Goal: Task Accomplishment & Management: Use online tool/utility

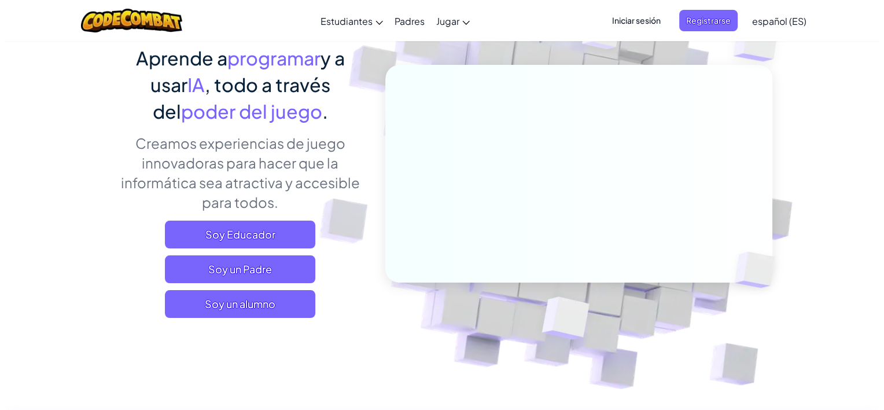
scroll to position [95, 0]
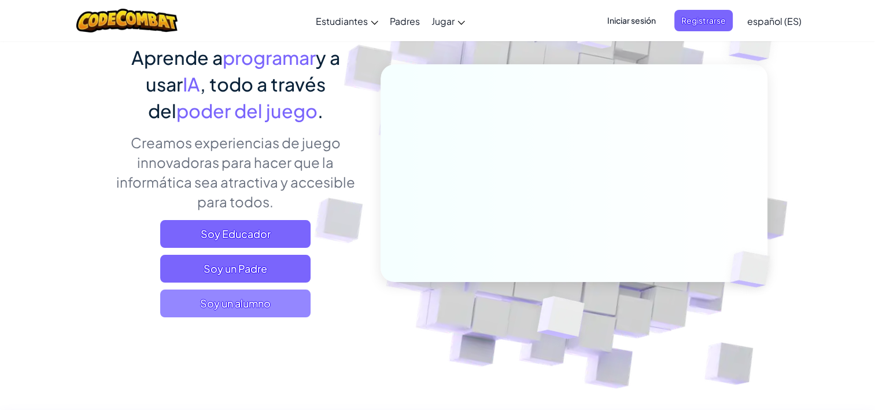
click at [267, 305] on span "Soy un alumno" at bounding box center [235, 303] width 150 height 28
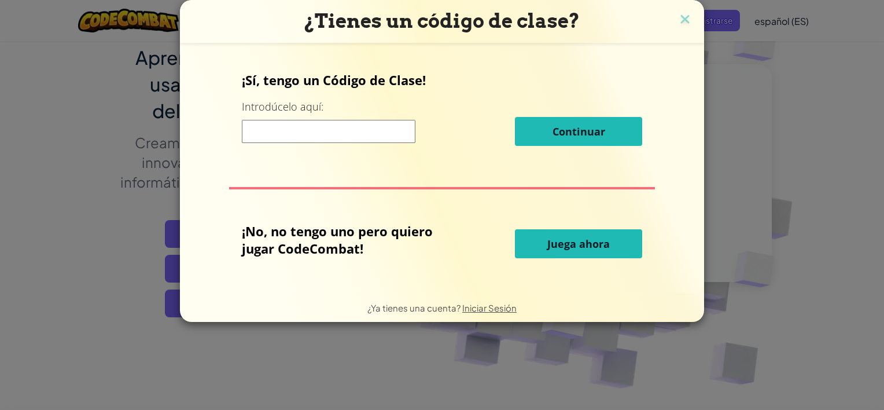
click at [562, 237] on span "Juega ahora" at bounding box center [578, 244] width 62 height 14
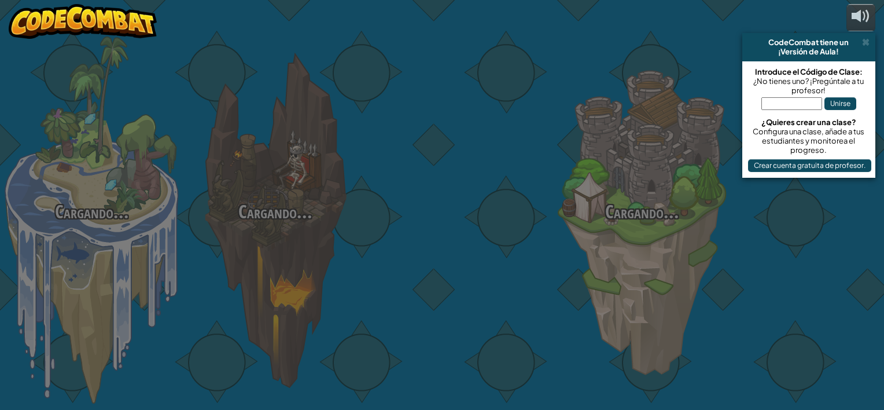
select select "es-ES"
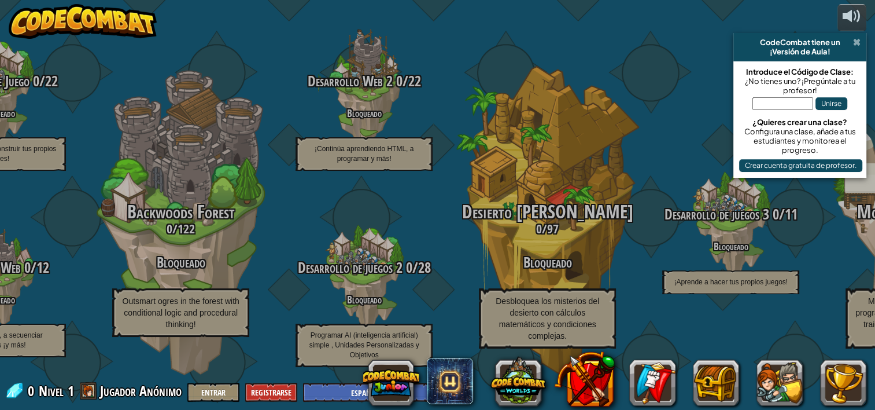
click at [859, 39] on span at bounding box center [857, 42] width 8 height 9
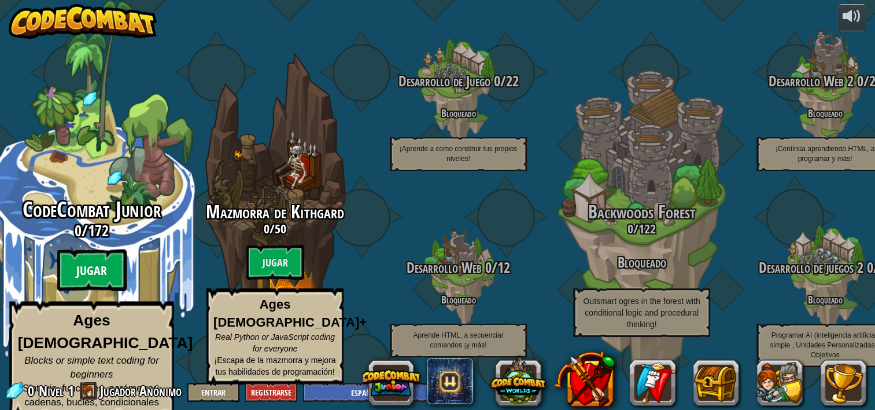
click at [100, 279] on btn "Jugar" at bounding box center [91, 270] width 69 height 42
select select "es-ES"
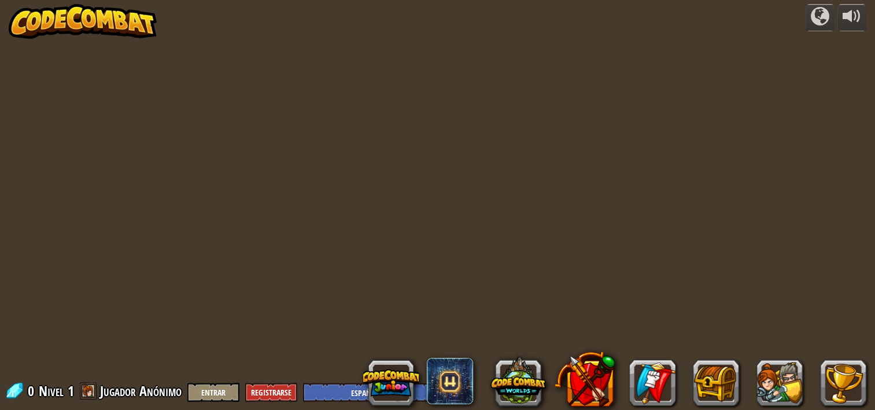
select select "es-ES"
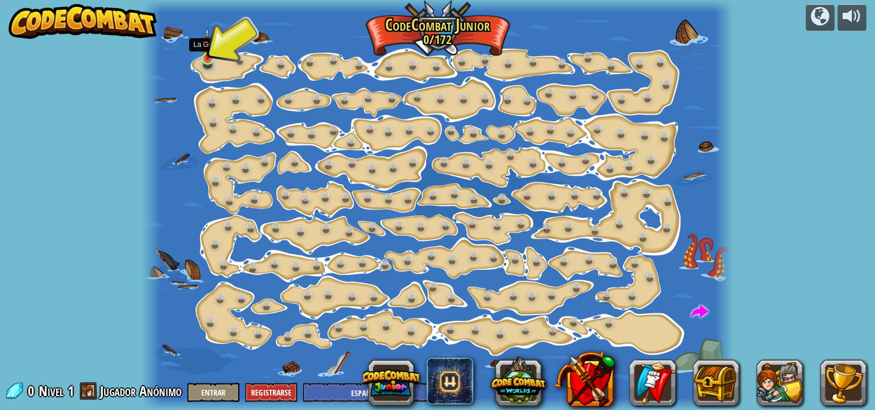
click at [207, 57] on img at bounding box center [208, 43] width 14 height 32
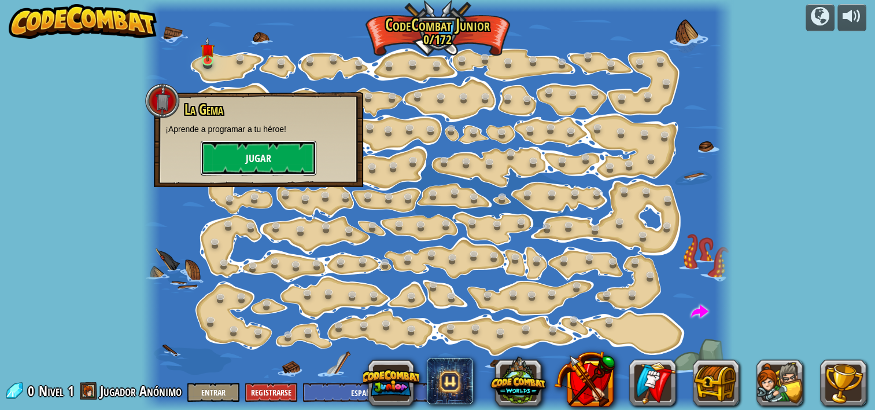
click at [267, 160] on button "Jugar" at bounding box center [259, 158] width 116 height 35
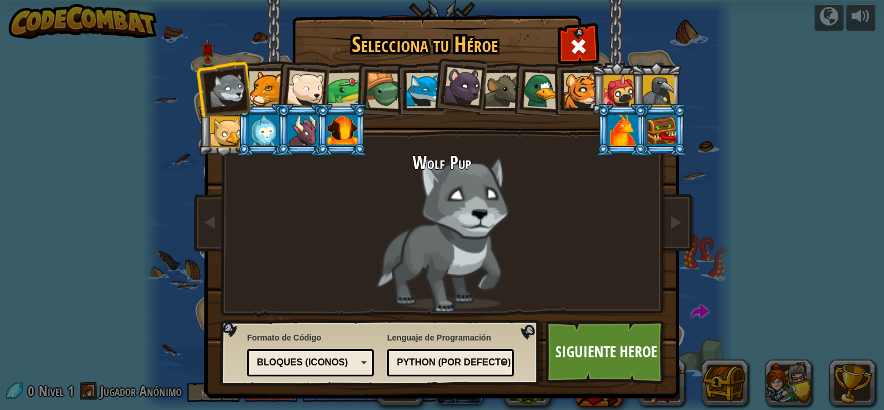
click at [260, 90] on div at bounding box center [266, 88] width 35 height 35
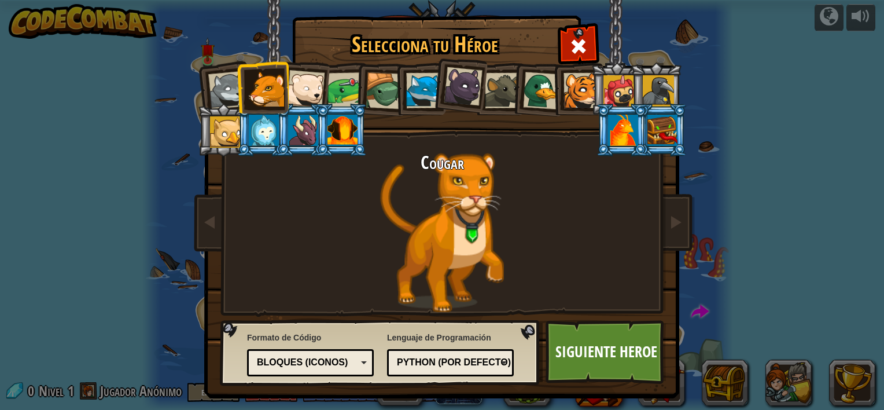
click at [458, 80] on div at bounding box center [463, 86] width 39 height 39
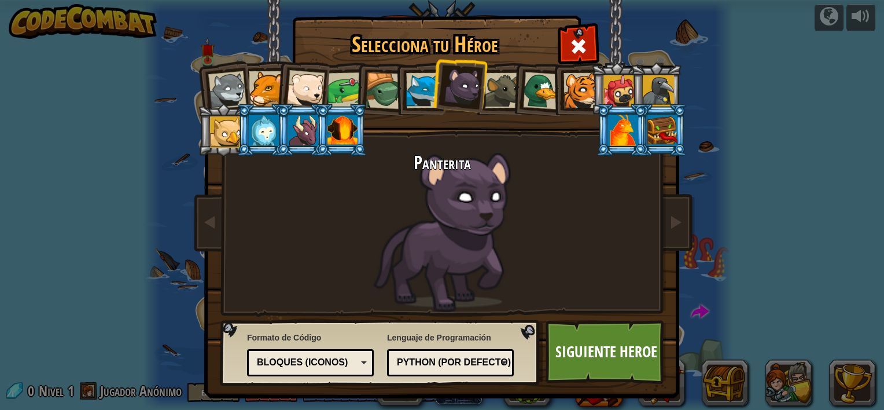
click at [609, 94] on div at bounding box center [618, 90] width 31 height 31
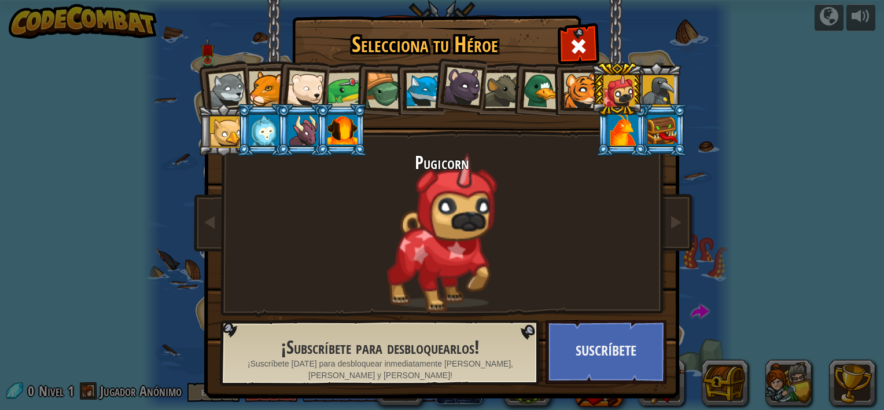
click at [617, 135] on div at bounding box center [623, 130] width 30 height 31
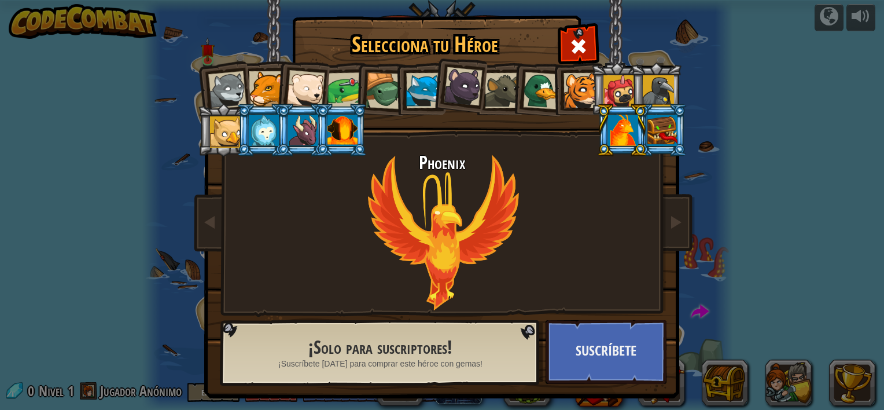
click at [654, 115] on div at bounding box center [662, 130] width 30 height 31
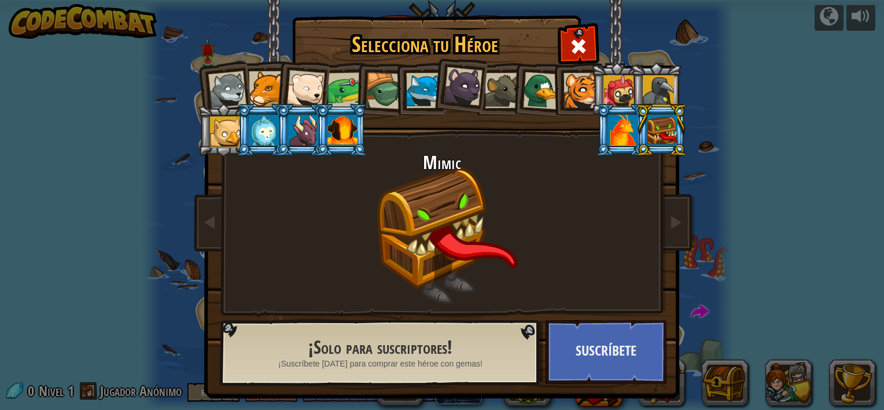
click at [616, 87] on div at bounding box center [618, 90] width 31 height 31
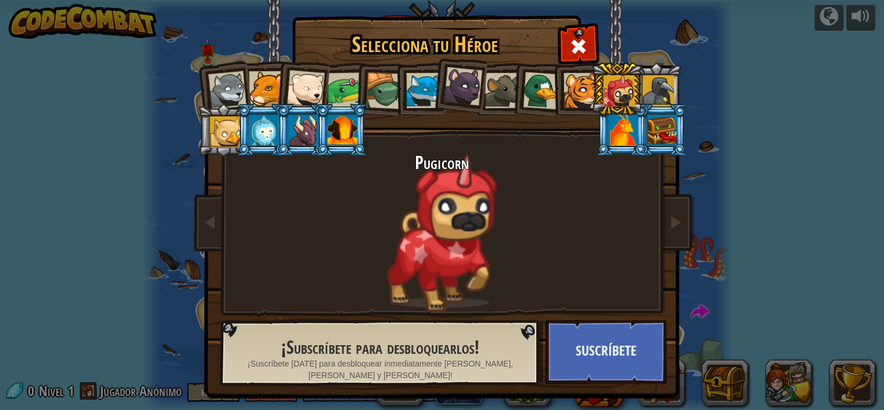
click at [467, 161] on h2 "Pugicorn" at bounding box center [442, 163] width 434 height 20
click at [463, 161] on h2 "Pugicorn" at bounding box center [442, 163] width 434 height 20
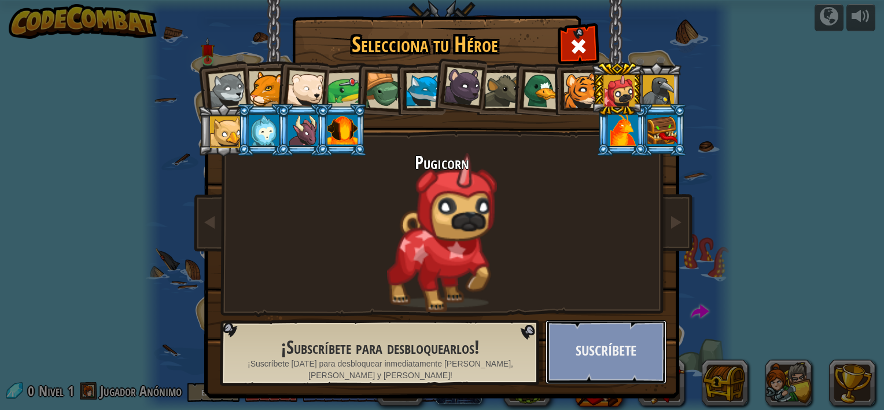
click at [599, 369] on button "Suscríbete" at bounding box center [606, 352] width 121 height 64
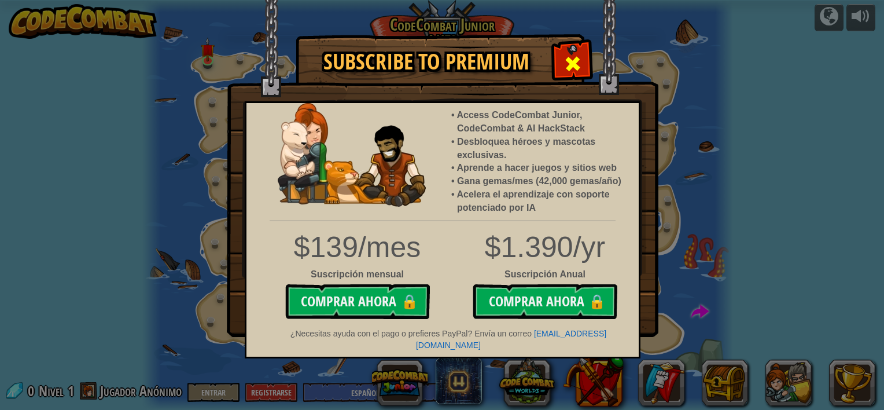
click at [570, 57] on span at bounding box center [572, 63] width 19 height 19
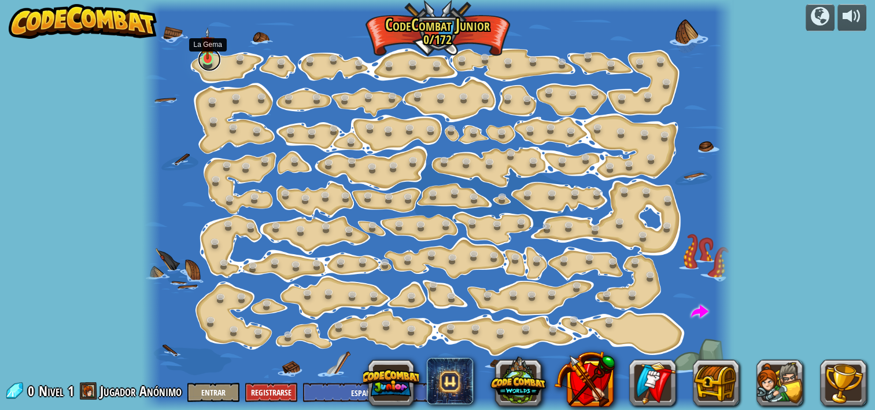
click at [206, 61] on link at bounding box center [209, 59] width 23 height 23
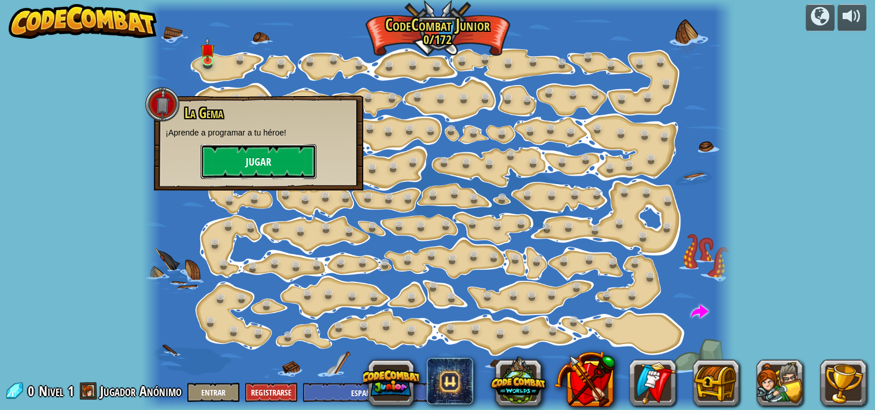
click at [245, 164] on button "Jugar" at bounding box center [259, 161] width 116 height 35
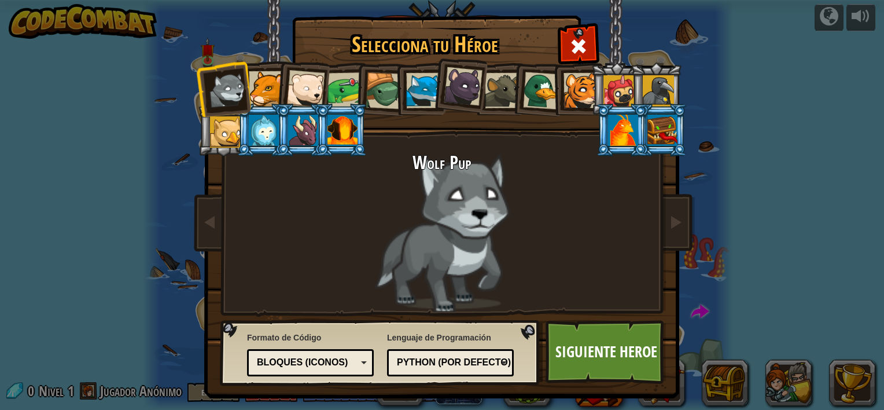
click at [617, 85] on div at bounding box center [618, 90] width 31 height 31
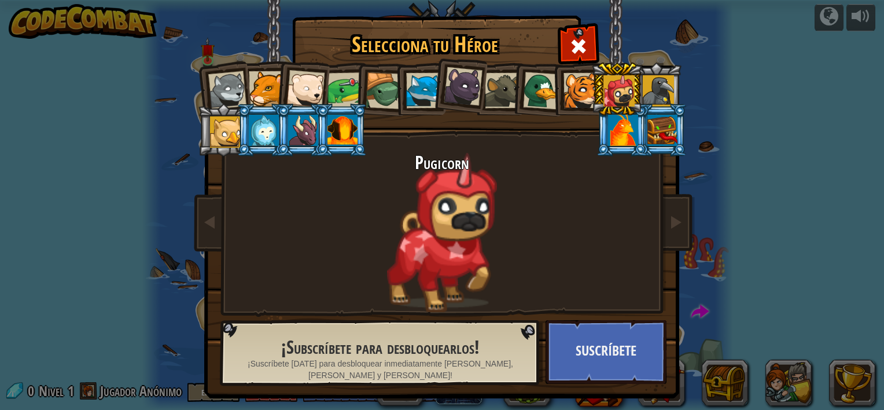
click at [618, 127] on div at bounding box center [623, 130] width 30 height 31
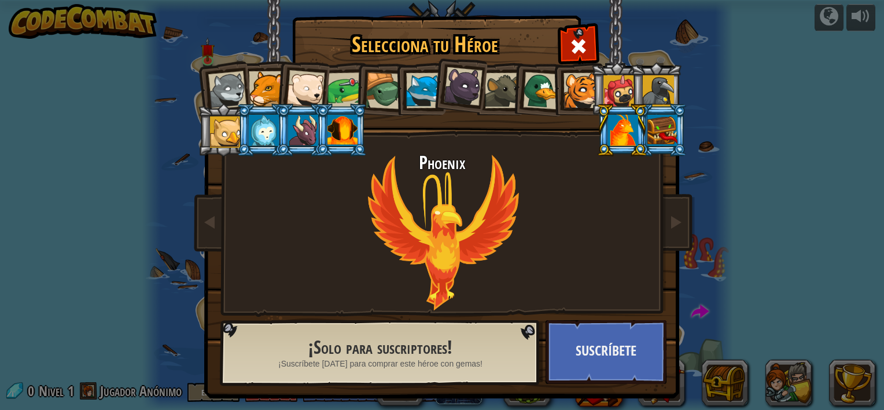
click at [652, 127] on div at bounding box center [662, 130] width 30 height 31
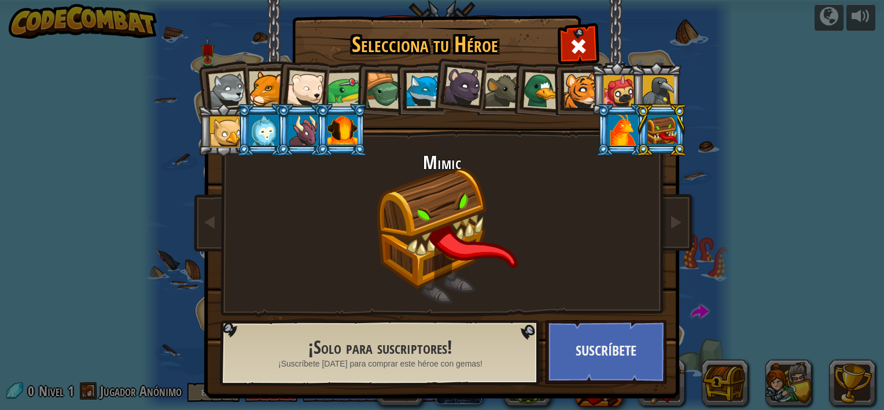
click at [654, 88] on div at bounding box center [658, 90] width 31 height 31
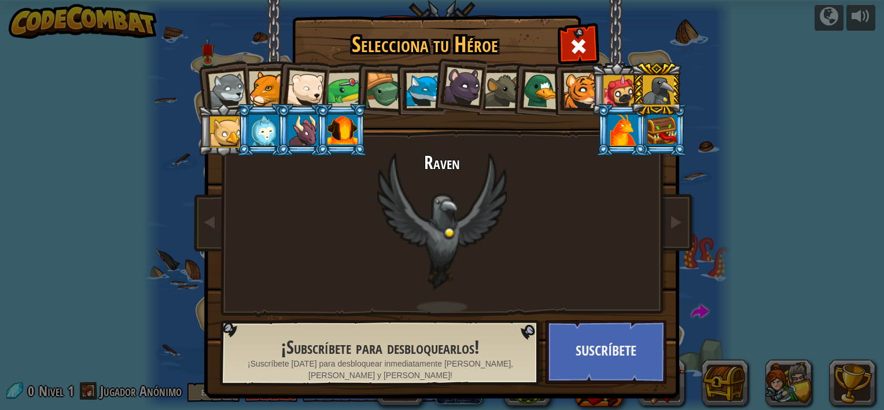
click at [609, 89] on div at bounding box center [618, 90] width 31 height 31
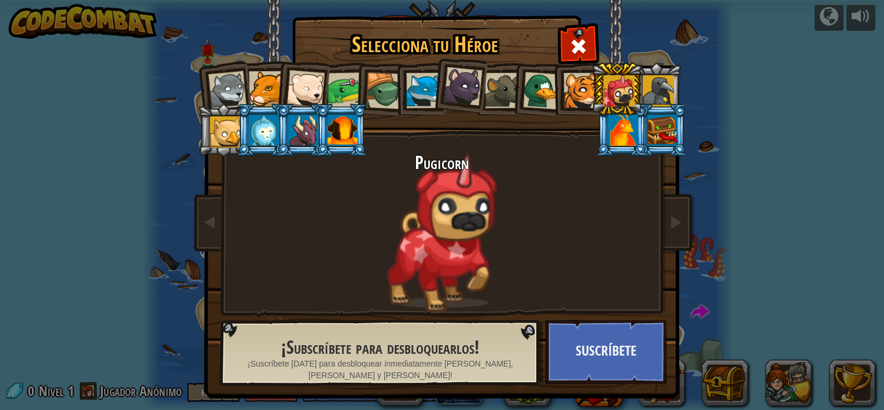
click at [350, 137] on div at bounding box center [342, 130] width 30 height 31
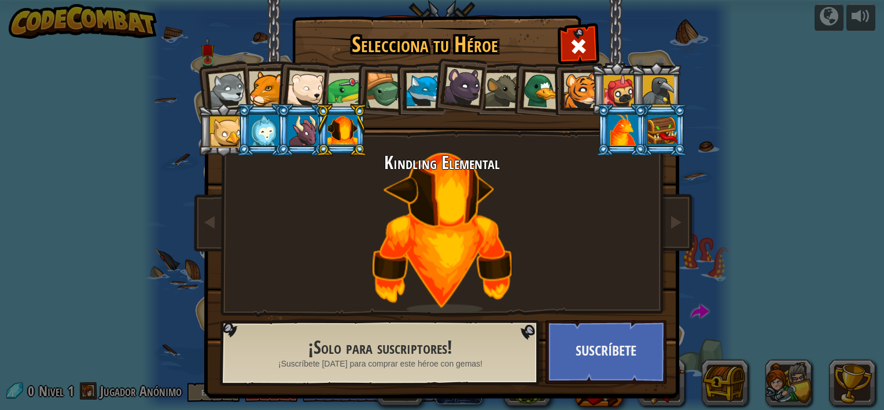
click at [315, 130] on li at bounding box center [341, 130] width 52 height 53
click at [255, 127] on div at bounding box center [264, 130] width 30 height 31
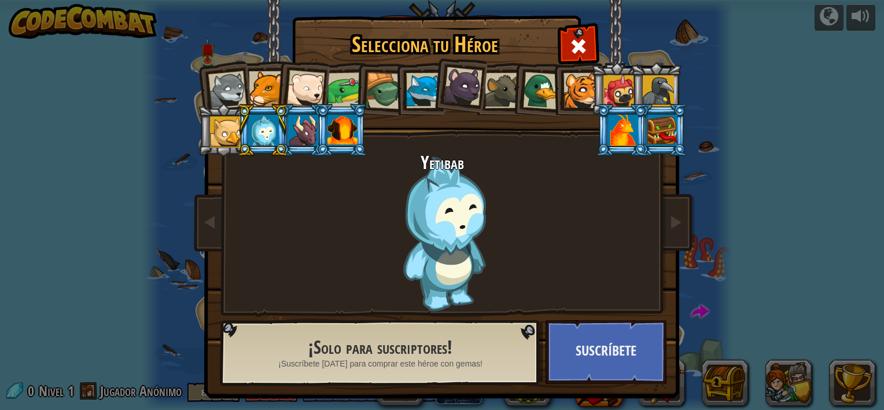
click at [224, 134] on div at bounding box center [225, 131] width 31 height 31
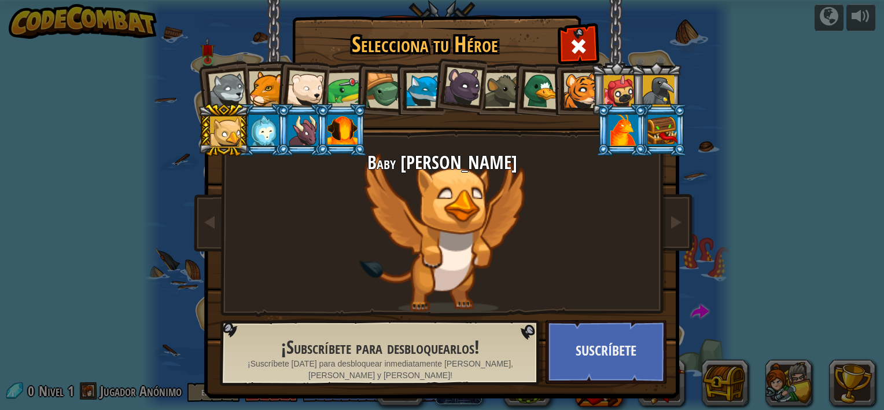
click at [345, 89] on div at bounding box center [345, 90] width 36 height 36
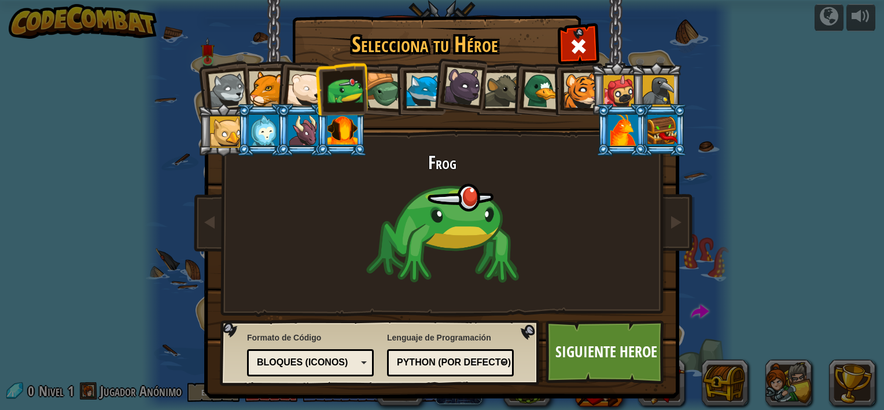
click at [430, 97] on li at bounding box center [458, 85] width 57 height 58
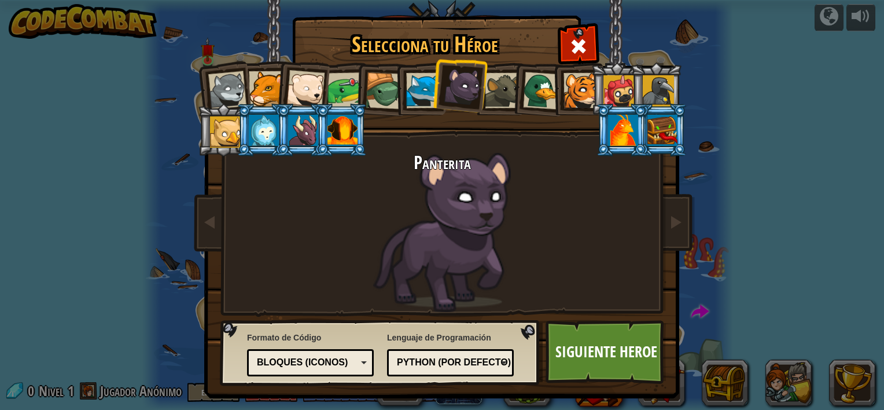
click at [418, 97] on div at bounding box center [423, 90] width 35 height 35
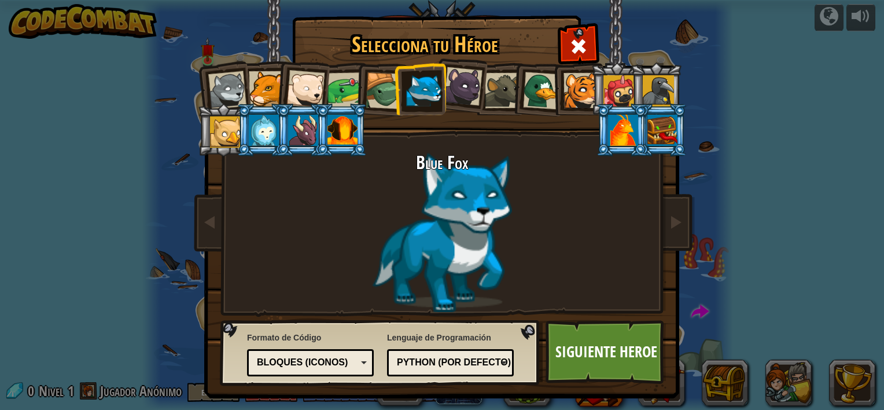
click at [381, 95] on div at bounding box center [384, 90] width 37 height 37
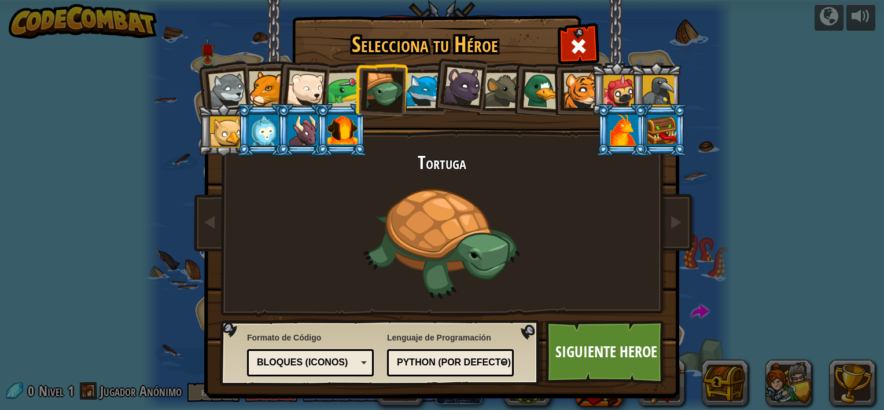
click at [537, 83] on div at bounding box center [542, 91] width 38 height 38
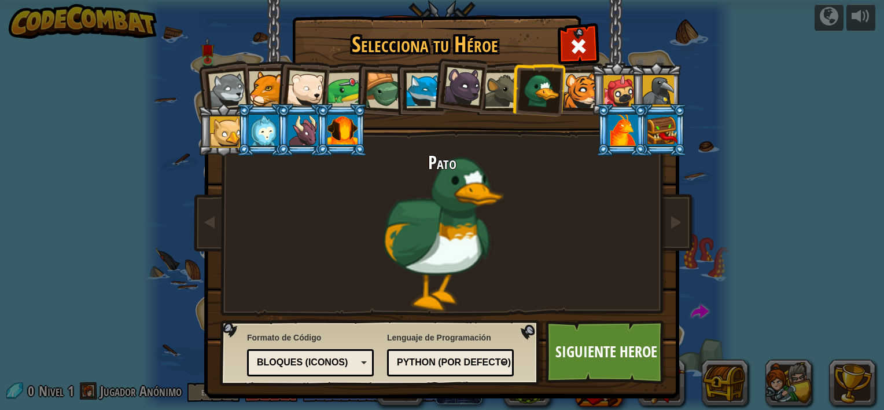
click at [486, 87] on div at bounding box center [502, 90] width 35 height 35
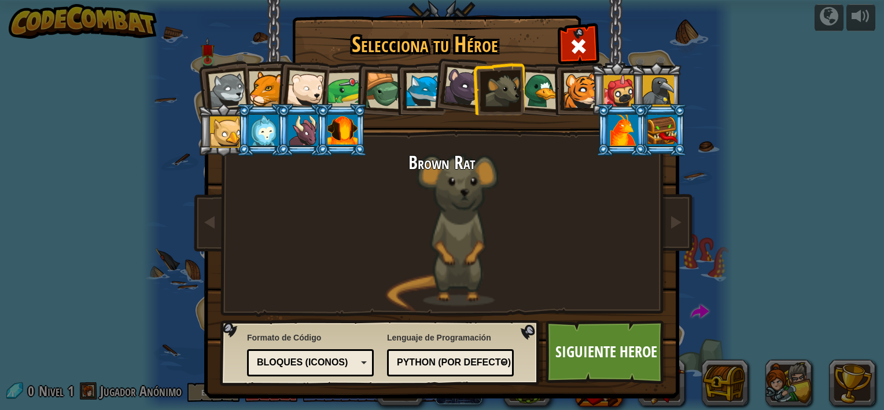
click at [469, 164] on h2 "Brown Rat" at bounding box center [442, 163] width 434 height 20
click at [579, 85] on div at bounding box center [580, 90] width 35 height 35
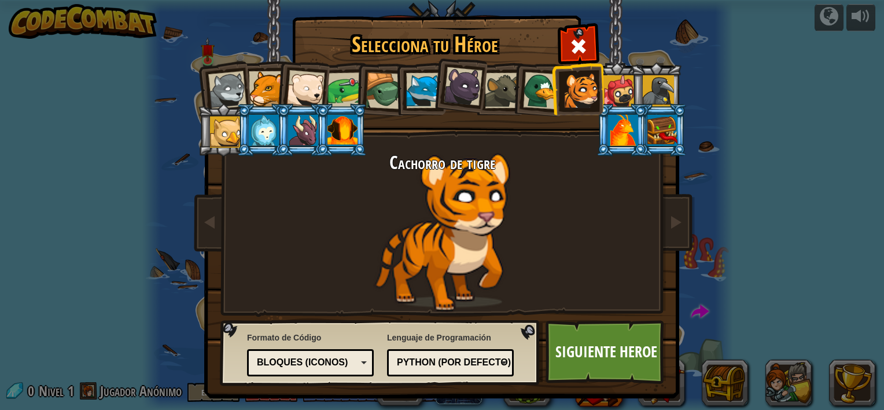
click at [217, 94] on div at bounding box center [227, 90] width 38 height 38
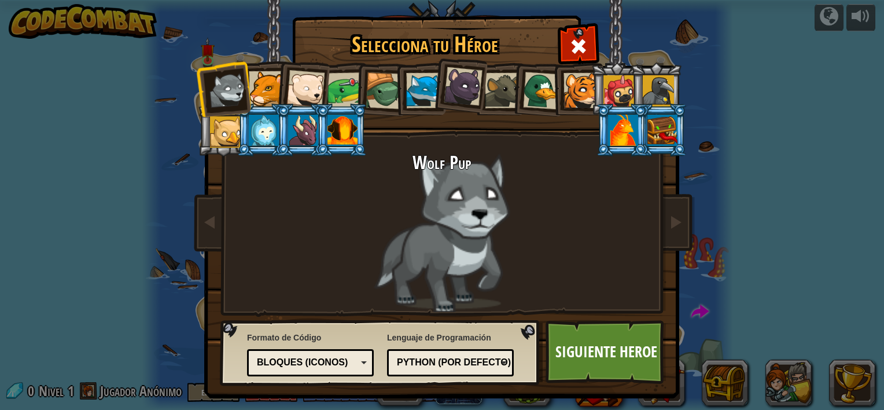
click at [465, 162] on h2 "Wolf Pup" at bounding box center [442, 163] width 434 height 20
click at [465, 161] on h2 "Wolf Pup" at bounding box center [442, 163] width 434 height 20
click at [627, 359] on link "Siguiente Heroe" at bounding box center [606, 352] width 121 height 64
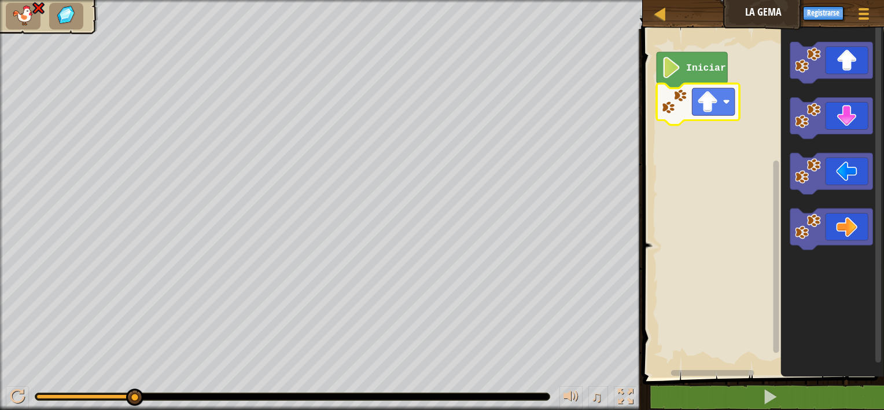
click at [716, 69] on text "Iniciar" at bounding box center [706, 67] width 40 height 11
click at [691, 62] on text "Iniciar" at bounding box center [706, 67] width 40 height 11
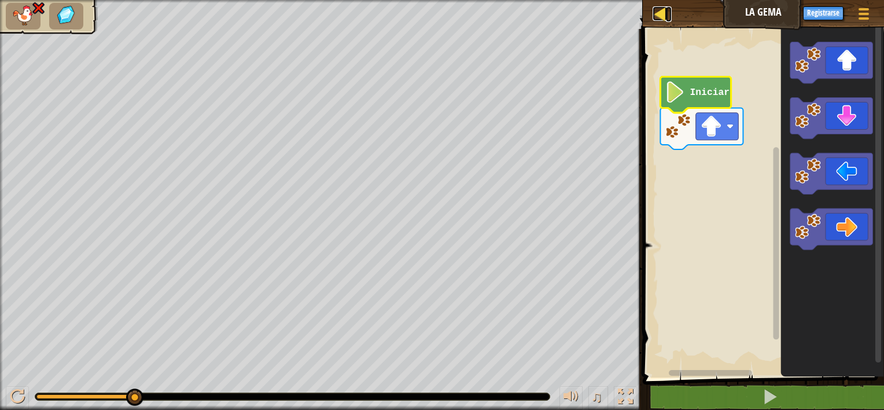
click at [661, 9] on div at bounding box center [660, 13] width 14 height 14
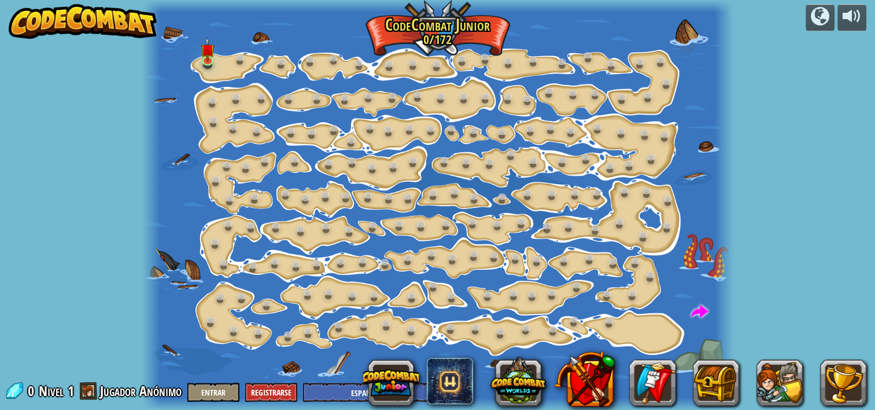
select select "es-ES"
click at [209, 59] on img at bounding box center [208, 43] width 14 height 32
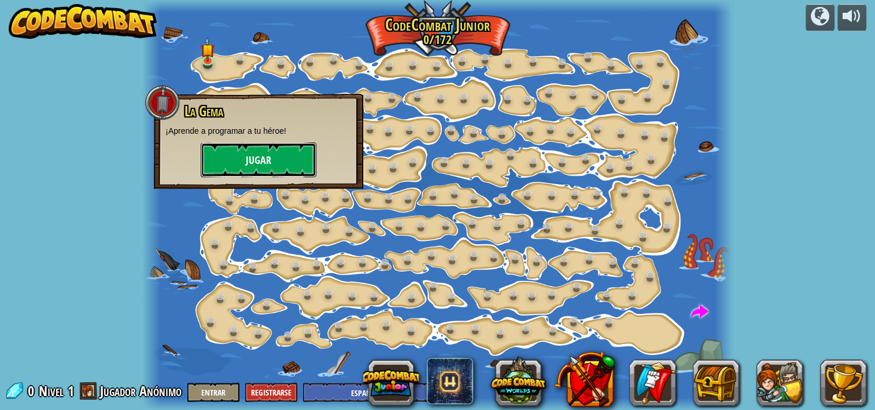
click at [292, 153] on button "Jugar" at bounding box center [259, 159] width 116 height 35
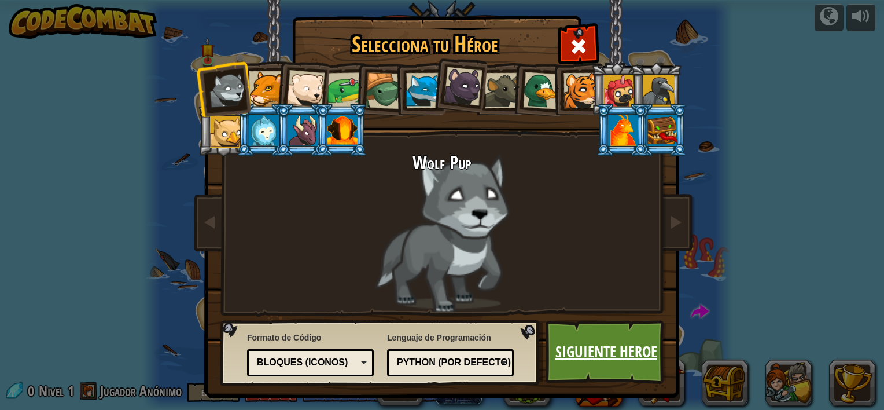
click at [595, 366] on link "Siguiente Heroe" at bounding box center [606, 352] width 121 height 64
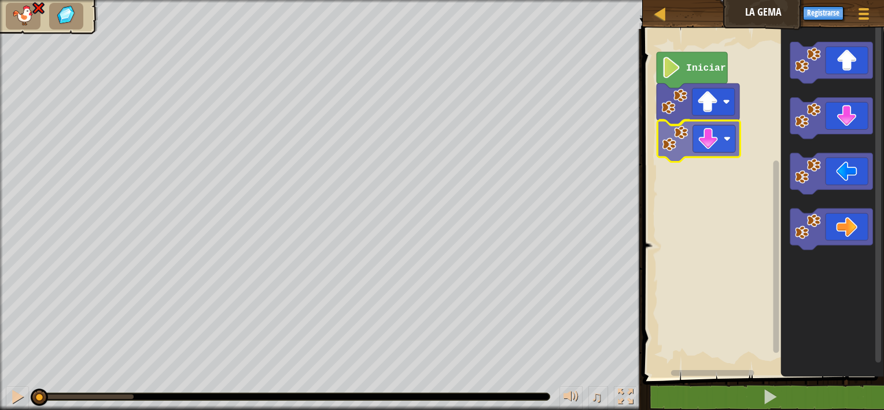
click at [708, 148] on div "Iniciar" at bounding box center [761, 200] width 245 height 354
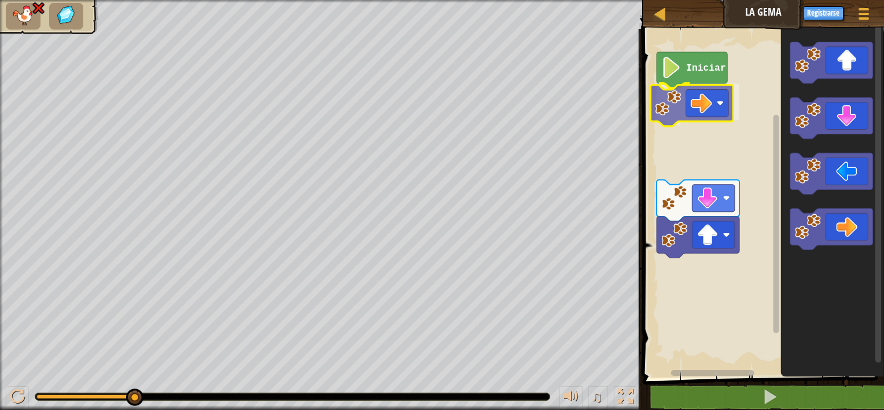
click at [710, 97] on div "Iniciar" at bounding box center [761, 200] width 245 height 354
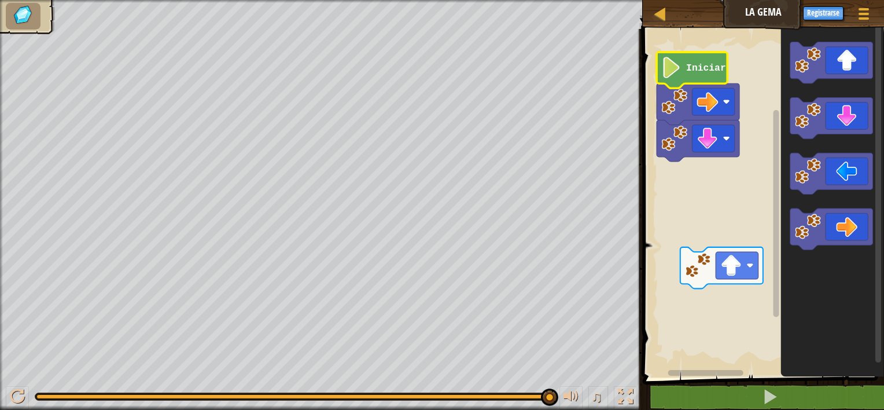
click at [706, 76] on icon "Espacio de trabajo de Blockly" at bounding box center [692, 70] width 71 height 36
click at [717, 79] on icon "Espacio de trabajo de Blockly" at bounding box center [692, 70] width 71 height 36
click at [716, 115] on rect "Espacio de trabajo de Blockly" at bounding box center [713, 101] width 43 height 27
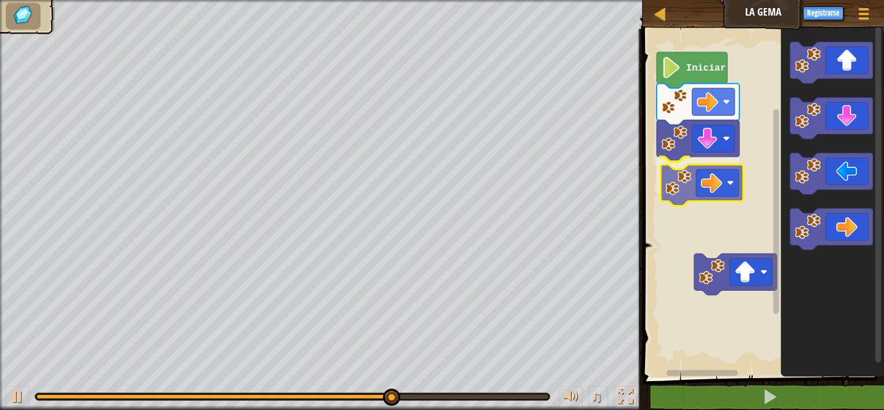
click at [685, 196] on div "Iniciar" at bounding box center [761, 200] width 245 height 354
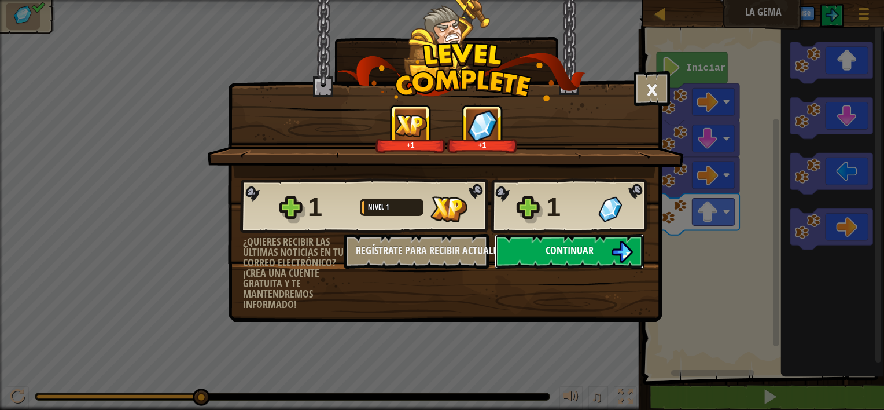
click at [622, 243] on img at bounding box center [622, 252] width 22 height 22
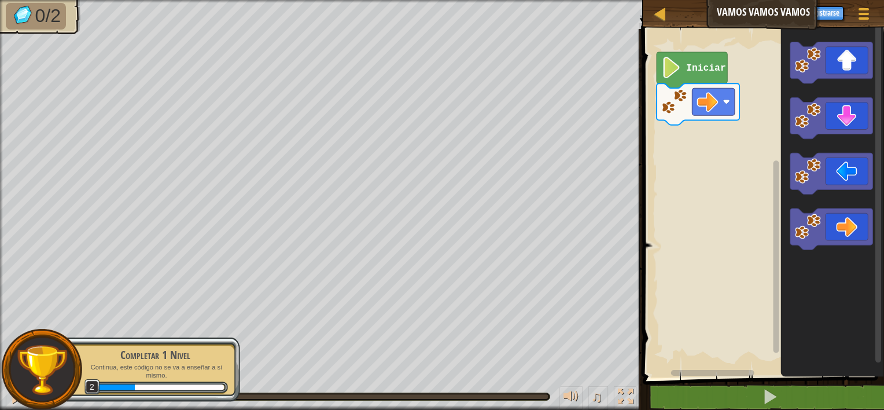
click at [747, 176] on div "Iniciar" at bounding box center [761, 200] width 245 height 354
click at [825, 65] on icon "Espacio de trabajo de Blockly" at bounding box center [831, 63] width 83 height 42
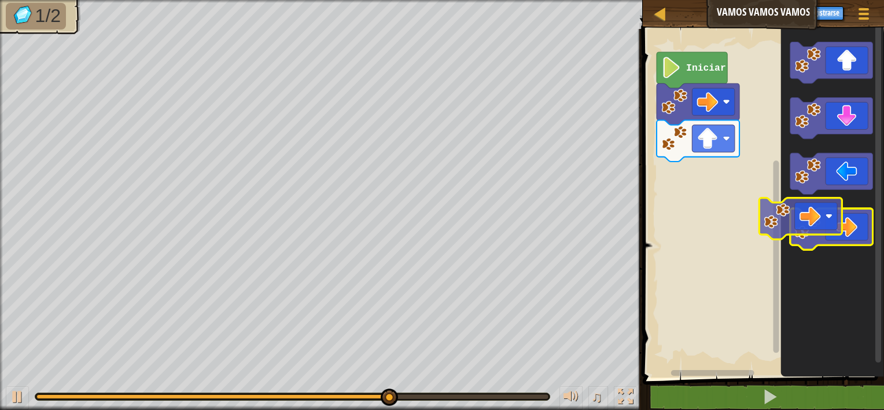
click at [791, 221] on icon "Espacio de trabajo de Blockly" at bounding box center [831, 230] width 83 height 42
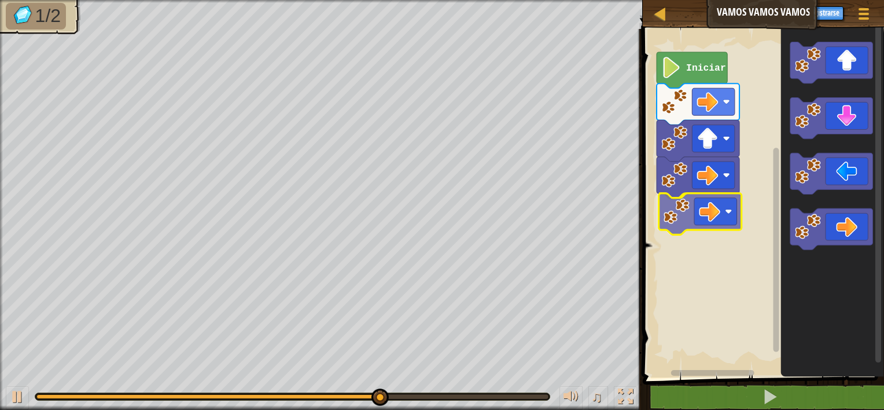
click at [710, 209] on div "Iniciar" at bounding box center [761, 200] width 245 height 354
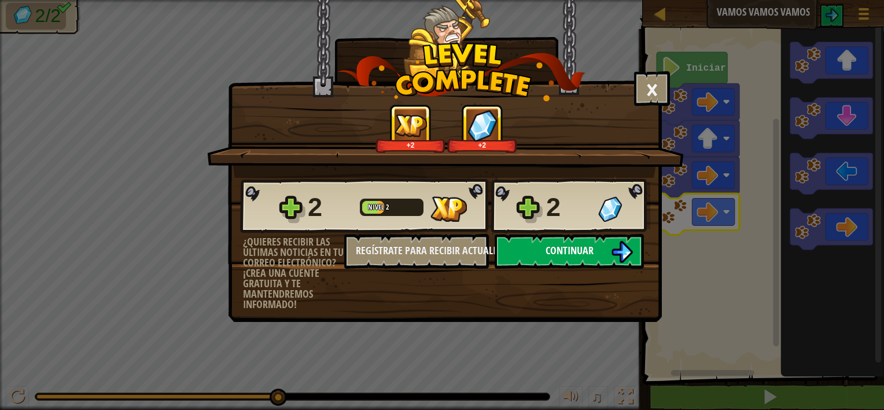
click at [599, 239] on button "Continuar" at bounding box center [569, 251] width 149 height 35
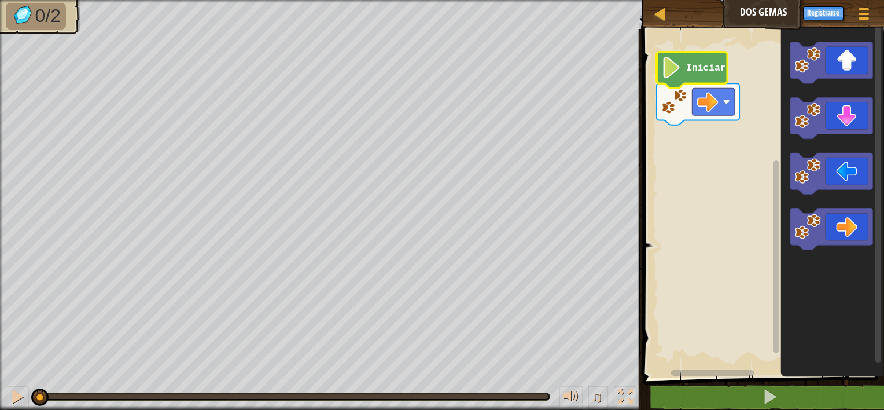
click at [710, 72] on text "Iniciar" at bounding box center [706, 67] width 40 height 11
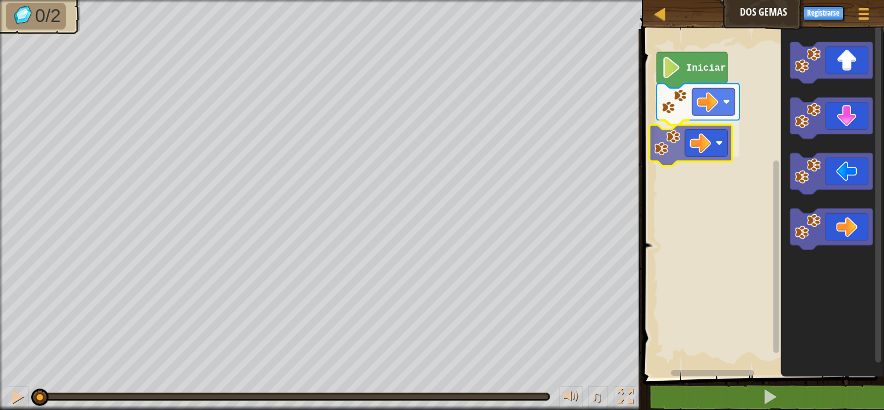
click at [695, 134] on div "Iniciar" at bounding box center [761, 200] width 245 height 354
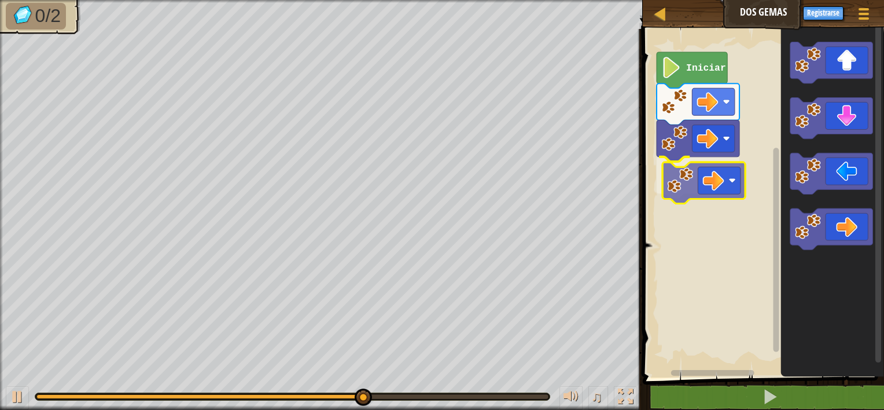
click at [689, 173] on div "Iniciar" at bounding box center [761, 200] width 245 height 354
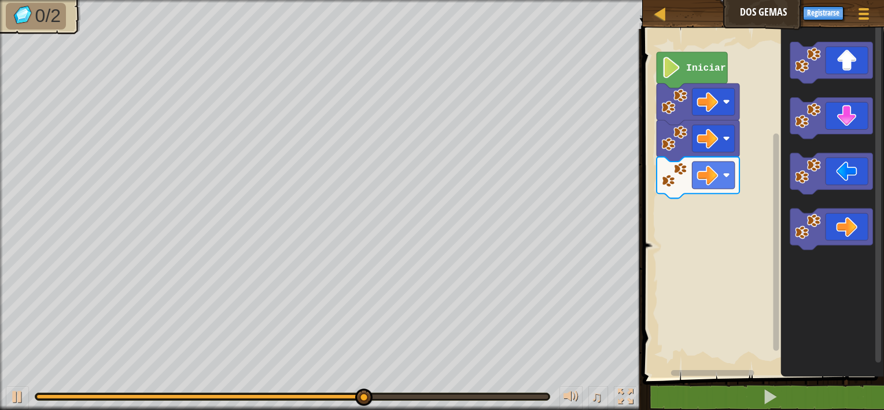
click at [727, 202] on div "Iniciar" at bounding box center [761, 200] width 245 height 354
click at [815, 141] on icon "Espacio de trabajo de Blockly" at bounding box center [831, 200] width 103 height 354
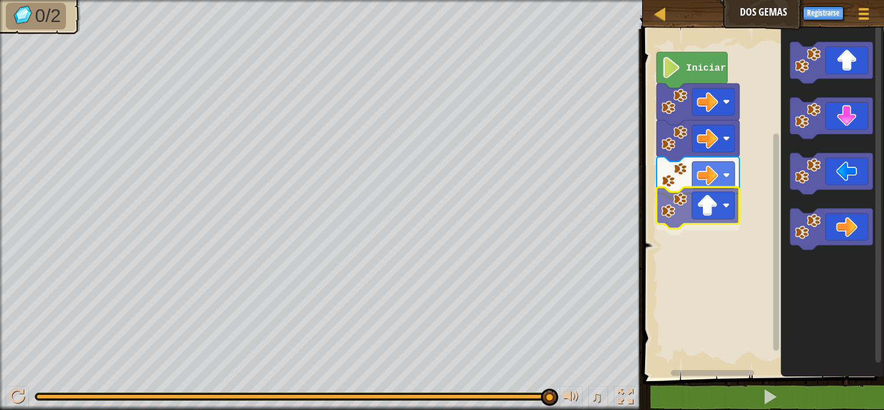
click at [697, 206] on div "Iniciar" at bounding box center [761, 200] width 245 height 354
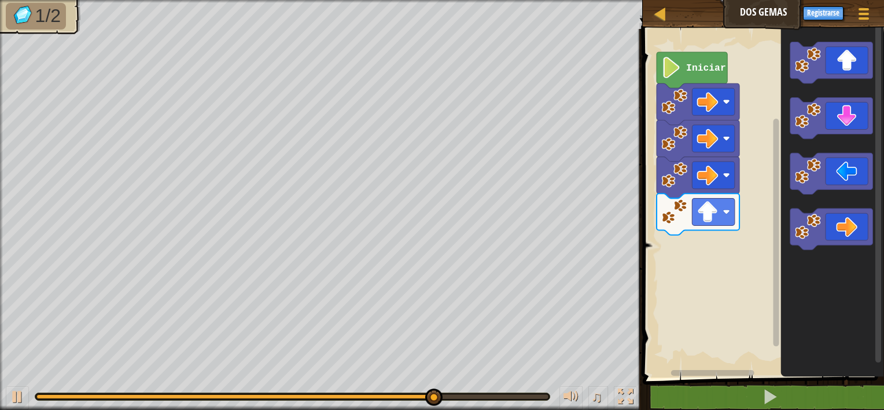
click at [780, 219] on icon "Espacio de trabajo de Blockly" at bounding box center [831, 200] width 103 height 354
click at [819, 111] on image "Espacio de trabajo de Blockly" at bounding box center [808, 115] width 26 height 26
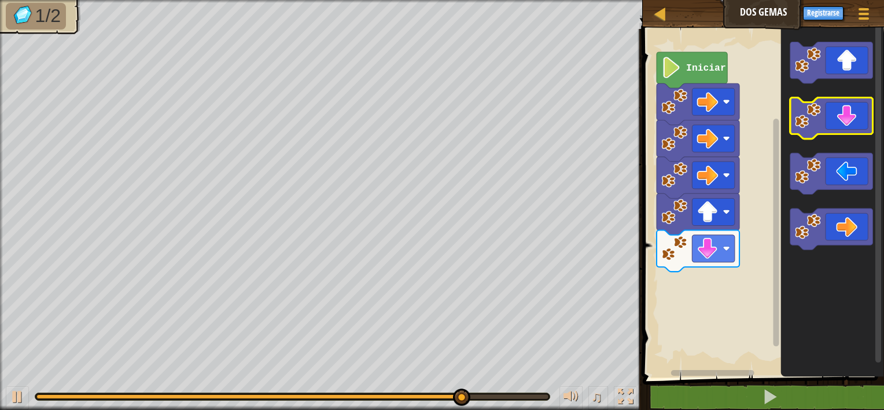
click at [830, 134] on icon "Espacio de trabajo de Blockly" at bounding box center [831, 119] width 83 height 42
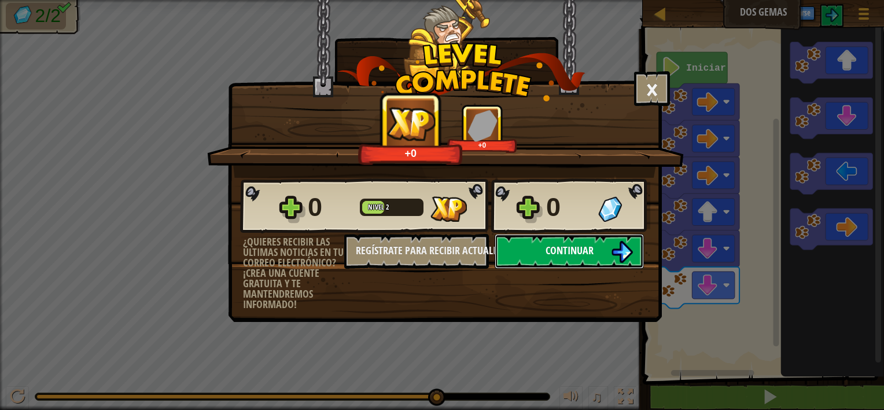
click at [610, 247] on button "Continuar" at bounding box center [569, 251] width 149 height 35
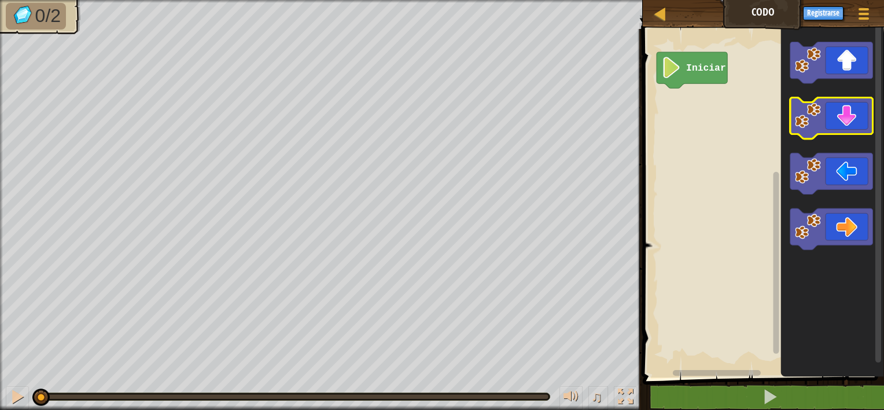
click at [830, 125] on icon "Espacio de trabajo de Blockly" at bounding box center [831, 119] width 83 height 42
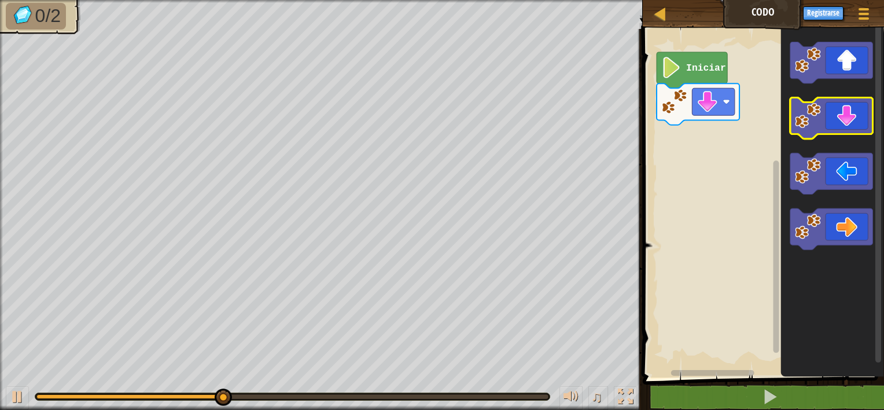
click at [828, 120] on icon "Espacio de trabajo de Blockly" at bounding box center [831, 119] width 83 height 42
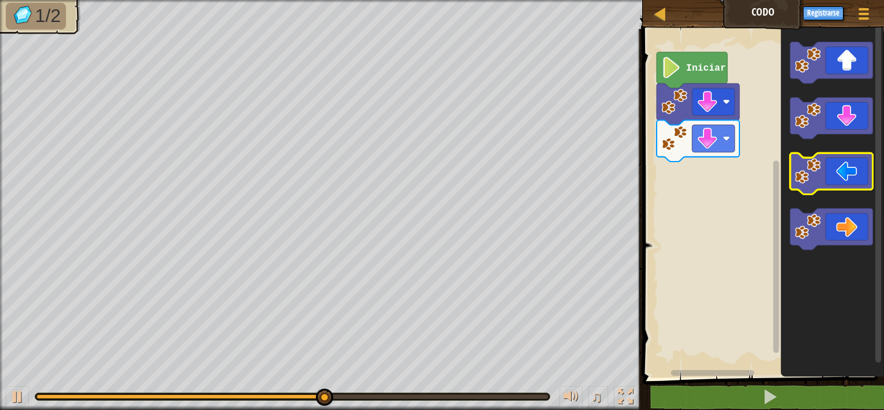
click at [828, 176] on icon "Espacio de trabajo de Blockly" at bounding box center [831, 174] width 83 height 42
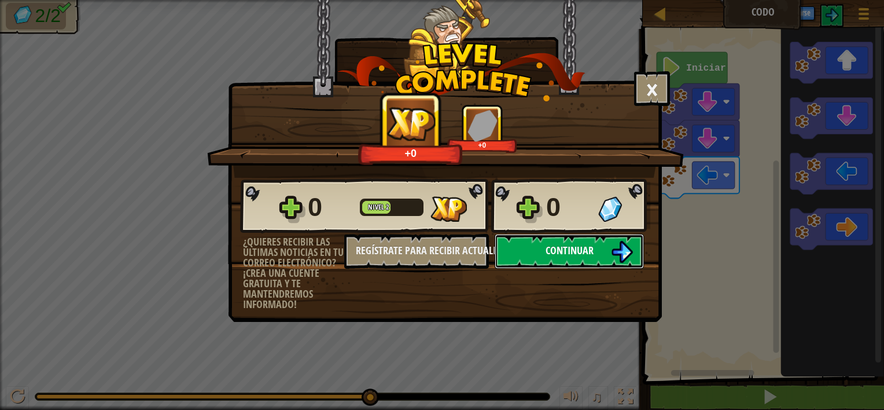
click at [619, 242] on img at bounding box center [622, 252] width 22 height 22
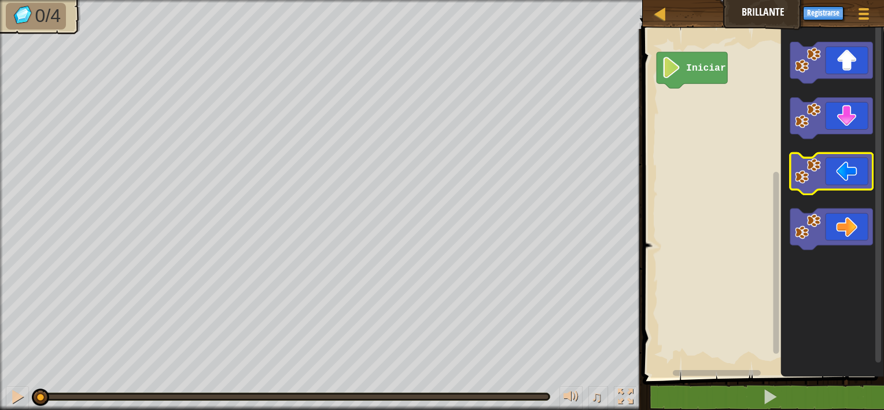
click at [837, 169] on icon "Espacio de trabajo de Blockly" at bounding box center [831, 174] width 83 height 42
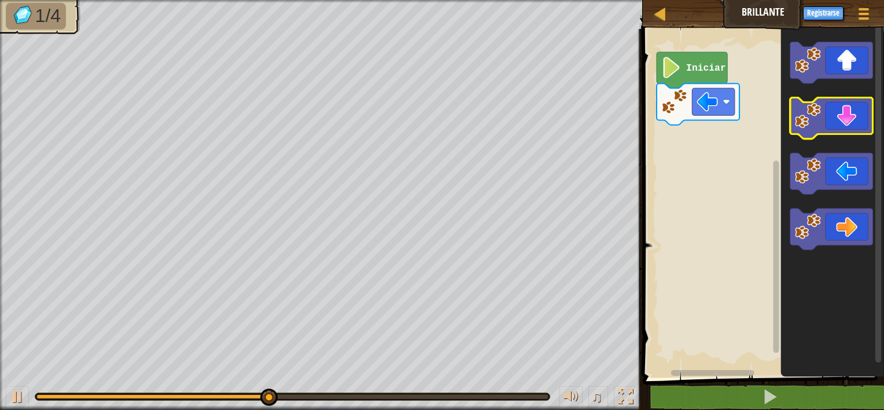
click at [834, 132] on icon "Espacio de trabajo de Blockly" at bounding box center [831, 119] width 83 height 42
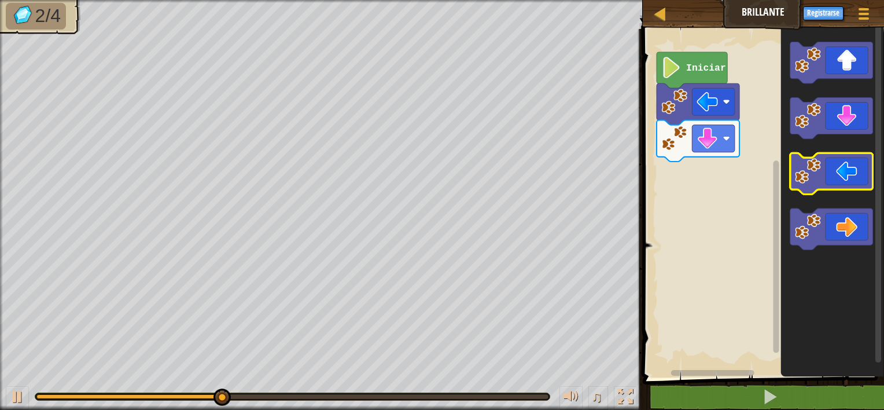
click at [834, 162] on icon "Espacio de trabajo de Blockly" at bounding box center [831, 174] width 83 height 42
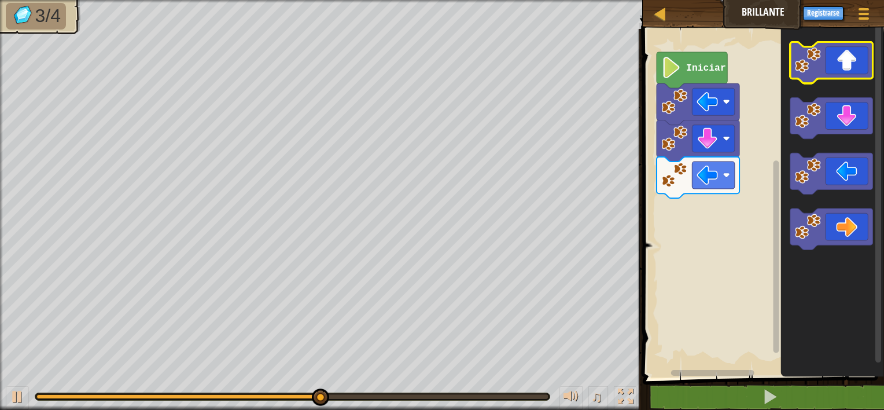
click at [846, 57] on icon "Espacio de trabajo de Blockly" at bounding box center [831, 63] width 83 height 42
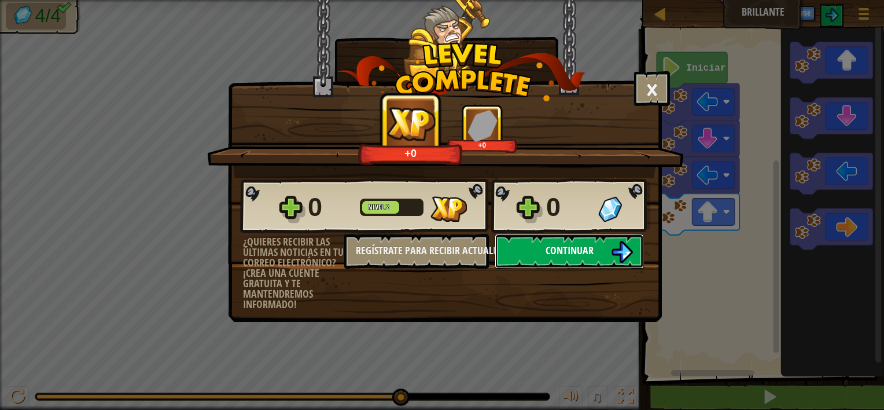
click at [616, 241] on img at bounding box center [622, 252] width 22 height 22
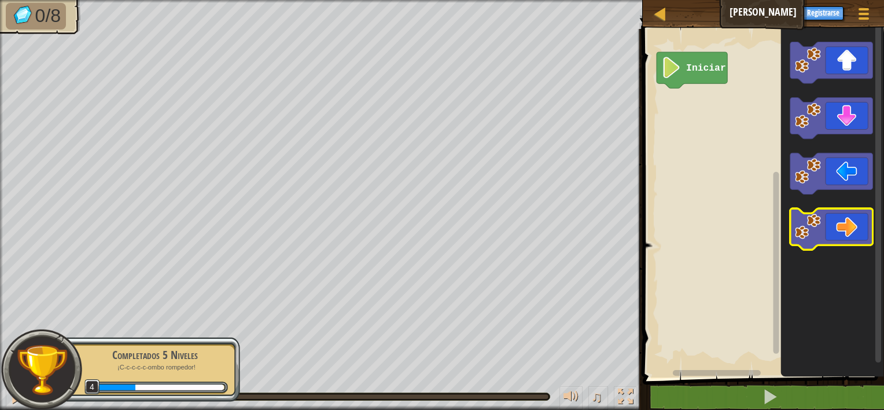
click at [843, 235] on icon "Espacio de trabajo de Blockly" at bounding box center [831, 230] width 83 height 42
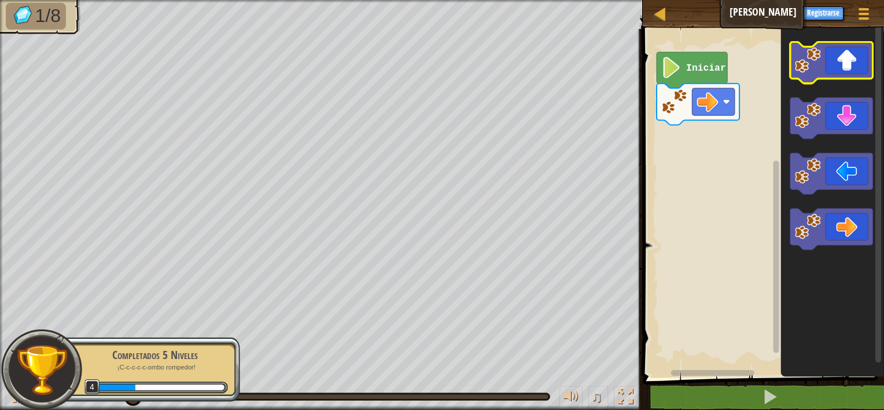
click at [846, 72] on icon "Espacio de trabajo de Blockly" at bounding box center [831, 63] width 83 height 42
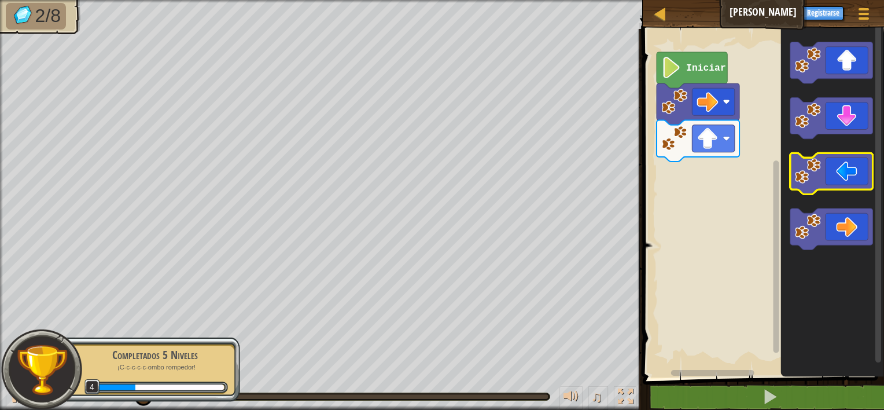
click at [841, 179] on icon "Espacio de trabajo de Blockly" at bounding box center [831, 174] width 83 height 42
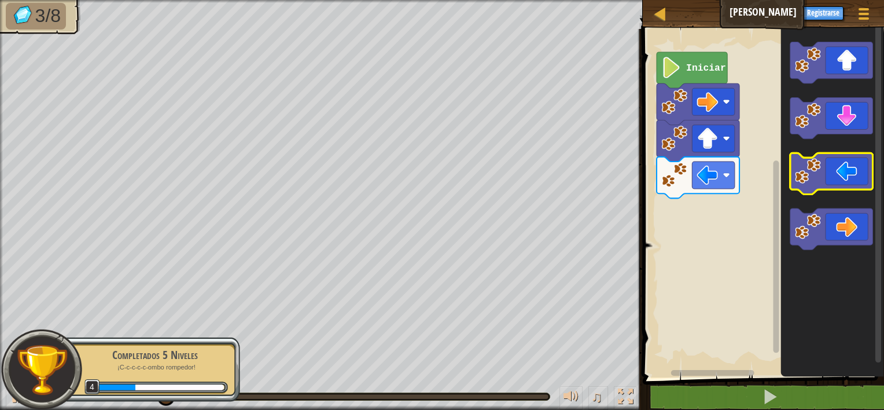
click at [841, 179] on icon "Espacio de trabajo de Blockly" at bounding box center [831, 174] width 83 height 42
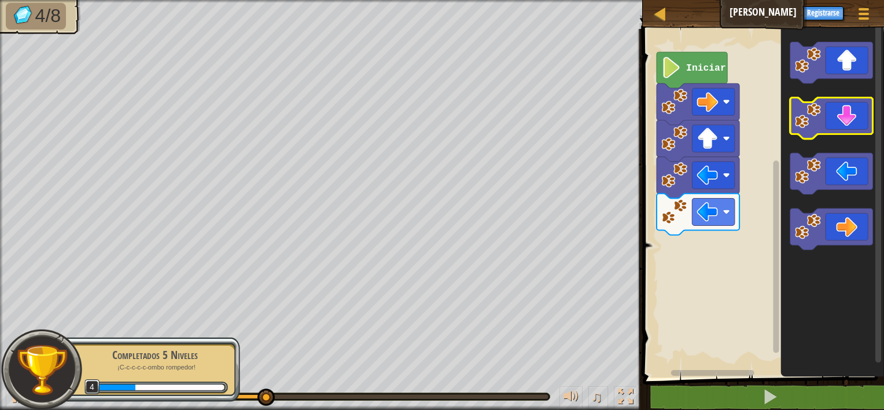
click at [845, 119] on icon "Espacio de trabajo de Blockly" at bounding box center [831, 119] width 83 height 42
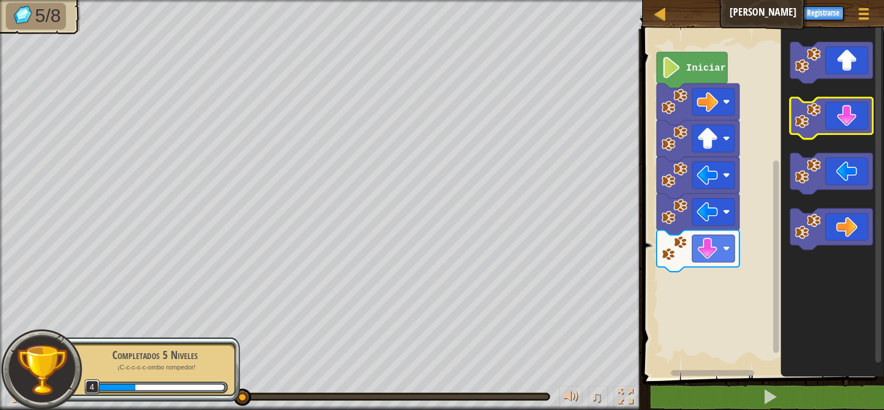
click at [845, 119] on icon "Espacio de trabajo de Blockly" at bounding box center [831, 119] width 83 height 42
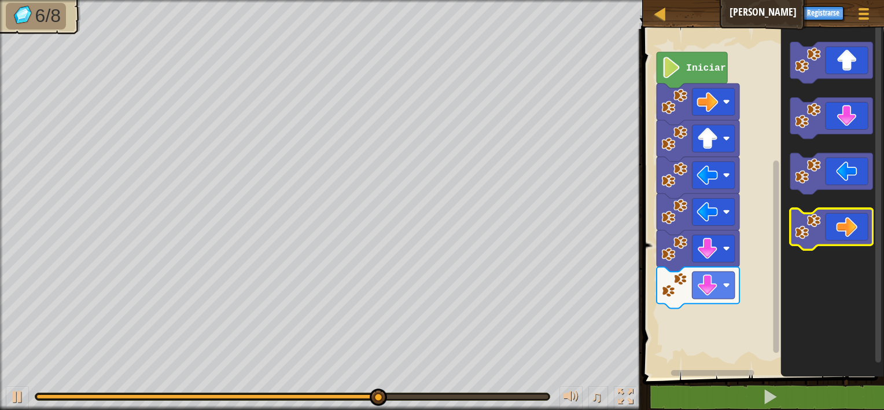
click at [860, 231] on icon "Espacio de trabajo de Blockly" at bounding box center [831, 230] width 83 height 42
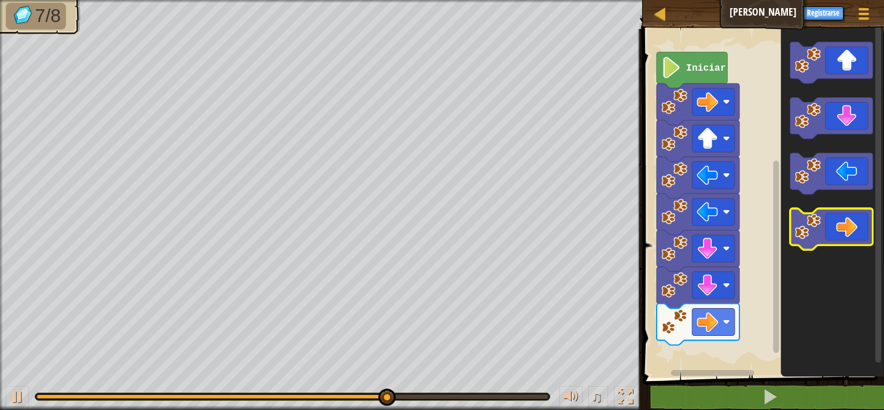
click at [860, 231] on icon "Espacio de trabajo de Blockly" at bounding box center [831, 230] width 83 height 42
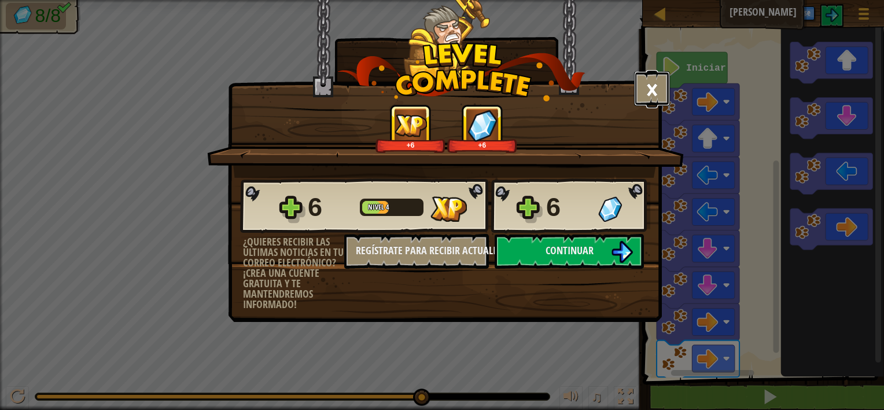
click at [660, 84] on button "×" at bounding box center [652, 88] width 36 height 35
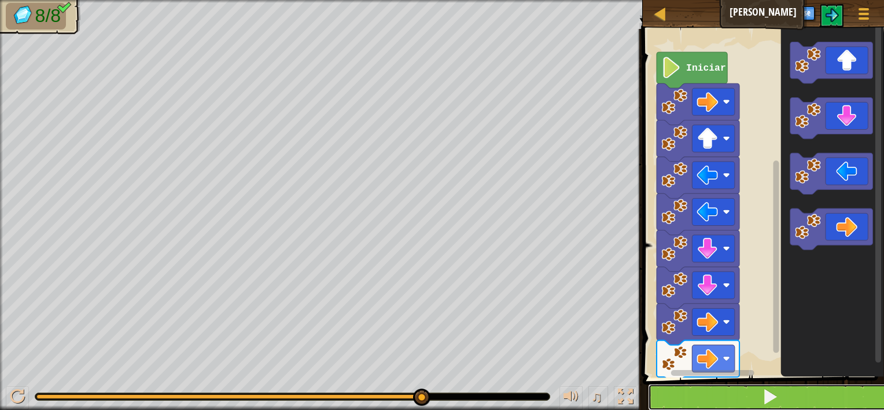
click at [750, 386] on button at bounding box center [770, 397] width 245 height 27
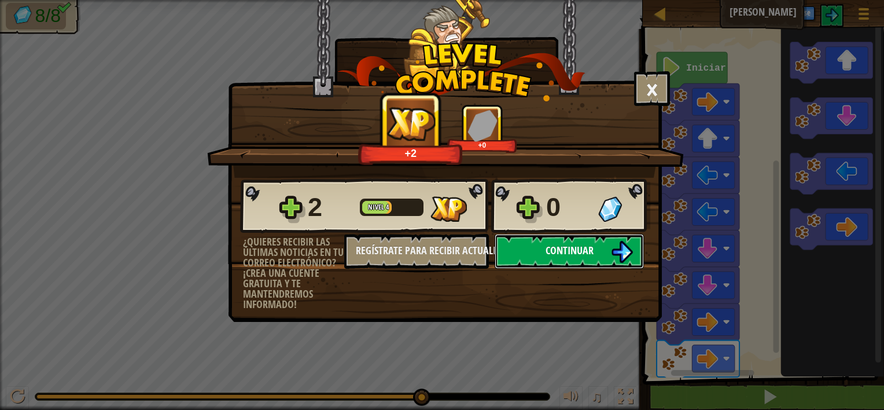
click at [565, 248] on span "Continuar" at bounding box center [570, 250] width 48 height 14
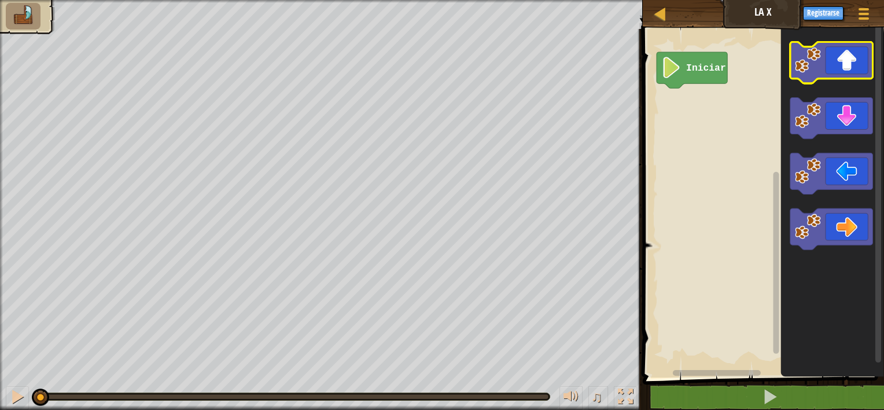
click at [840, 63] on icon "Espacio de trabajo de Blockly" at bounding box center [831, 63] width 83 height 42
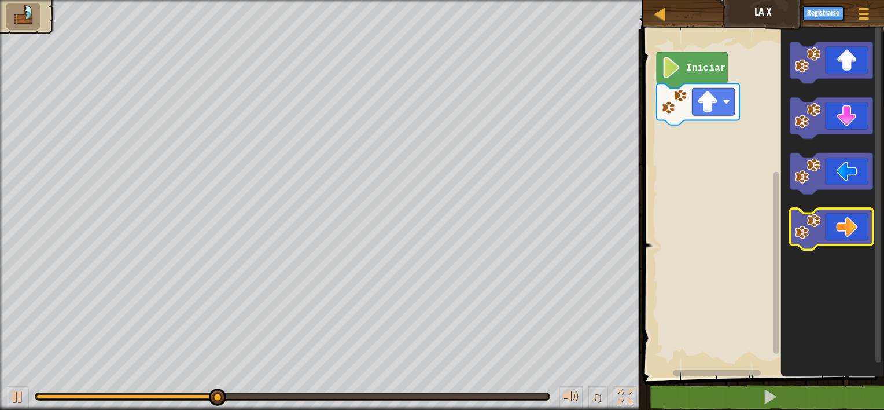
click at [841, 231] on icon "Espacio de trabajo de Blockly" at bounding box center [831, 230] width 83 height 42
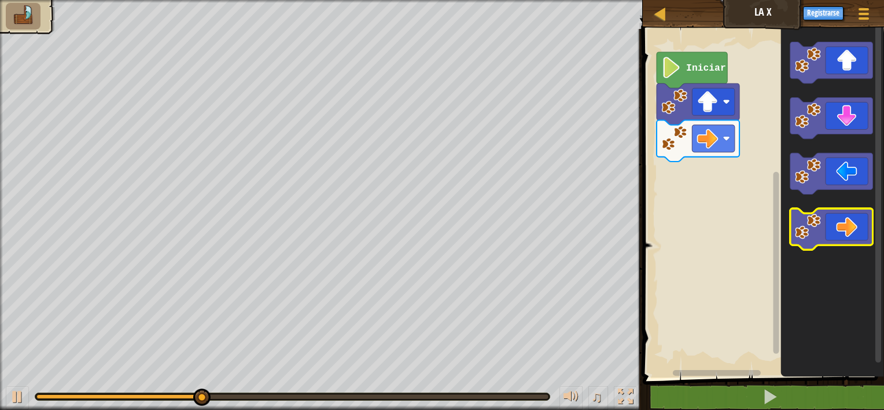
click at [840, 226] on icon "Espacio de trabajo de Blockly" at bounding box center [831, 230] width 83 height 42
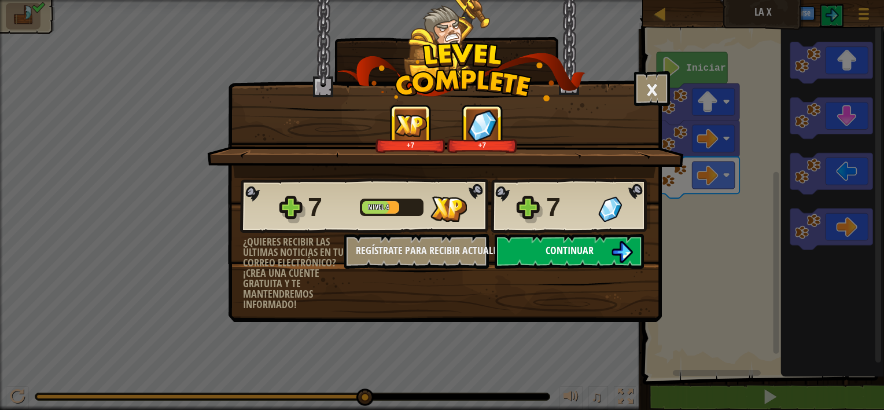
click at [600, 244] on button "Continuar" at bounding box center [569, 251] width 149 height 35
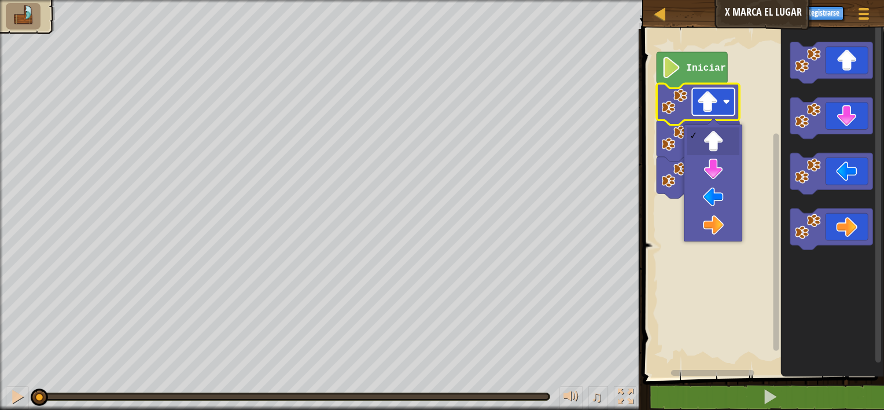
click at [720, 108] on rect "Espacio de trabajo de Blockly" at bounding box center [713, 101] width 43 height 27
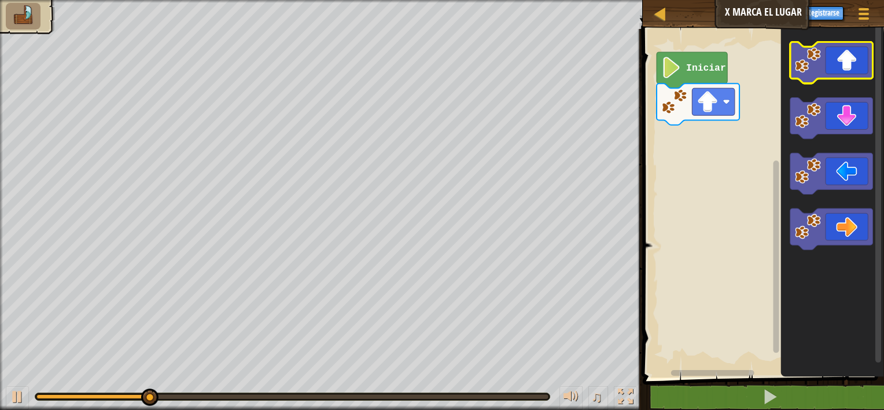
click at [851, 79] on rect "Espacio de trabajo de Blockly" at bounding box center [831, 63] width 83 height 42
click at [843, 63] on icon "Espacio de trabajo de Blockly" at bounding box center [831, 63] width 83 height 42
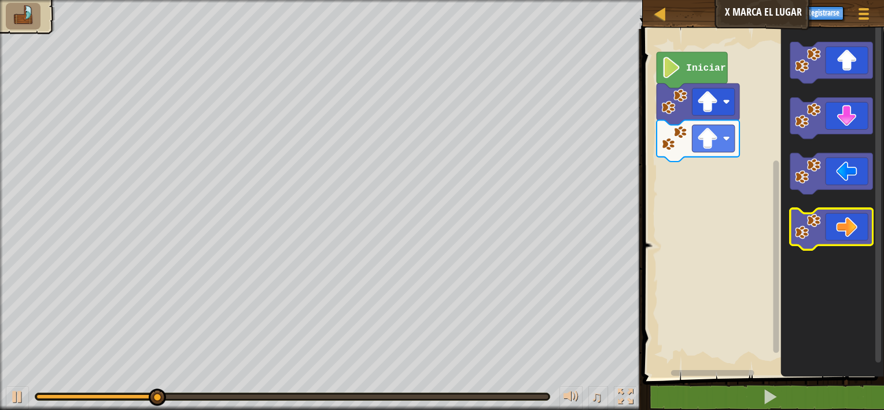
click at [863, 230] on icon "Espacio de trabajo de Blockly" at bounding box center [831, 230] width 83 height 42
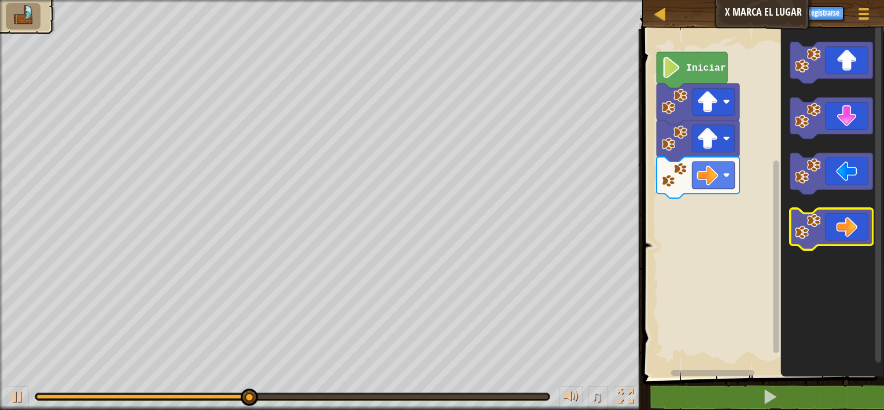
click at [865, 233] on icon "Espacio de trabajo de Blockly" at bounding box center [831, 230] width 83 height 42
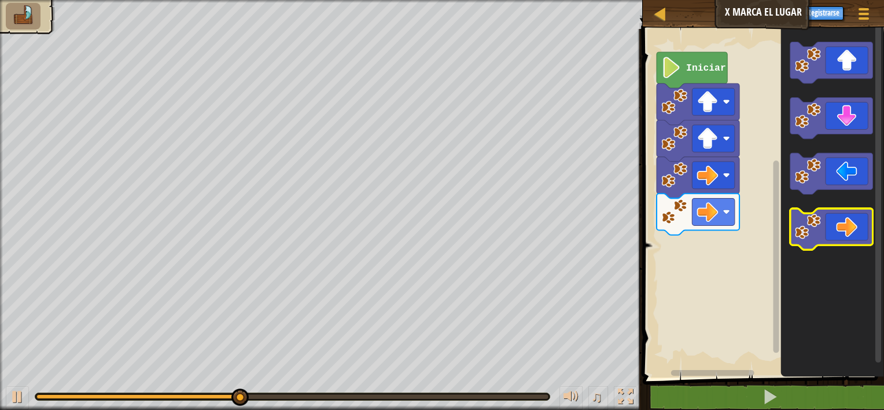
click at [864, 229] on icon "Espacio de trabajo de Blockly" at bounding box center [831, 230] width 83 height 42
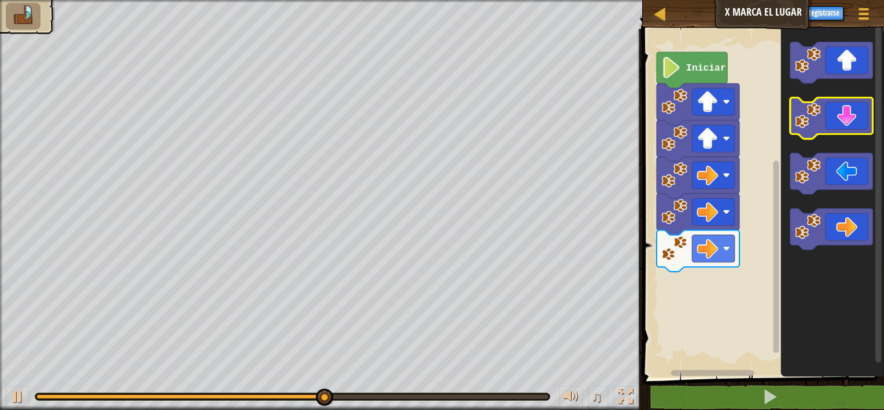
click at [847, 126] on icon "Espacio de trabajo de Blockly" at bounding box center [831, 119] width 83 height 42
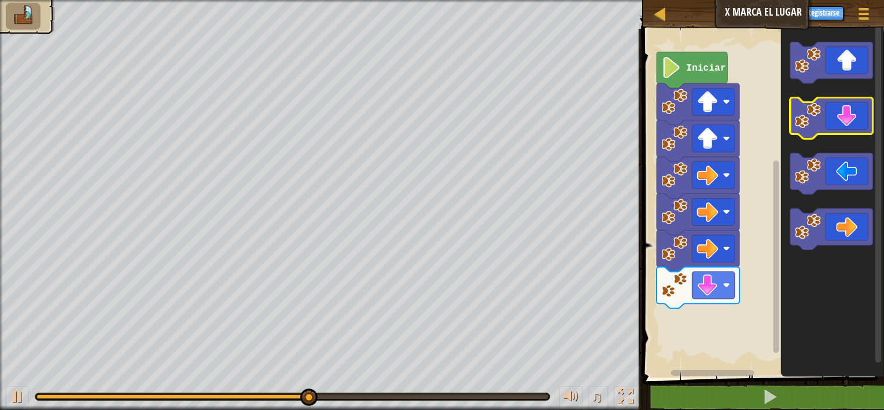
click at [842, 127] on icon "Espacio de trabajo de Blockly" at bounding box center [831, 119] width 83 height 42
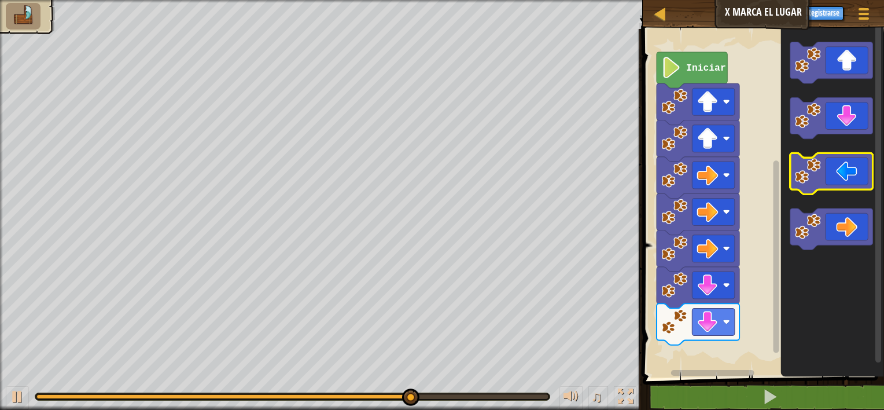
click at [847, 182] on icon "Espacio de trabajo de Blockly" at bounding box center [831, 174] width 83 height 42
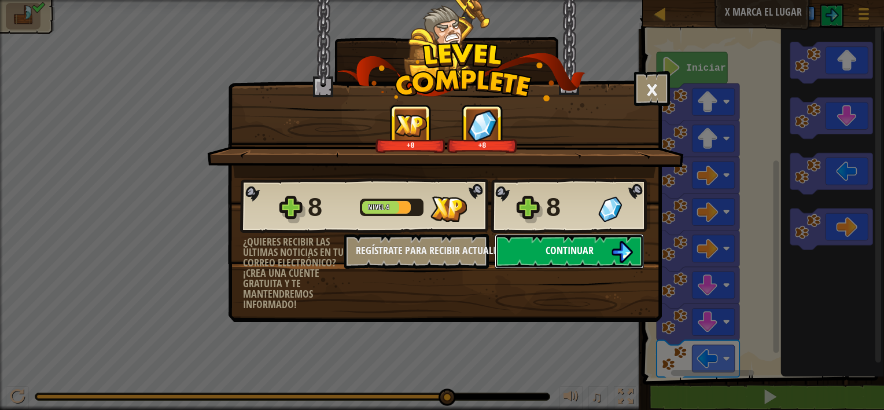
click at [621, 245] on img at bounding box center [622, 252] width 22 height 22
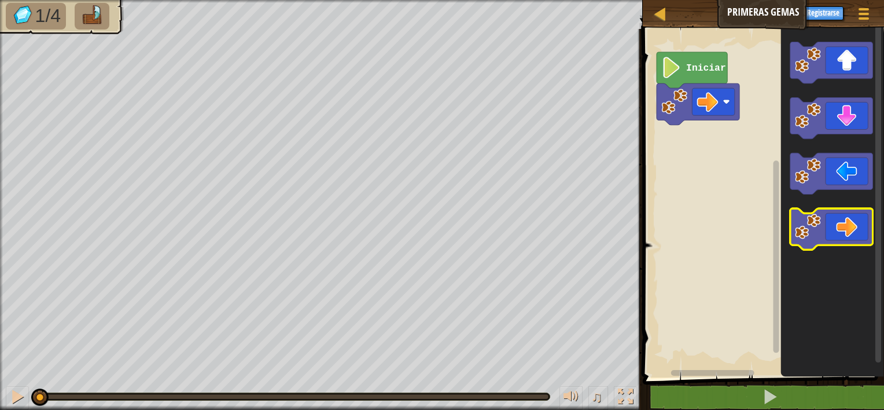
click at [828, 234] on icon "Espacio de trabajo de Blockly" at bounding box center [831, 230] width 83 height 42
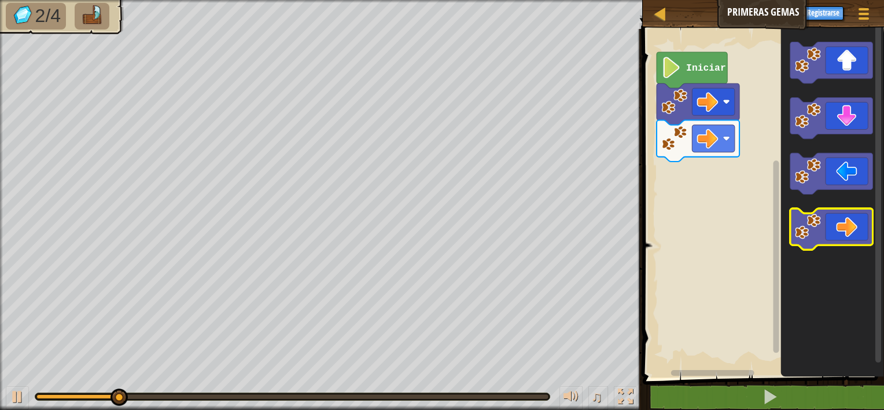
click at [828, 234] on icon "Espacio de trabajo de Blockly" at bounding box center [831, 230] width 83 height 42
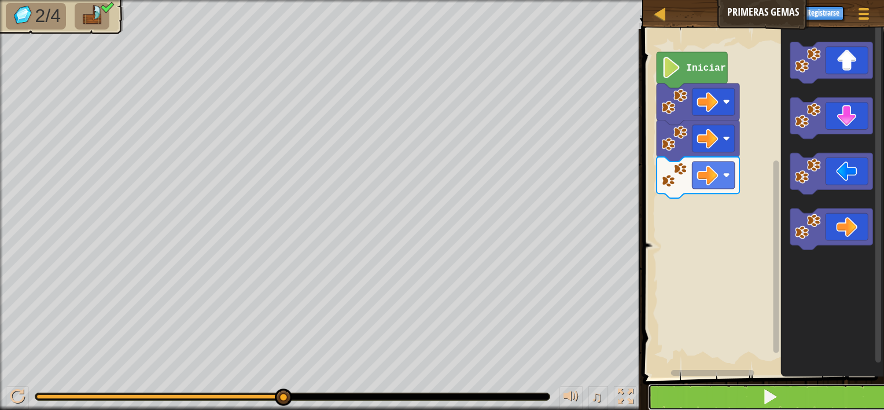
click at [717, 394] on button at bounding box center [770, 397] width 245 height 27
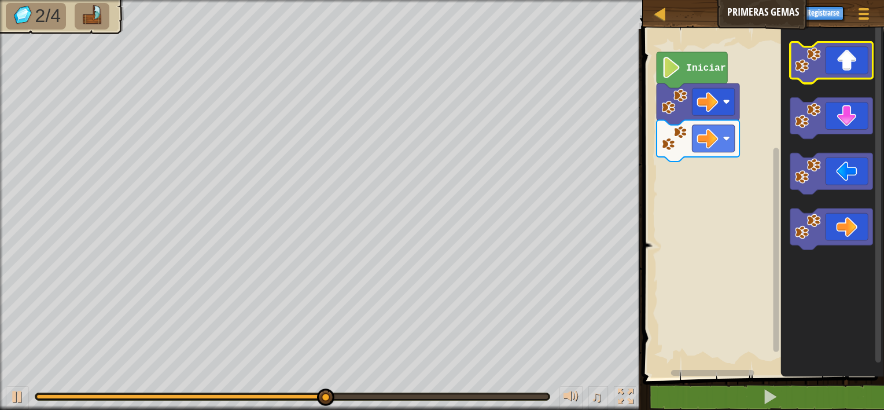
click at [819, 79] on icon "Espacio de trabajo de Blockly" at bounding box center [831, 63] width 83 height 42
click at [819, 75] on icon "Espacio de trabajo de Blockly" at bounding box center [831, 63] width 83 height 42
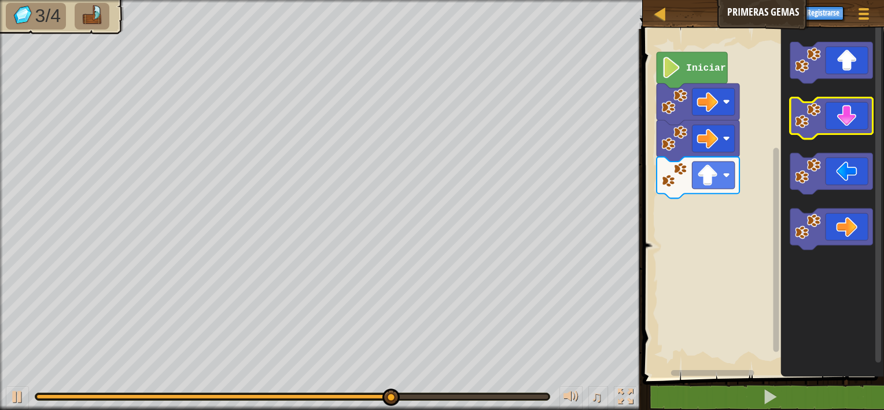
click at [843, 131] on icon "Espacio de trabajo de Blockly" at bounding box center [831, 119] width 83 height 42
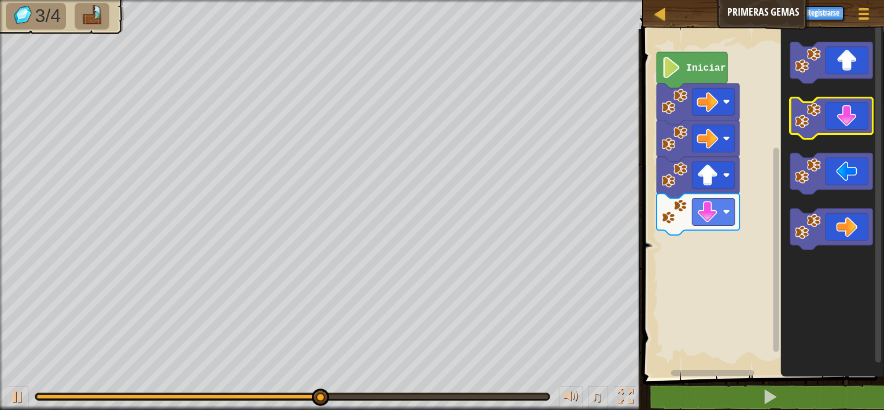
click at [843, 131] on icon "Espacio de trabajo de Blockly" at bounding box center [831, 119] width 83 height 42
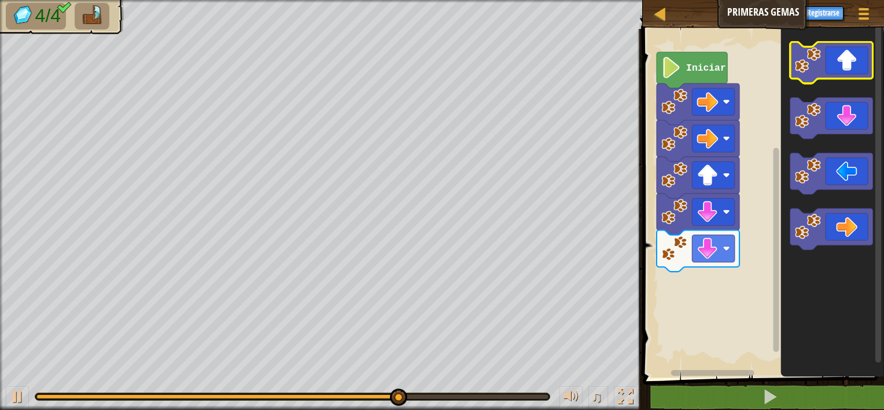
click at [842, 76] on icon "Espacio de trabajo de Blockly" at bounding box center [831, 63] width 83 height 42
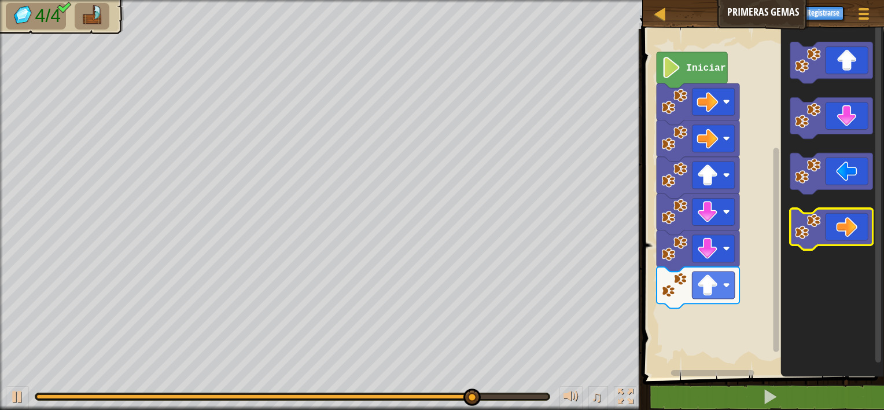
click at [856, 220] on icon "Espacio de trabajo de Blockly" at bounding box center [831, 230] width 83 height 42
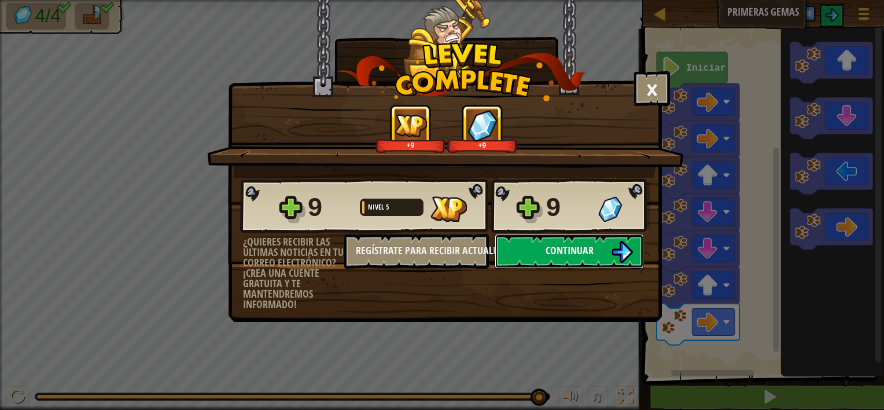
click at [611, 250] on img at bounding box center [622, 252] width 22 height 22
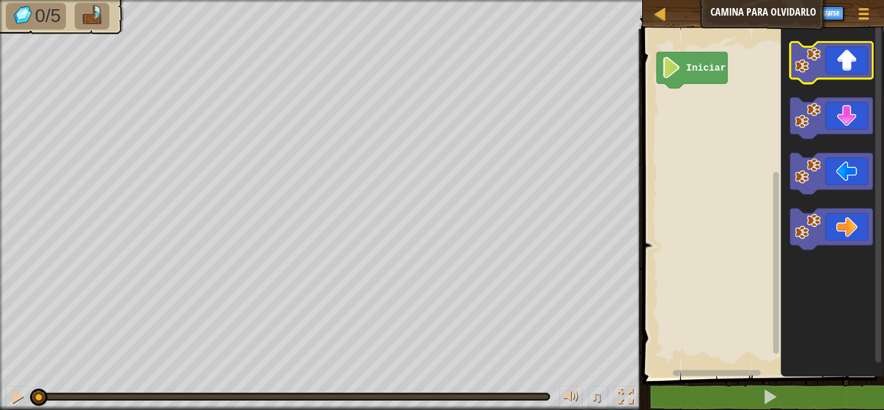
click at [852, 72] on icon "Espacio de trabajo de Blockly" at bounding box center [831, 63] width 83 height 42
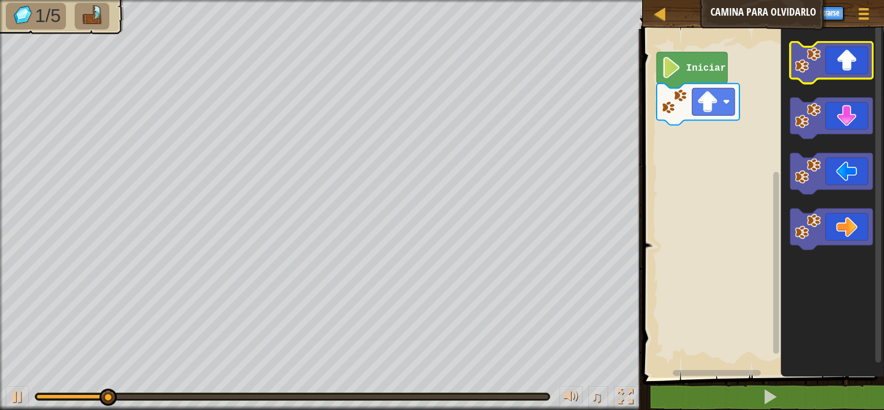
click at [849, 65] on icon "Espacio de trabajo de Blockly" at bounding box center [831, 63] width 83 height 42
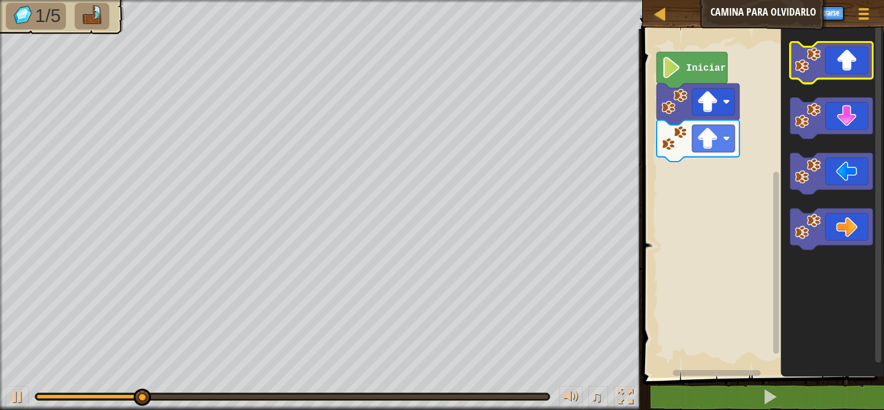
click at [849, 62] on icon "Espacio de trabajo de Blockly" at bounding box center [831, 63] width 83 height 42
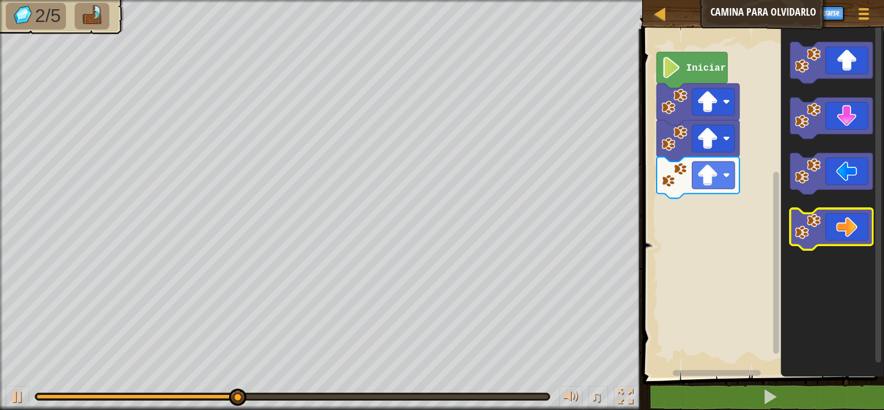
click at [814, 226] on image "Espacio de trabajo de Blockly" at bounding box center [808, 227] width 26 height 26
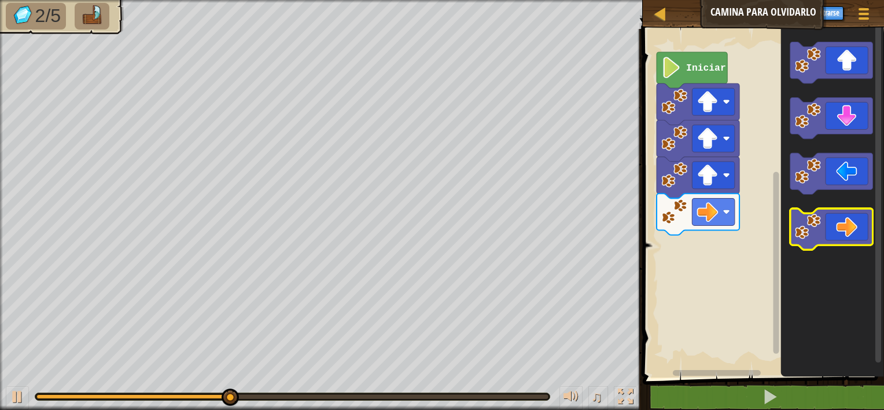
click at [834, 231] on icon "Espacio de trabajo de Blockly" at bounding box center [831, 230] width 83 height 42
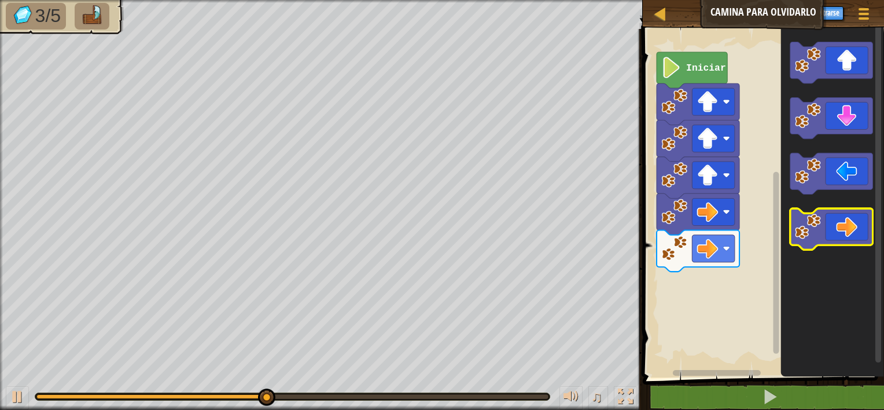
click at [834, 231] on icon "Espacio de trabajo de Blockly" at bounding box center [831, 230] width 83 height 42
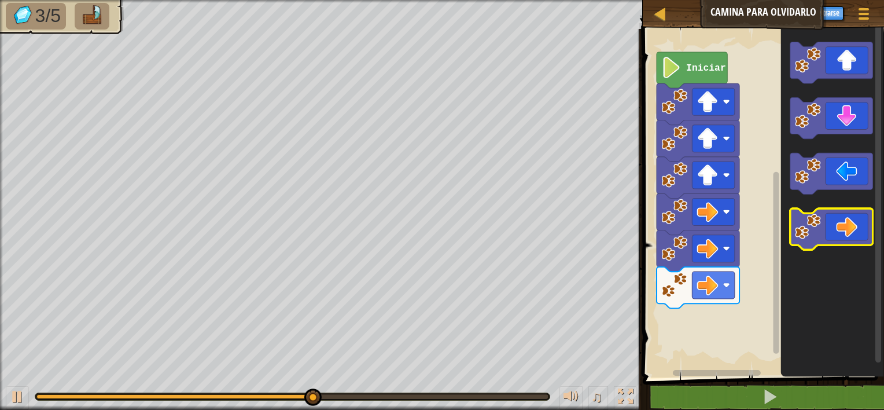
click at [834, 231] on icon "Espacio de trabajo de Blockly" at bounding box center [831, 230] width 83 height 42
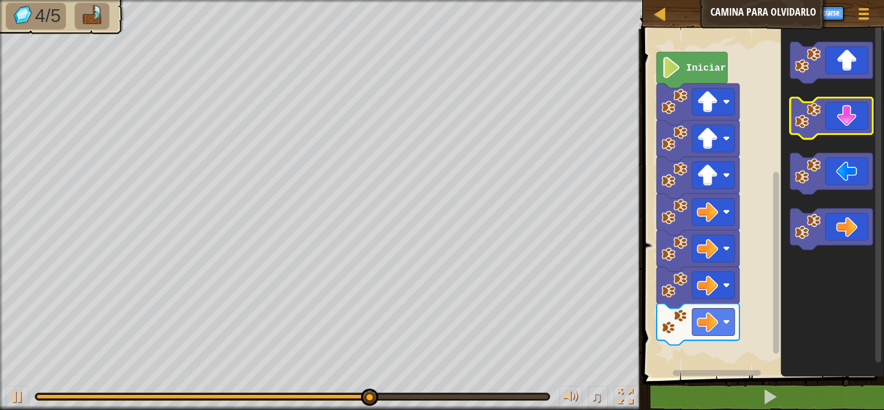
click at [837, 134] on rect "Espacio de trabajo de Blockly" at bounding box center [831, 119] width 83 height 42
click at [838, 112] on icon "Espacio de trabajo de Blockly" at bounding box center [831, 119] width 83 height 42
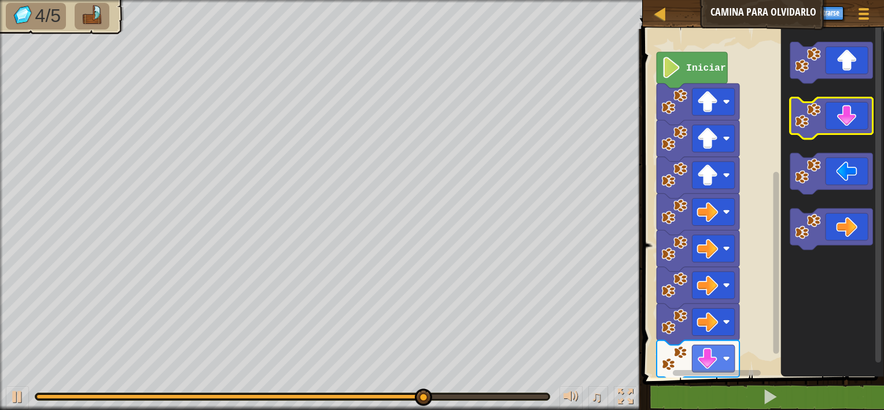
click at [833, 124] on icon "Espacio de trabajo de Blockly" at bounding box center [831, 119] width 83 height 42
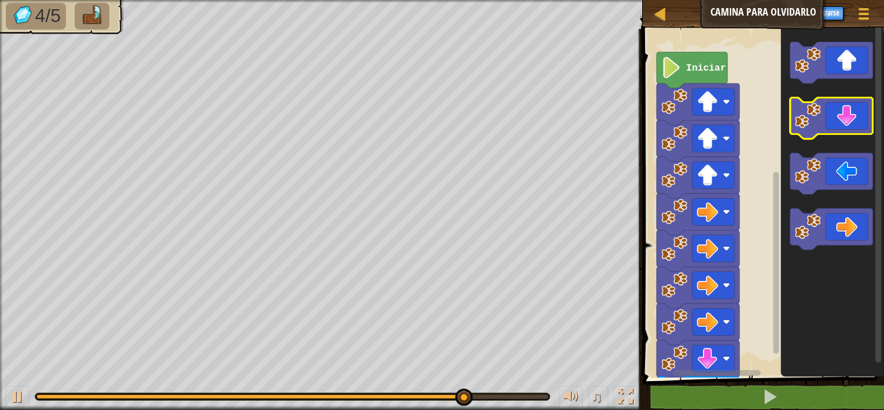
click at [847, 113] on icon "Espacio de trabajo de Blockly" at bounding box center [831, 119] width 83 height 42
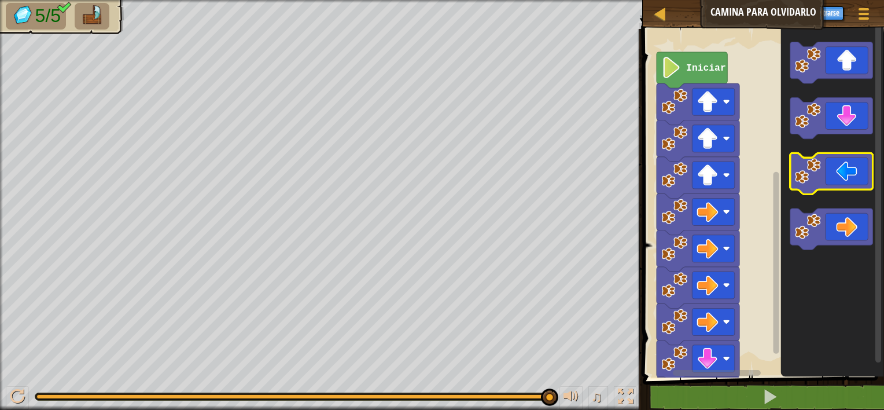
click at [833, 172] on icon "Espacio de trabajo de Blockly" at bounding box center [831, 174] width 83 height 42
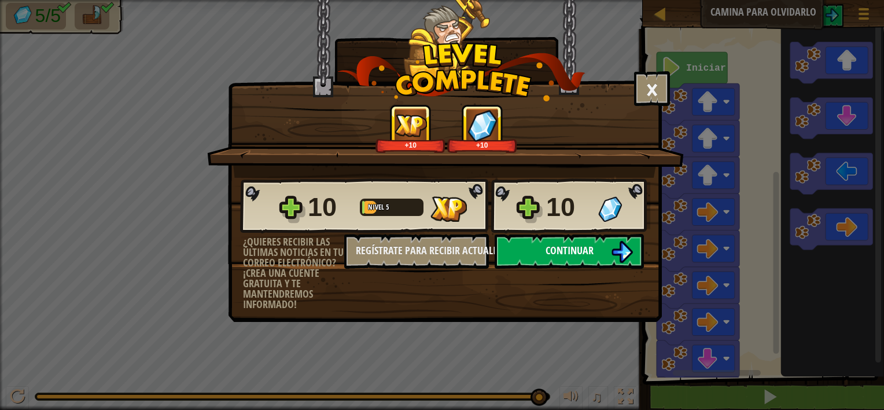
click at [607, 250] on button "Continuar" at bounding box center [569, 251] width 149 height 35
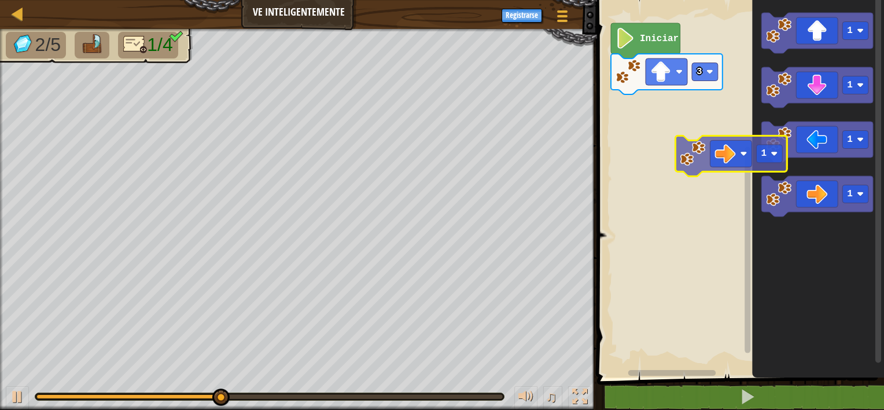
click at [672, 120] on div "3 Iniciar 1 1 1 1 1" at bounding box center [739, 185] width 290 height 383
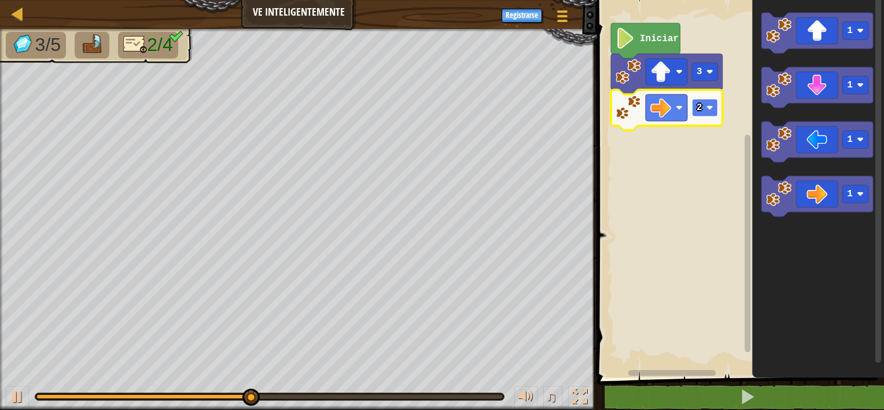
click at [702, 104] on rect "Espacio de trabajo de Blockly" at bounding box center [705, 108] width 26 height 18
click at [707, 109] on image "Espacio de trabajo de Blockly" at bounding box center [709, 107] width 7 height 7
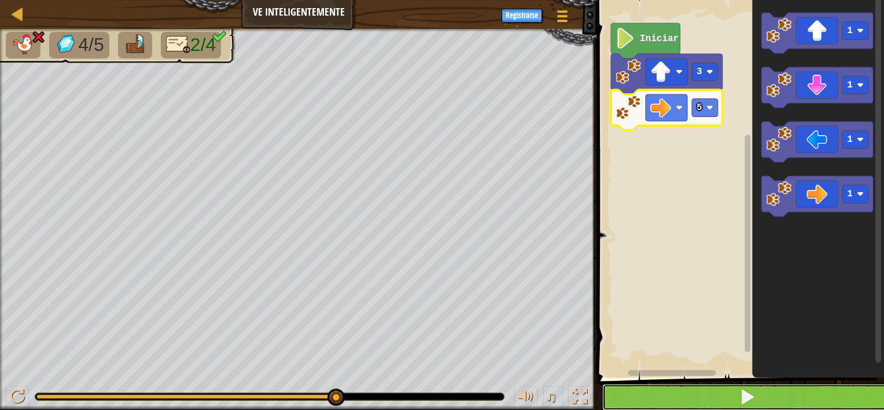
click at [706, 393] on button at bounding box center [747, 397] width 290 height 27
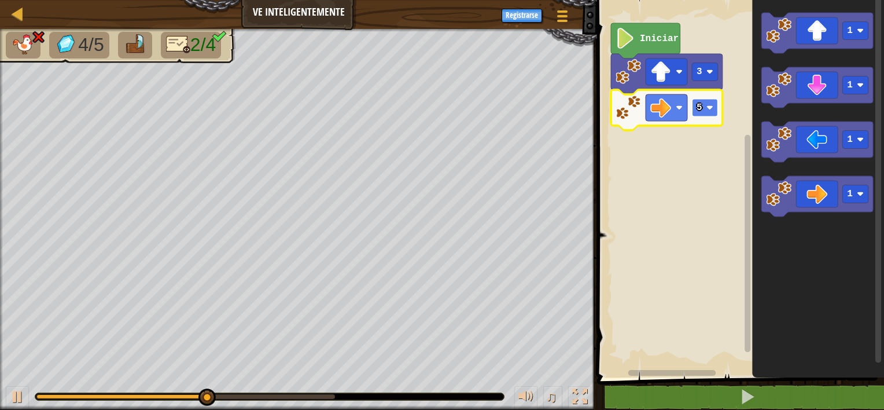
click at [712, 109] on image "Espacio de trabajo de Blockly" at bounding box center [709, 107] width 7 height 7
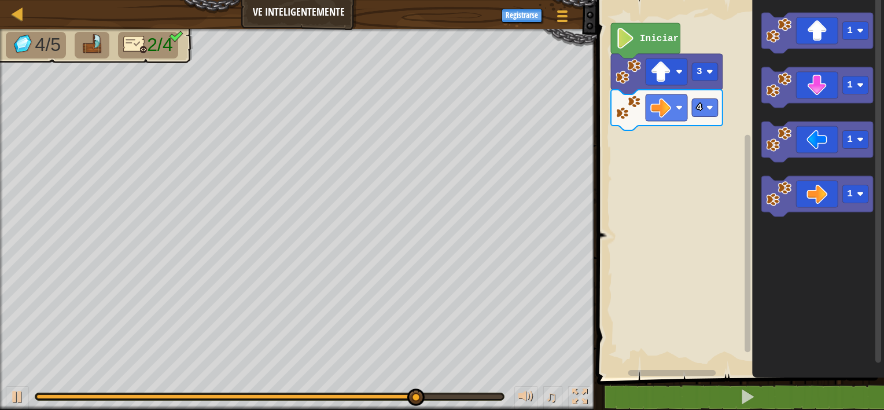
click at [701, 179] on div "Iniciar 3 4 1 1 1 1" at bounding box center [739, 185] width 290 height 383
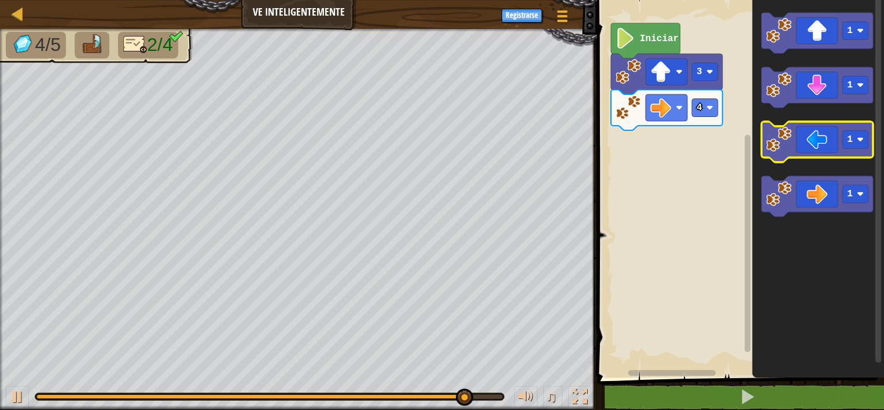
click at [746, 123] on div "Iniciar 3 4 1 1 1 1" at bounding box center [739, 185] width 290 height 383
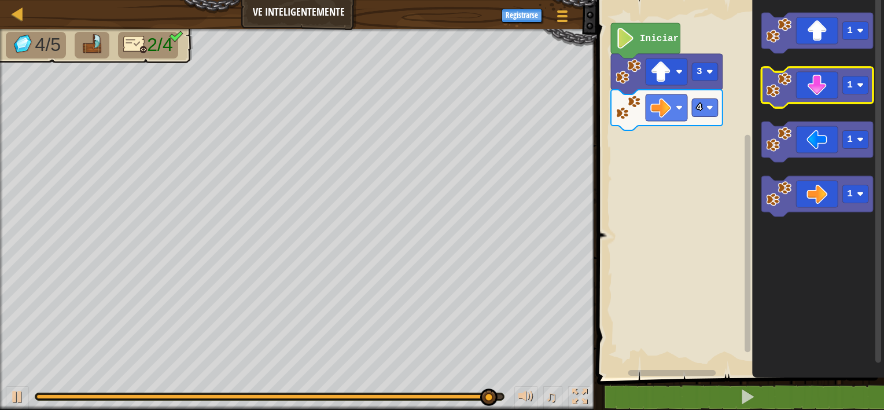
click at [782, 93] on image "Espacio de trabajo de Blockly" at bounding box center [778, 84] width 25 height 25
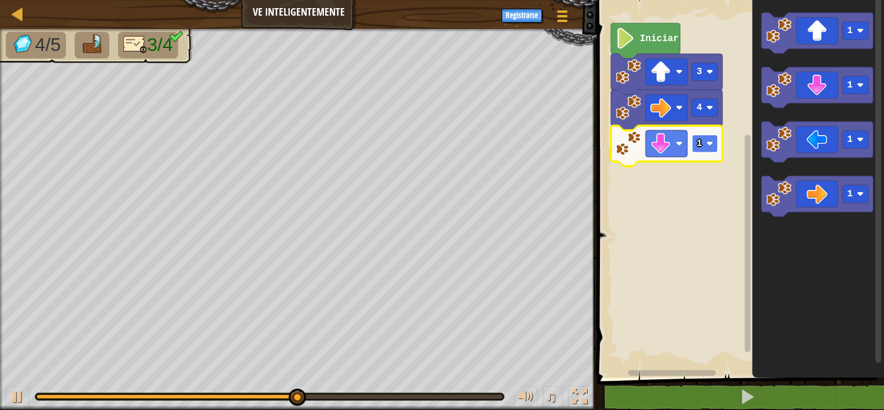
click at [703, 145] on rect "Espacio de trabajo de Blockly" at bounding box center [705, 144] width 26 height 18
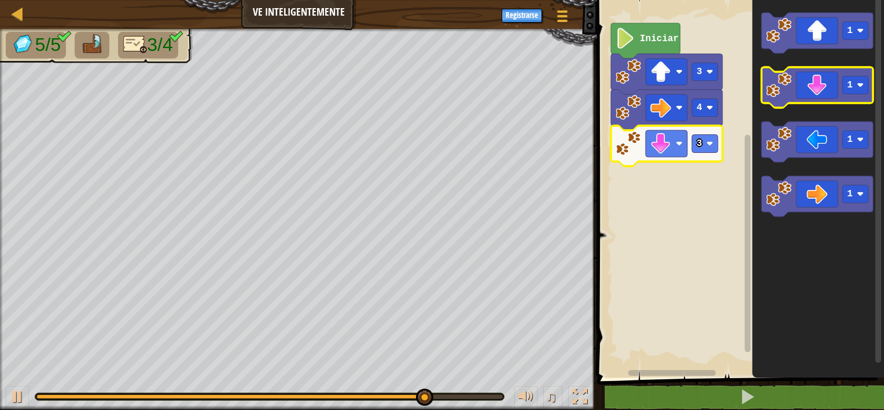
click at [822, 100] on icon "Espacio de trabajo de Blockly" at bounding box center [817, 87] width 112 height 40
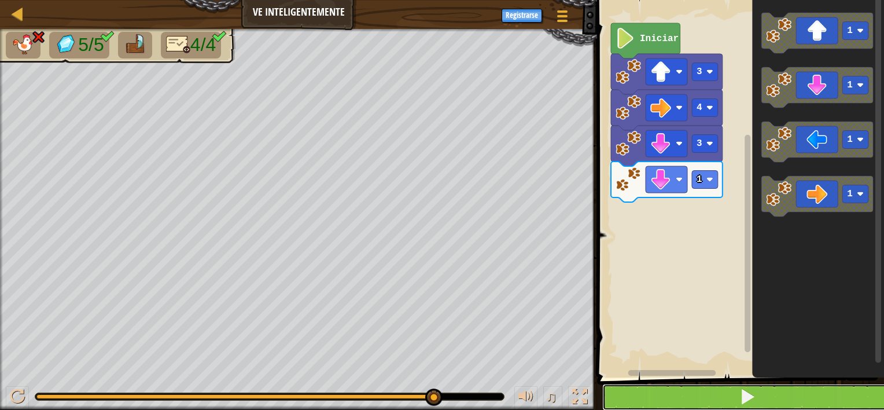
click at [797, 397] on button at bounding box center [747, 397] width 290 height 27
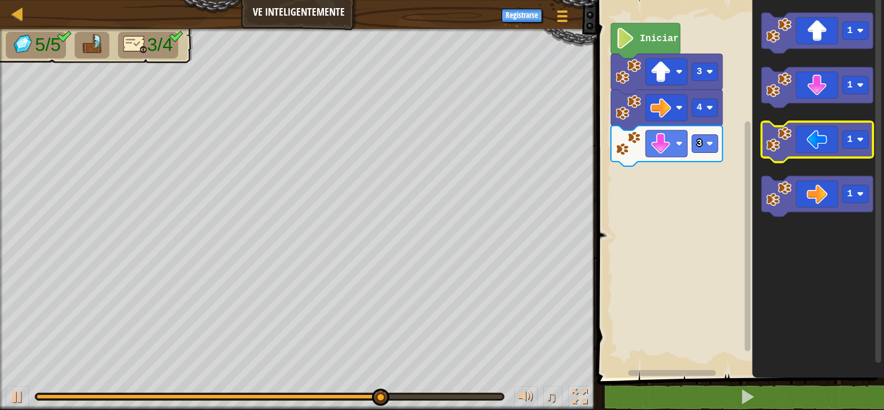
click at [807, 145] on icon "Espacio de trabajo de Blockly" at bounding box center [817, 141] width 112 height 40
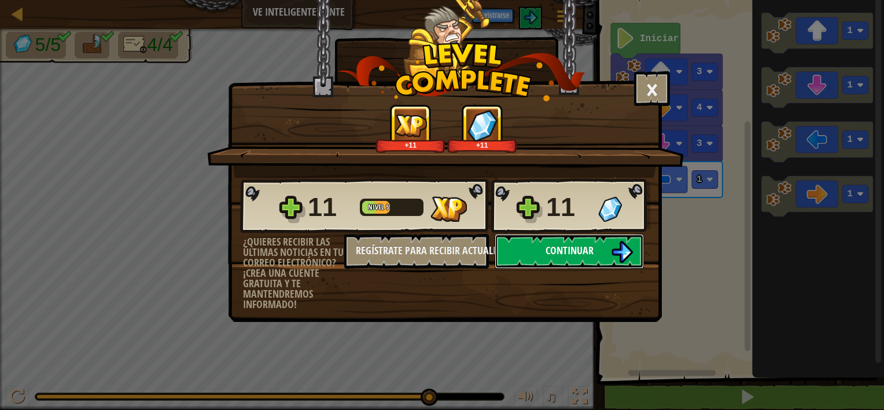
click at [585, 248] on span "Continuar" at bounding box center [570, 250] width 48 height 14
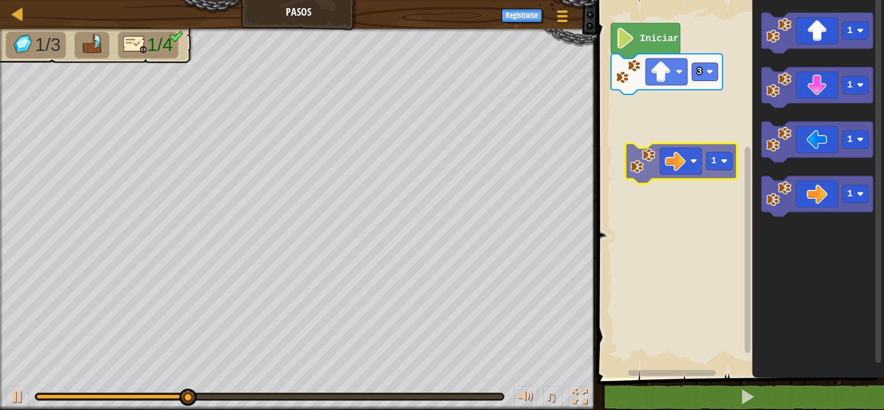
click at [622, 133] on div "3 Iniciar 1 1 1 1 1" at bounding box center [739, 185] width 290 height 383
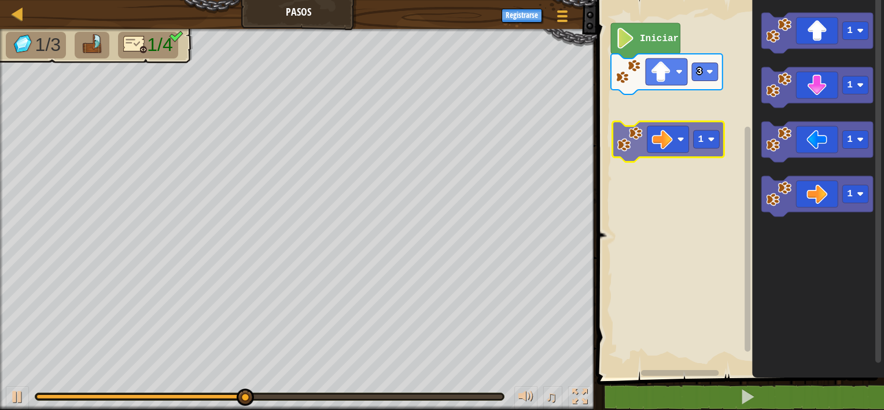
click at [650, 131] on div "3 Iniciar 1 1 1 1 1" at bounding box center [739, 185] width 290 height 383
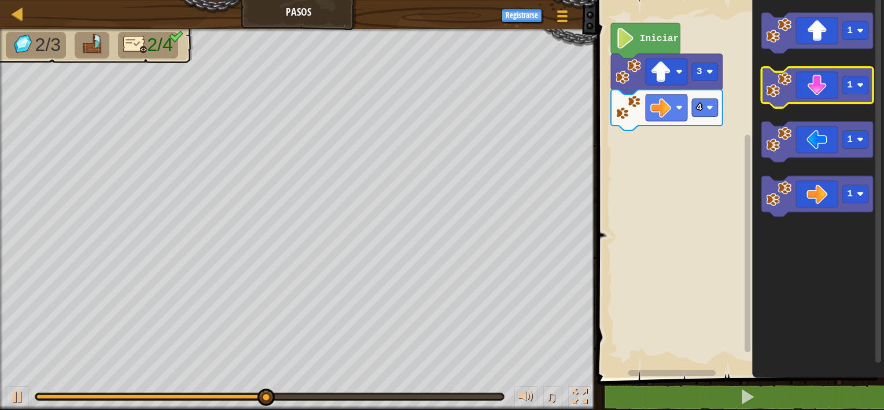
click at [817, 92] on icon "Espacio de trabajo de Blockly" at bounding box center [817, 87] width 112 height 40
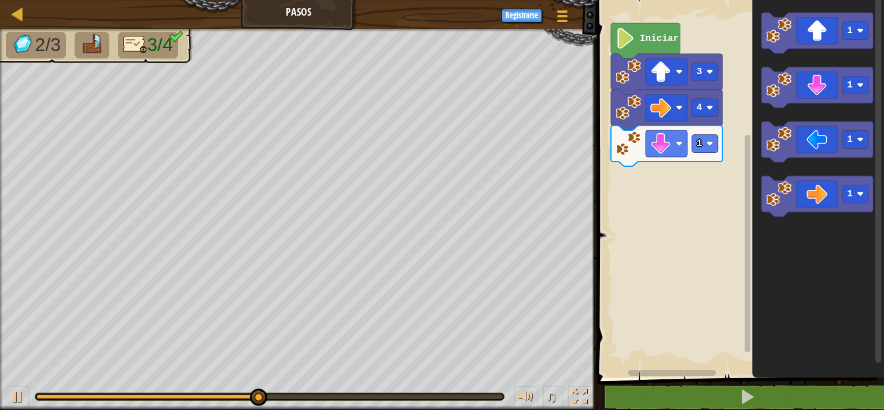
click at [804, 113] on icon "1 1 1 1" at bounding box center [818, 185] width 132 height 383
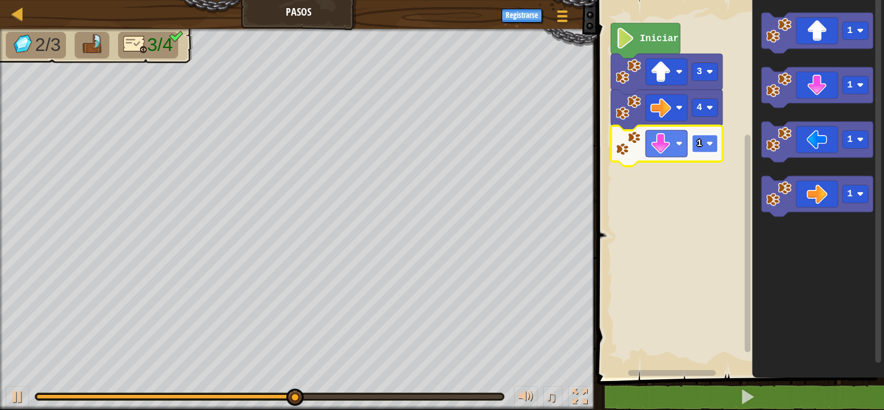
click at [709, 143] on image "Espacio de trabajo de Blockly" at bounding box center [709, 143] width 7 height 7
click at [710, 145] on image "Espacio de trabajo de Blockly" at bounding box center [709, 143] width 7 height 7
click at [708, 147] on rect "Espacio de trabajo de Blockly" at bounding box center [705, 144] width 26 height 18
click at [664, 154] on rect "Espacio de trabajo de Blockly" at bounding box center [667, 143] width 42 height 27
click at [688, 139] on icon "Espacio de trabajo de Blockly" at bounding box center [667, 146] width 112 height 40
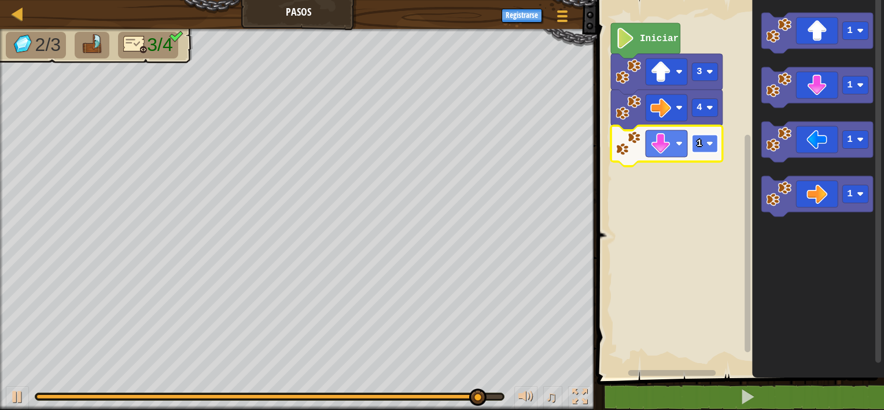
click at [704, 143] on rect "Espacio de trabajo de Blockly" at bounding box center [705, 144] width 26 height 18
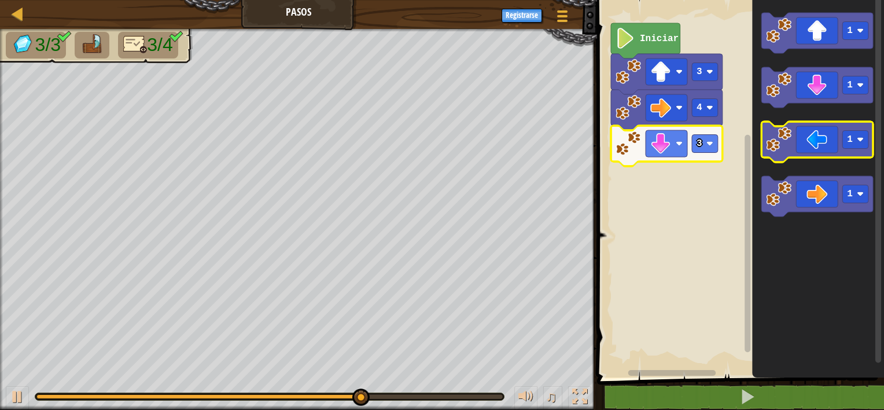
click at [819, 153] on icon "Espacio de trabajo de Blockly" at bounding box center [817, 141] width 112 height 40
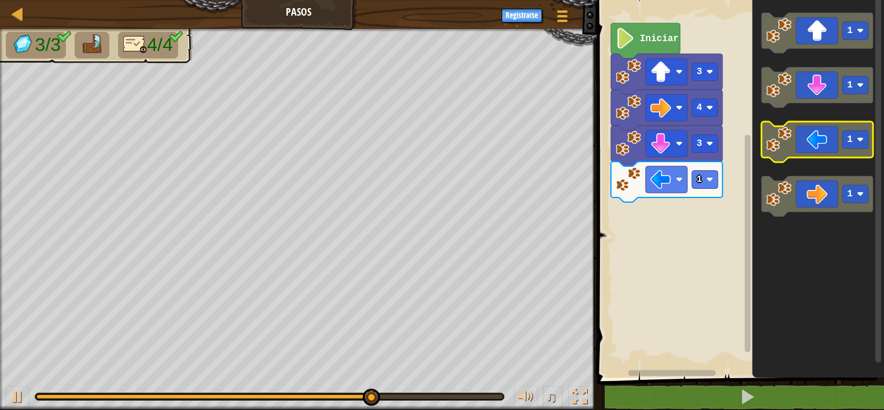
click at [817, 155] on icon "Espacio de trabajo de Blockly" at bounding box center [817, 141] width 112 height 40
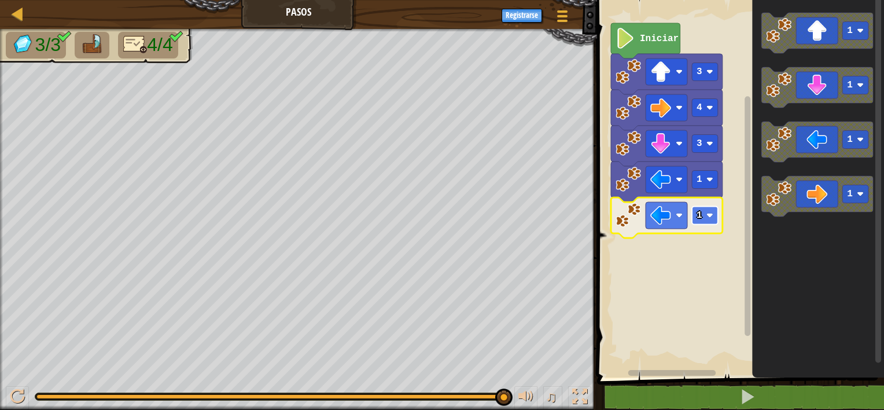
click at [708, 212] on image "Espacio de trabajo de Blockly" at bounding box center [709, 215] width 7 height 7
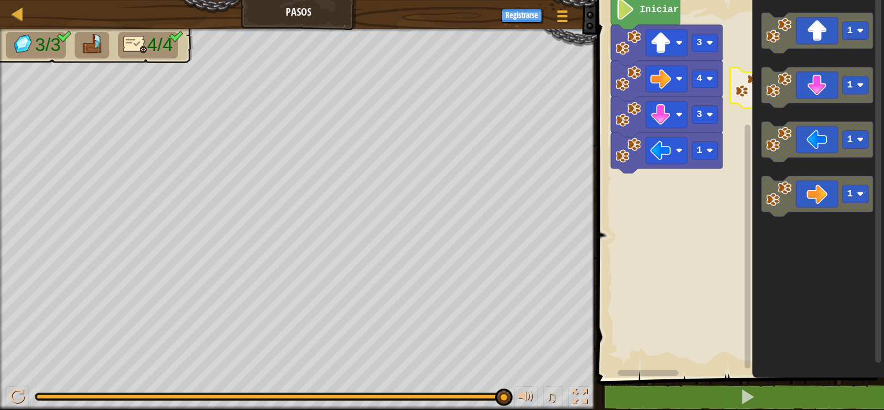
click at [795, 171] on div "Iniciar 3 4 3 1 2 1 1 1 1" at bounding box center [739, 185] width 290 height 383
drag, startPoint x: 743, startPoint y: 81, endPoint x: 743, endPoint y: 139, distance: 58.4
click at [743, 141] on div "Iniciar 3 4 3 1 2 1 1 1 1" at bounding box center [739, 185] width 290 height 383
click at [745, 163] on div "Iniciar 3 4 3 1 2 1 1 1 1" at bounding box center [739, 185] width 290 height 383
click at [787, 148] on image "Espacio de trabajo de Blockly" at bounding box center [778, 139] width 25 height 25
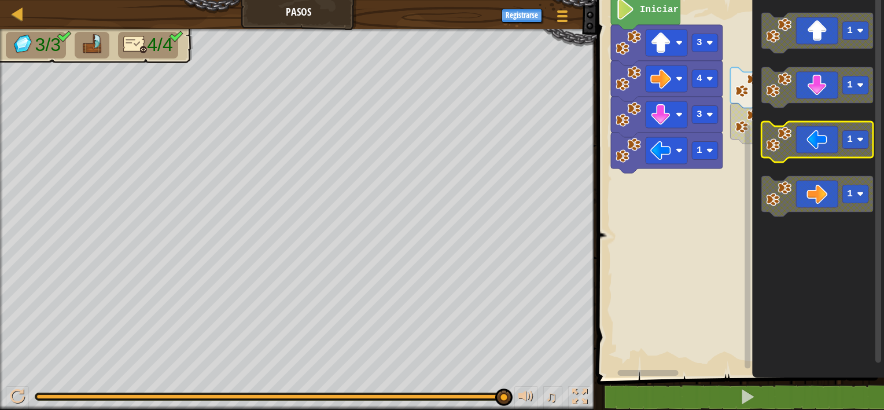
click at [787, 147] on image "Espacio de trabajo de Blockly" at bounding box center [778, 139] width 25 height 25
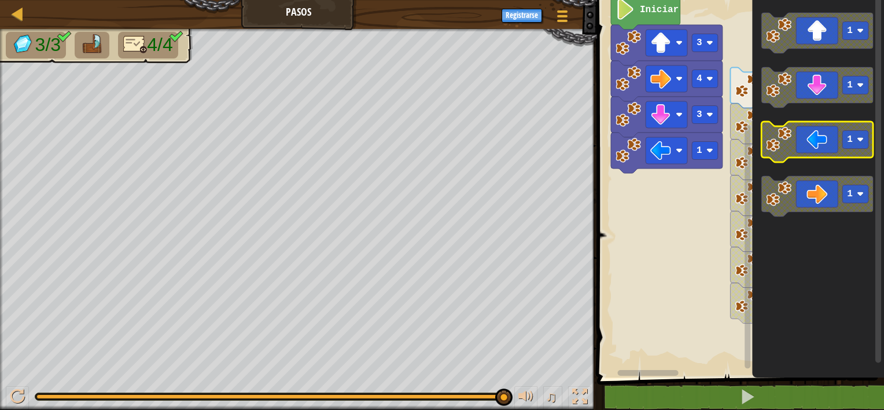
click at [787, 147] on image "Espacio de trabajo de Blockly" at bounding box center [778, 139] width 25 height 25
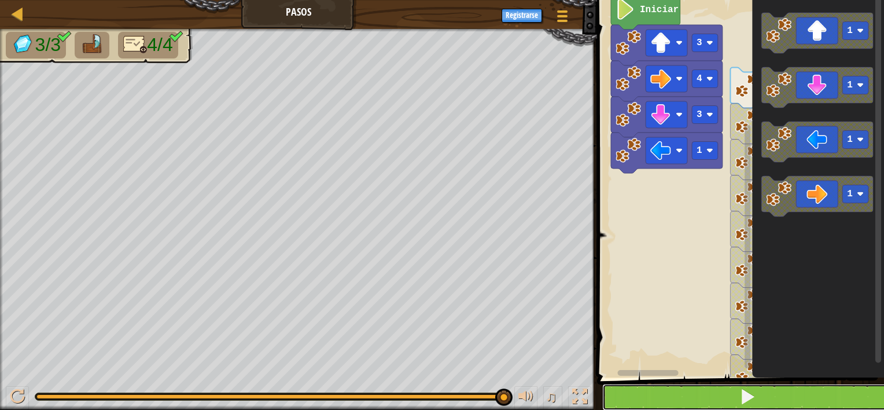
click at [765, 396] on button at bounding box center [747, 397] width 290 height 27
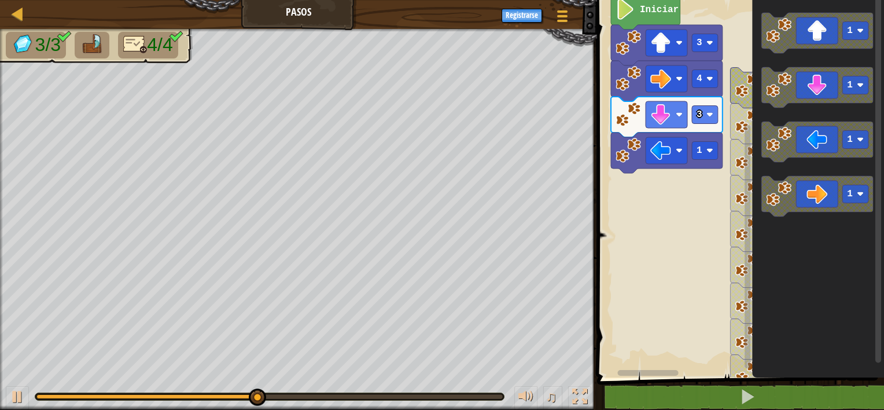
click at [746, 360] on rect "Espacio de trabajo de Blockly" at bounding box center [748, 246] width 6 height 244
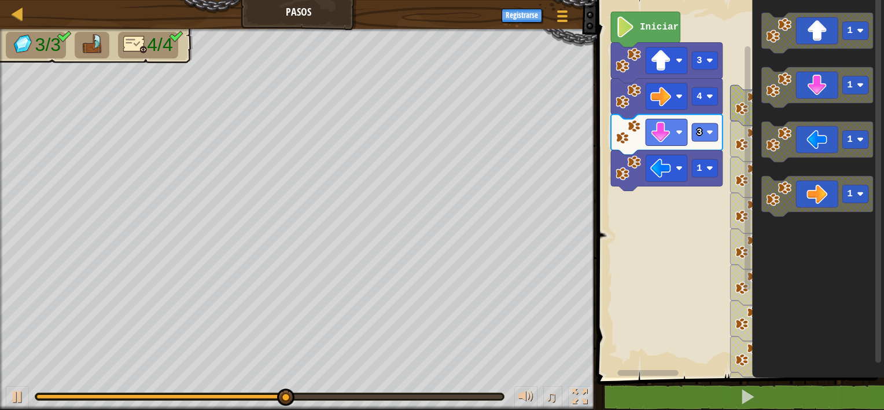
click at [824, 283] on div "Iniciar 3 4 3 1 2 1 1 1 1 1 1 1 1 1 1 1 1 1" at bounding box center [739, 185] width 290 height 383
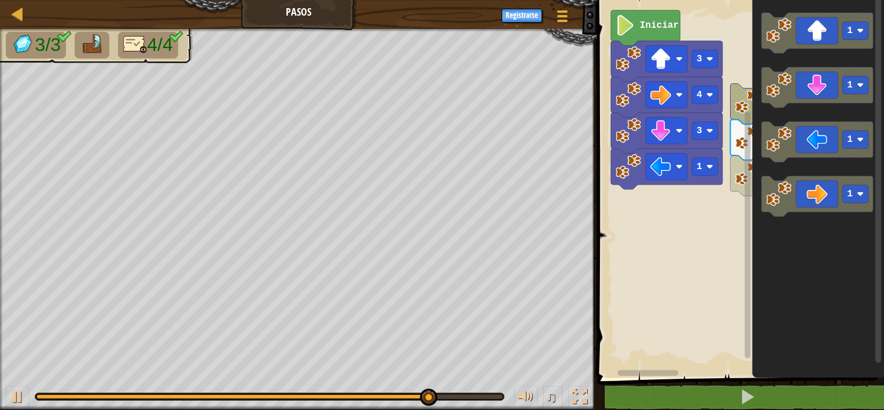
click at [752, 252] on div "Iniciar 3 4 3 1 2 1 1 1 1 1 1" at bounding box center [739, 185] width 290 height 383
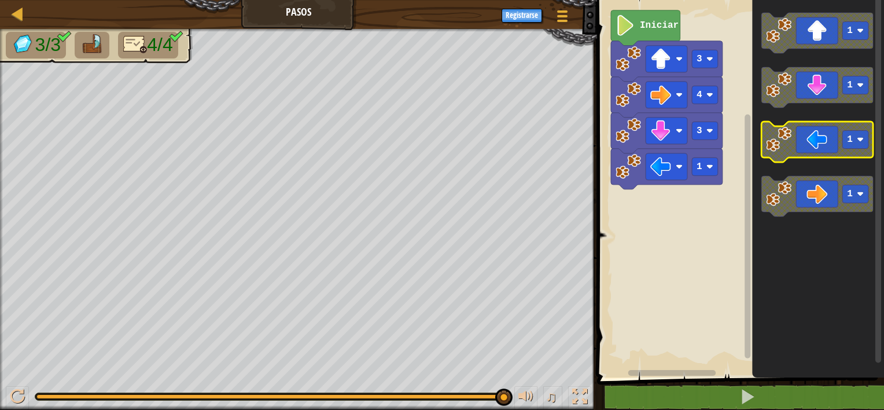
click at [811, 141] on icon "Espacio de trabajo de Blockly" at bounding box center [817, 141] width 112 height 40
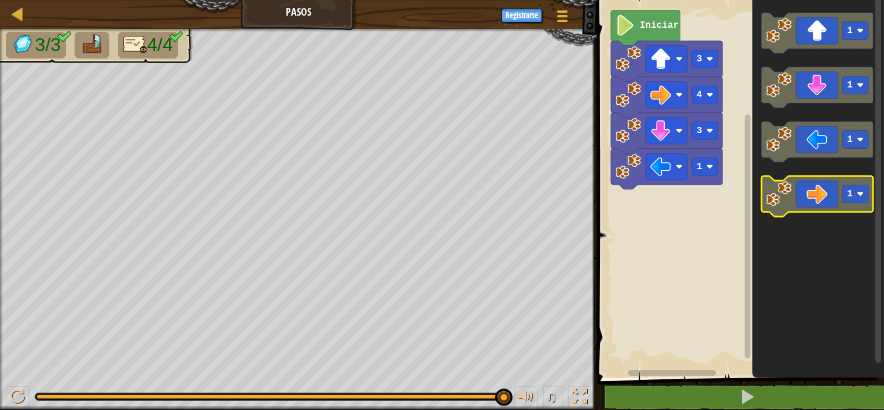
click at [747, 182] on div "Iniciar 3 4 3 1 1 1 1 1" at bounding box center [739, 185] width 290 height 383
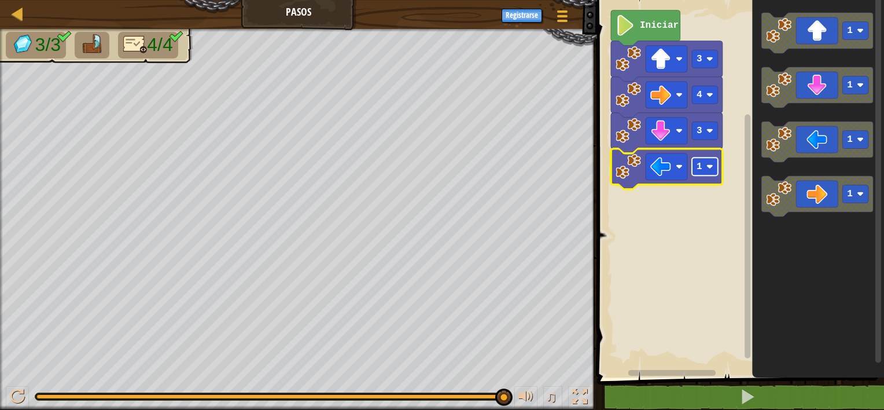
click at [706, 166] on rect "Espacio de trabajo de Blockly" at bounding box center [705, 166] width 26 height 18
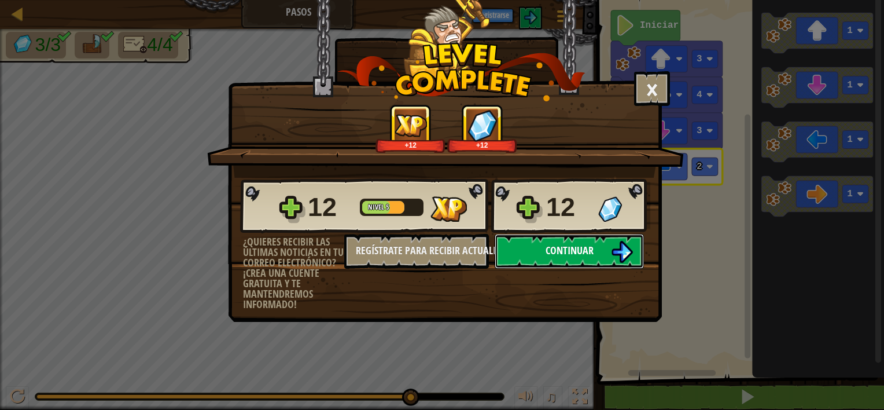
click at [593, 257] on button "Continuar" at bounding box center [569, 251] width 149 height 35
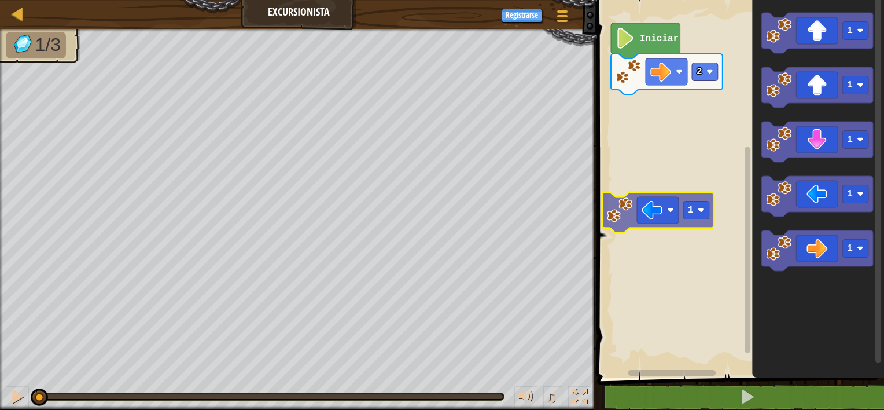
click at [632, 224] on div "2 Iniciar 1 1 1 1 1 1" at bounding box center [739, 185] width 290 height 383
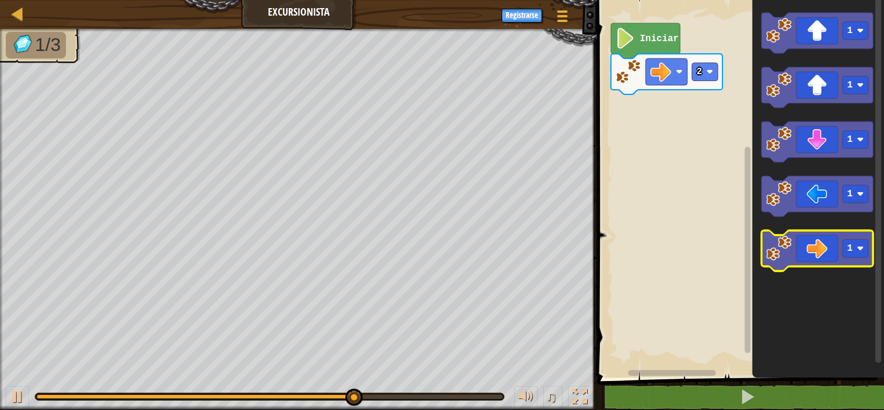
click at [835, 252] on icon "Espacio de trabajo de Blockly" at bounding box center [817, 250] width 112 height 40
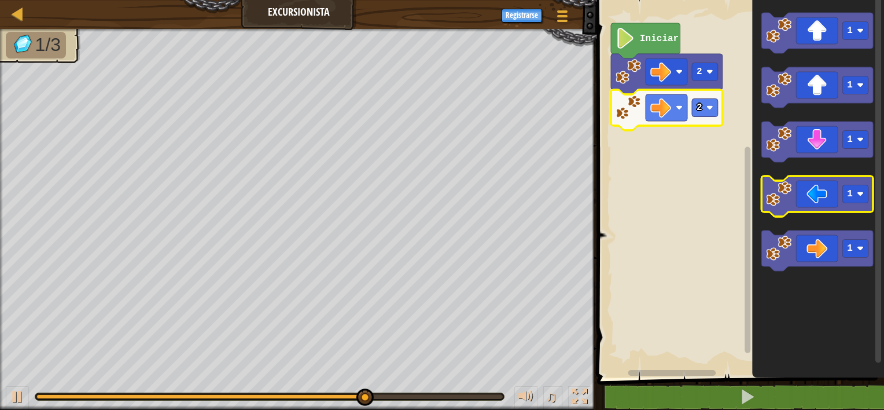
click at [824, 206] on icon "Espacio de trabajo de Blockly" at bounding box center [817, 196] width 112 height 40
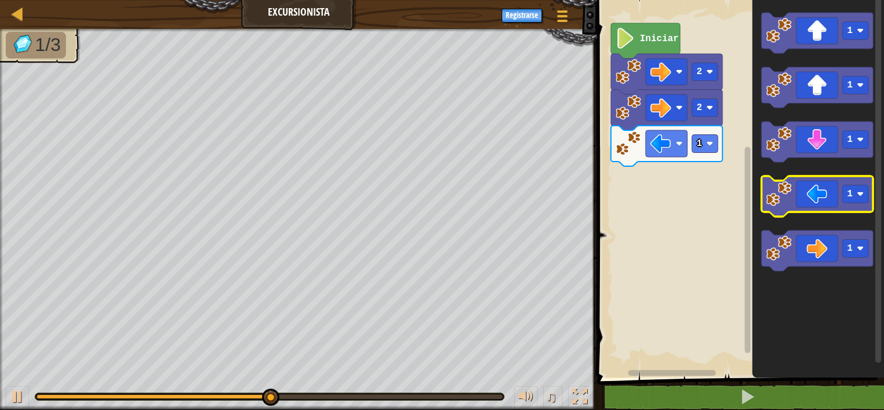
click at [824, 206] on icon "Espacio de trabajo de Blockly" at bounding box center [817, 196] width 112 height 40
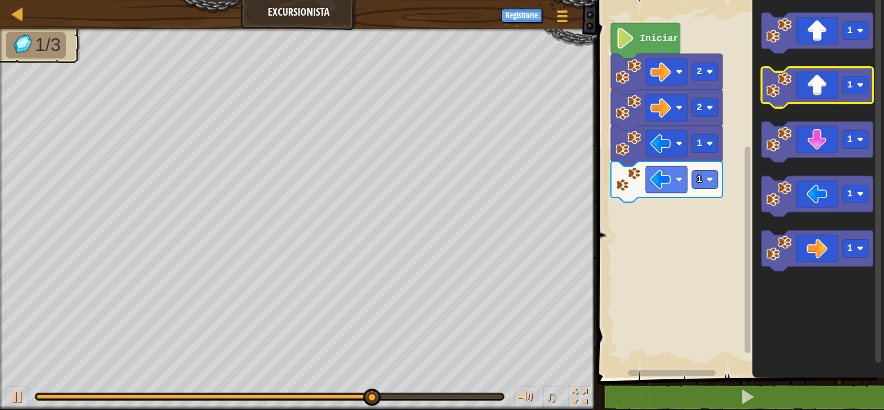
click at [824, 90] on icon "Espacio de trabajo de Blockly" at bounding box center [817, 87] width 112 height 40
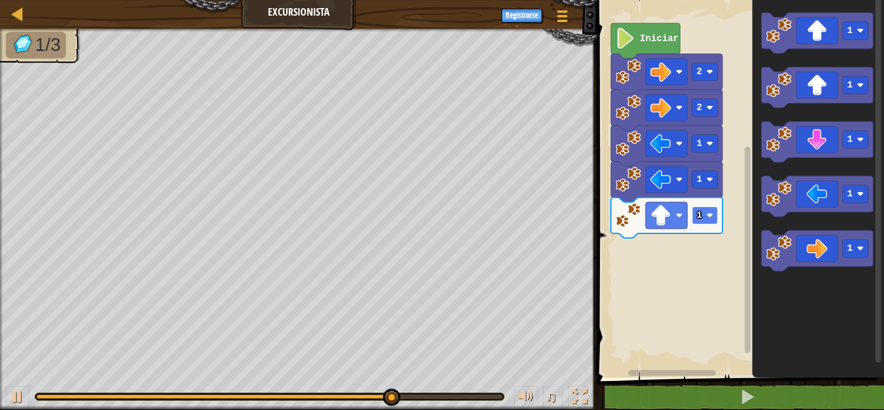
click at [708, 216] on image "Espacio de trabajo de Blockly" at bounding box center [709, 215] width 7 height 7
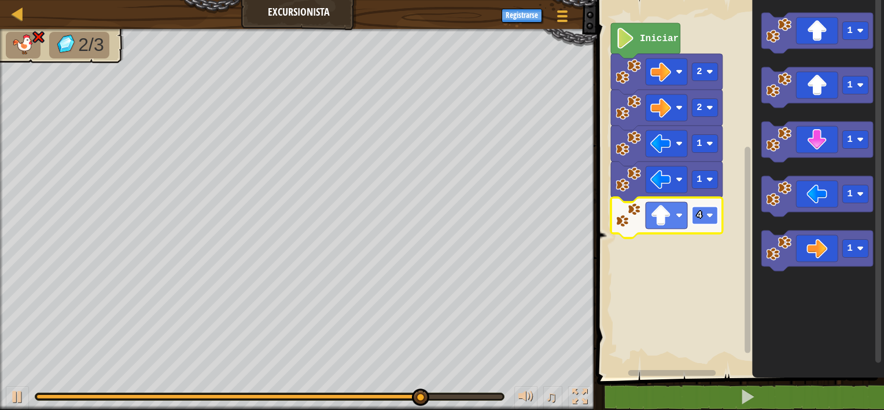
click at [707, 212] on image "Espacio de trabajo de Blockly" at bounding box center [709, 215] width 7 height 7
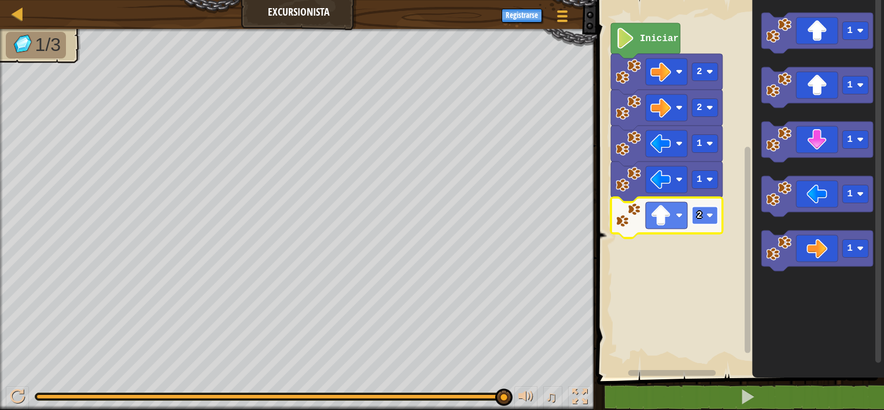
click at [710, 218] on image "Espacio de trabajo de Blockly" at bounding box center [709, 215] width 7 height 7
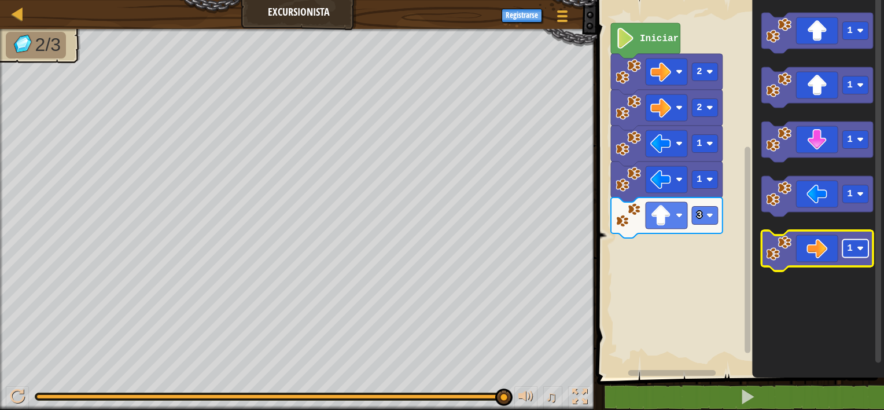
click at [854, 248] on rect "Espacio de trabajo de Blockly" at bounding box center [855, 249] width 26 height 18
click at [722, 266] on div "Iniciar 2 2 1 1 3 1 1 1 1 2" at bounding box center [739, 185] width 290 height 383
click at [787, 289] on icon "1 1 1 1 2" at bounding box center [818, 185] width 132 height 383
click at [794, 241] on icon "Espacio de trabajo de Blockly" at bounding box center [817, 250] width 112 height 40
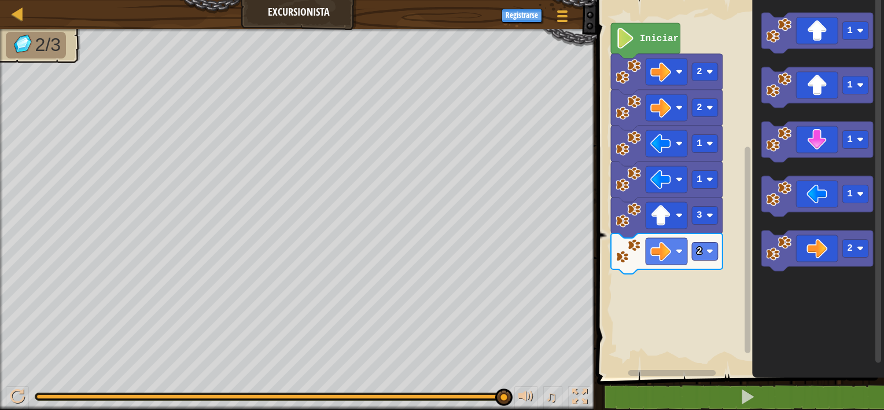
click at [743, 303] on div "Iniciar 2 2 1 1 3 2 1 1 1 1 2" at bounding box center [739, 185] width 290 height 383
click at [809, 255] on icon "Espacio de trabajo de Blockly" at bounding box center [817, 250] width 112 height 40
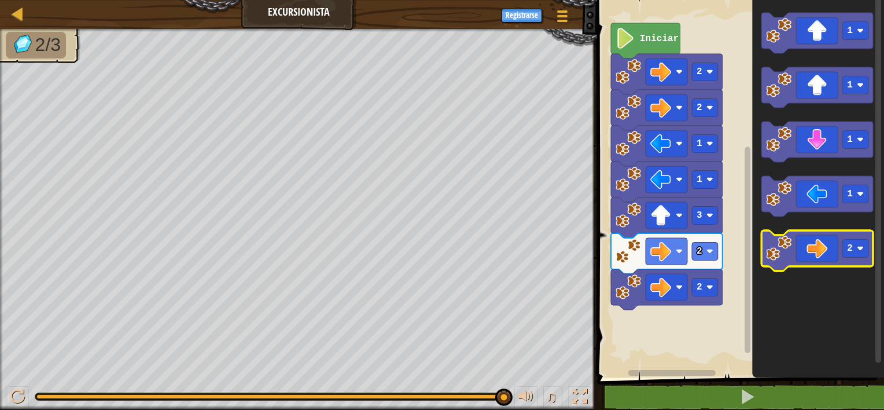
click at [808, 255] on icon "Espacio de trabajo de Blockly" at bounding box center [817, 250] width 112 height 40
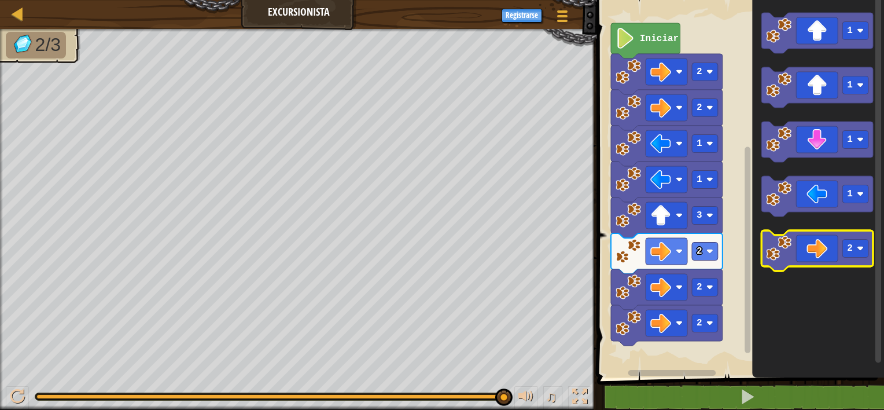
click at [808, 255] on icon "Espacio de trabajo de Blockly" at bounding box center [817, 250] width 112 height 40
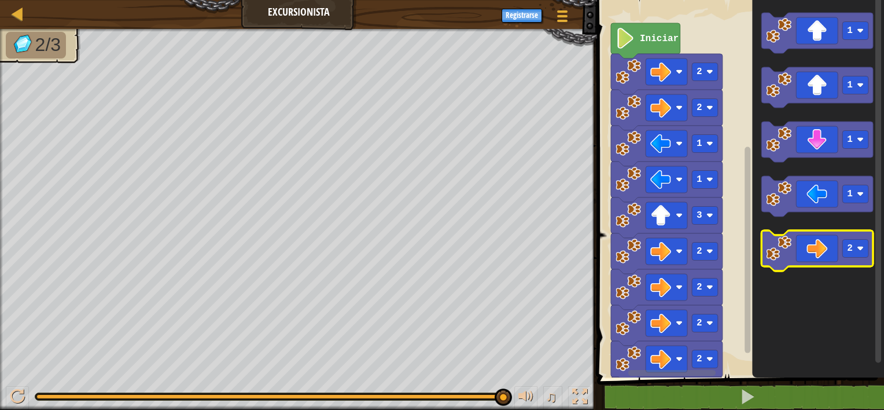
click at [808, 255] on icon "Espacio de trabajo de Blockly" at bounding box center [817, 250] width 112 height 40
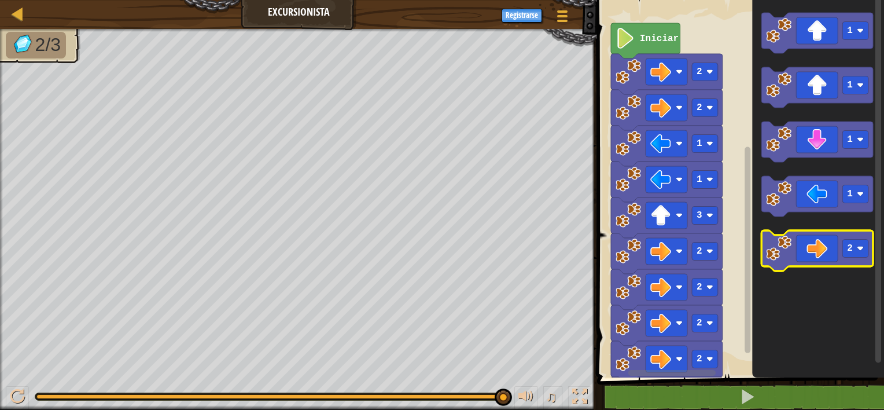
click at [808, 255] on icon "Espacio de trabajo de Blockly" at bounding box center [817, 250] width 112 height 40
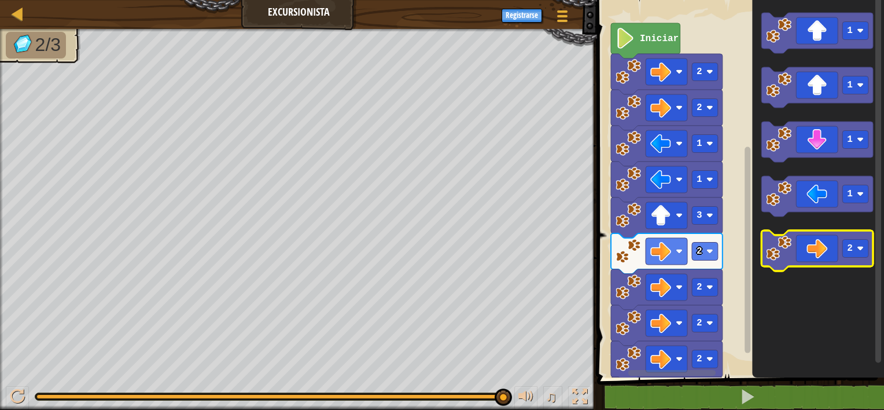
click at [808, 255] on icon "Espacio de trabajo de Blockly" at bounding box center [817, 250] width 112 height 40
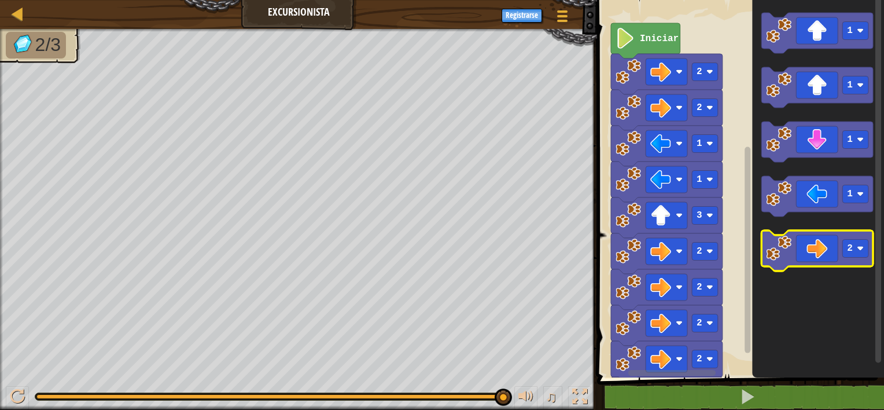
click at [808, 255] on icon "Espacio de trabajo de Blockly" at bounding box center [817, 250] width 112 height 40
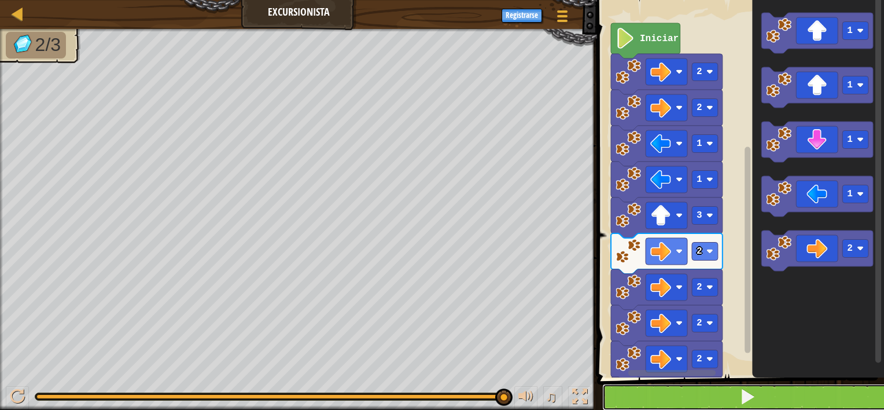
click at [773, 389] on button at bounding box center [747, 397] width 290 height 27
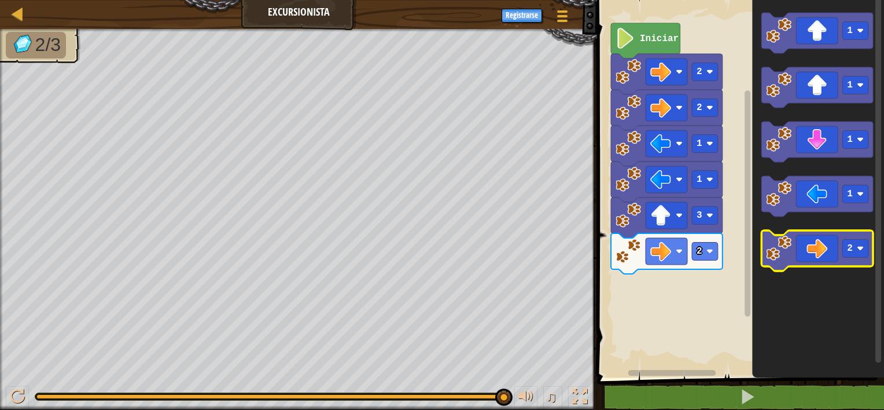
click at [796, 253] on icon "Espacio de trabajo de Blockly" at bounding box center [817, 250] width 112 height 40
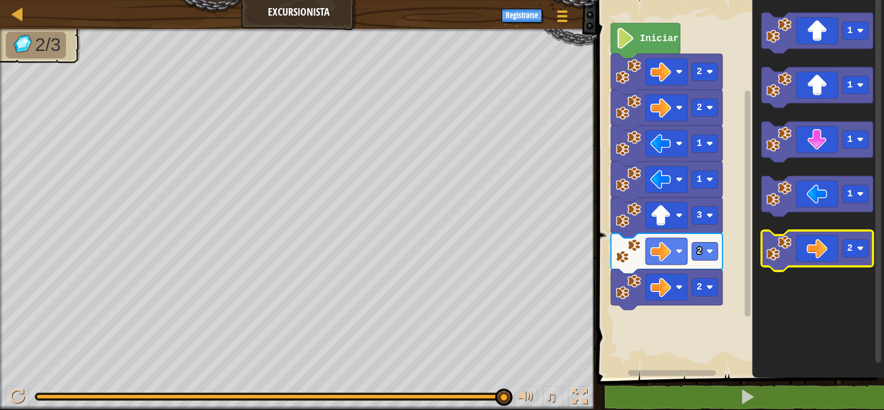
click at [794, 257] on icon "Espacio de trabajo de Blockly" at bounding box center [817, 250] width 112 height 40
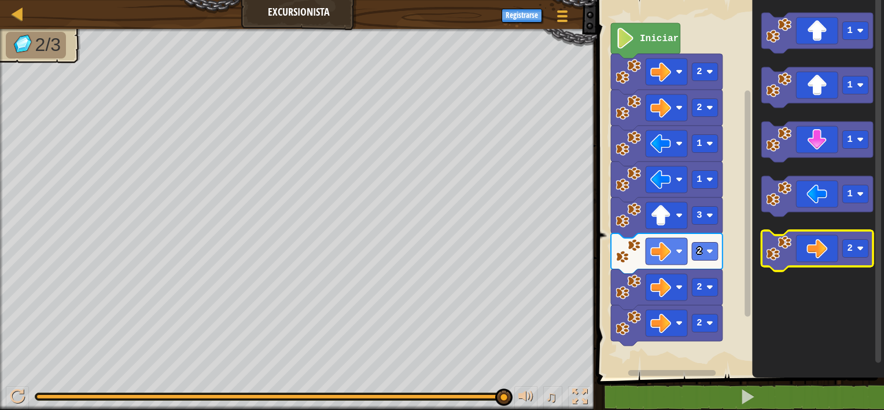
click at [792, 248] on icon "Espacio de trabajo de Blockly" at bounding box center [817, 250] width 112 height 40
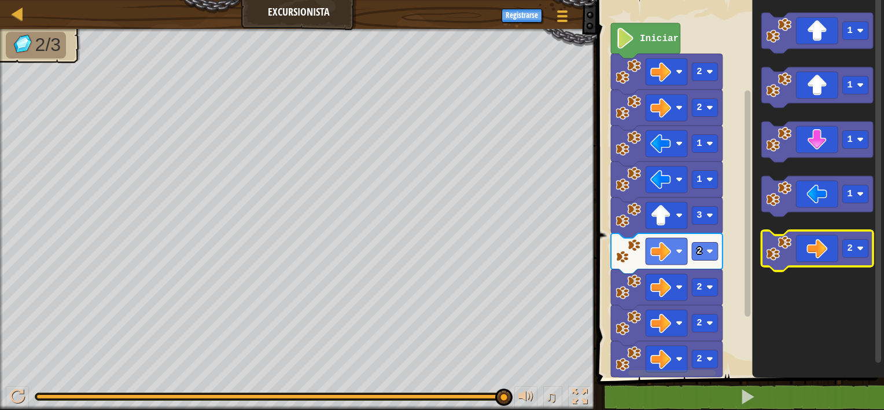
click at [791, 248] on icon "Espacio de trabajo de Blockly" at bounding box center [817, 250] width 112 height 40
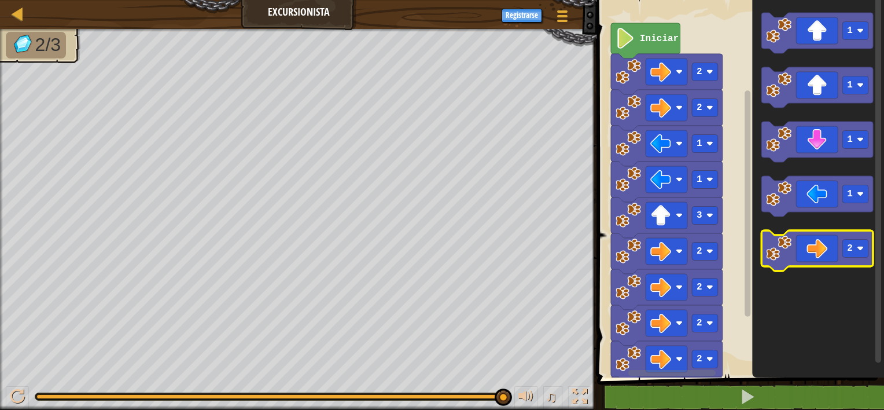
click at [791, 248] on icon "Espacio de trabajo de Blockly" at bounding box center [817, 250] width 112 height 40
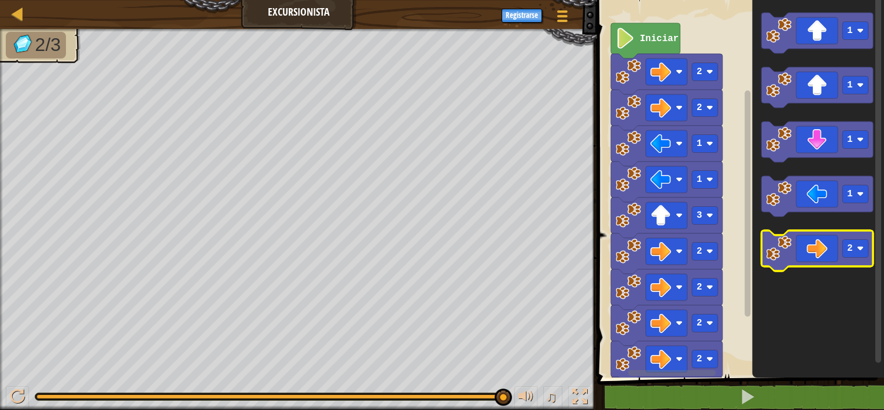
click at [791, 248] on icon "Espacio de trabajo de Blockly" at bounding box center [817, 250] width 112 height 40
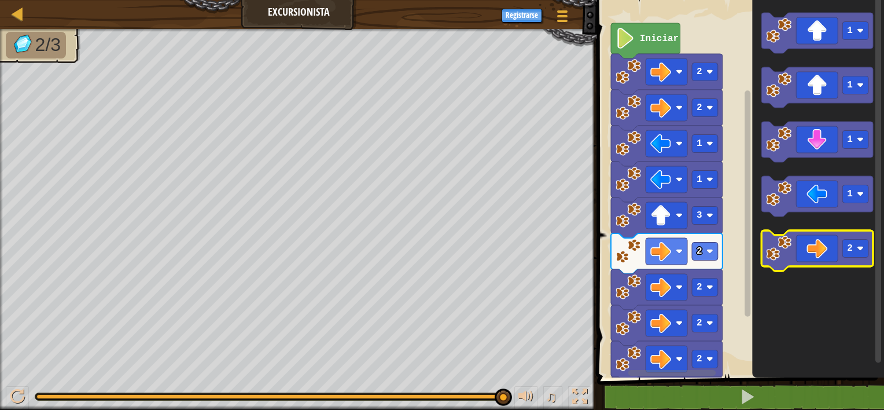
click at [791, 248] on icon "Espacio de trabajo de Blockly" at bounding box center [817, 250] width 112 height 40
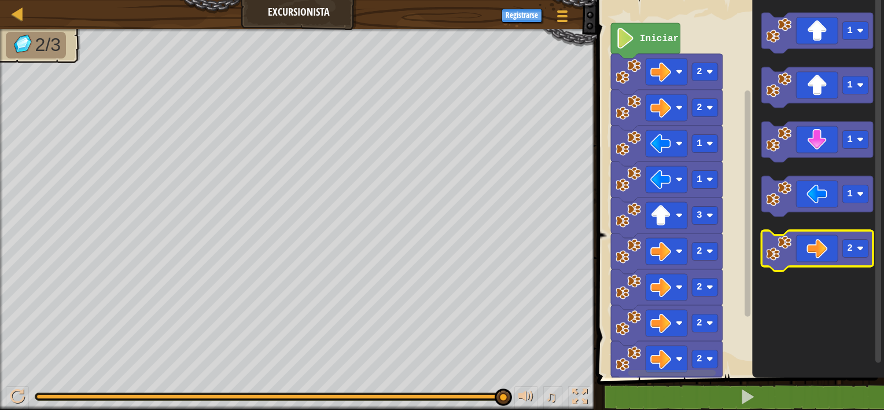
click at [791, 248] on icon "Espacio de trabajo de Blockly" at bounding box center [817, 250] width 112 height 40
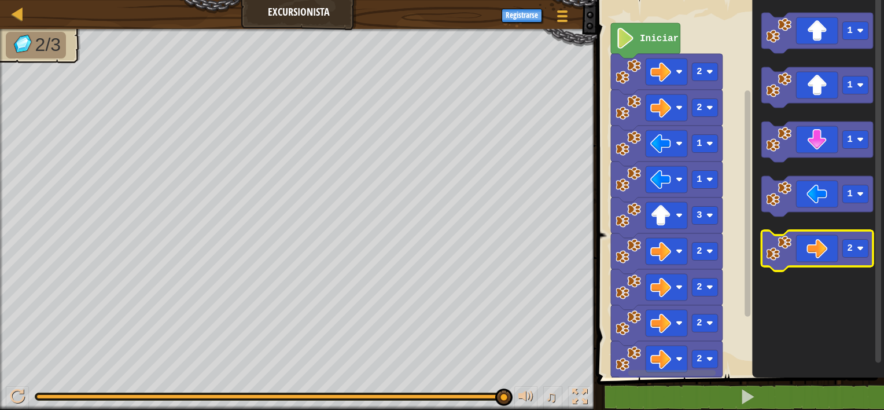
click at [791, 248] on icon "Espacio de trabajo de Blockly" at bounding box center [817, 250] width 112 height 40
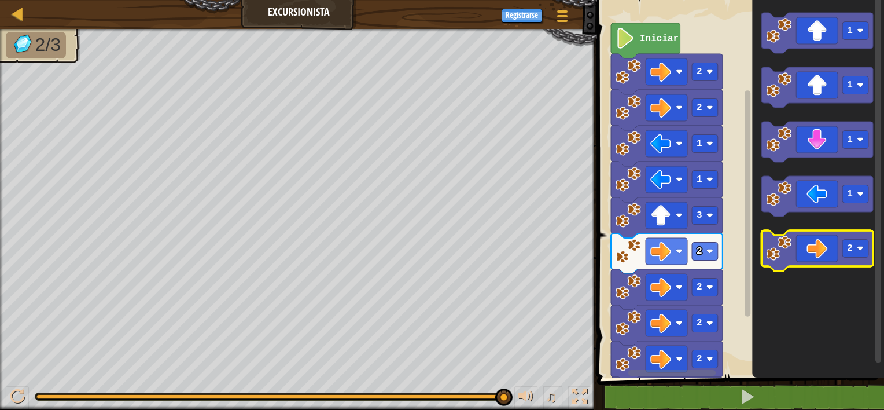
click at [791, 248] on icon "Espacio de trabajo de Blockly" at bounding box center [817, 250] width 112 height 40
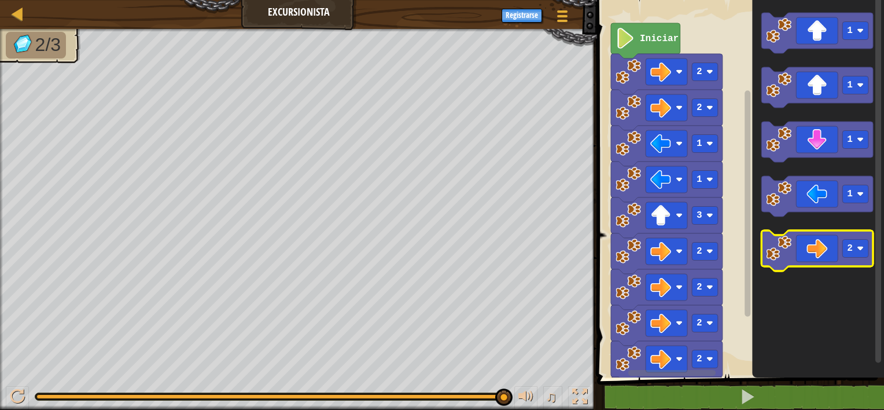
click at [791, 248] on icon "Espacio de trabajo de Blockly" at bounding box center [817, 250] width 112 height 40
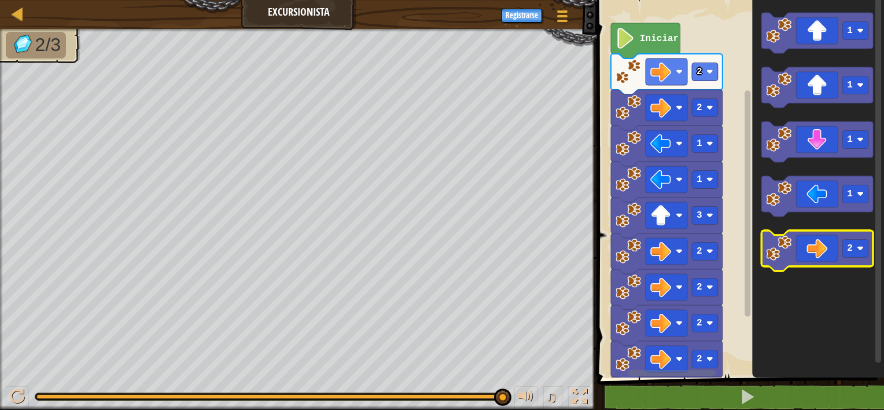
click at [791, 248] on icon "Espacio de trabajo de Blockly" at bounding box center [817, 250] width 112 height 40
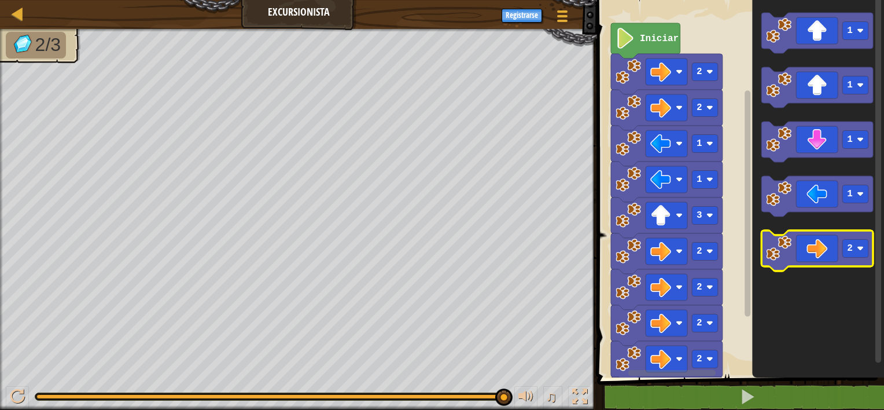
click at [791, 248] on icon "Espacio de trabajo de Blockly" at bounding box center [817, 250] width 112 height 40
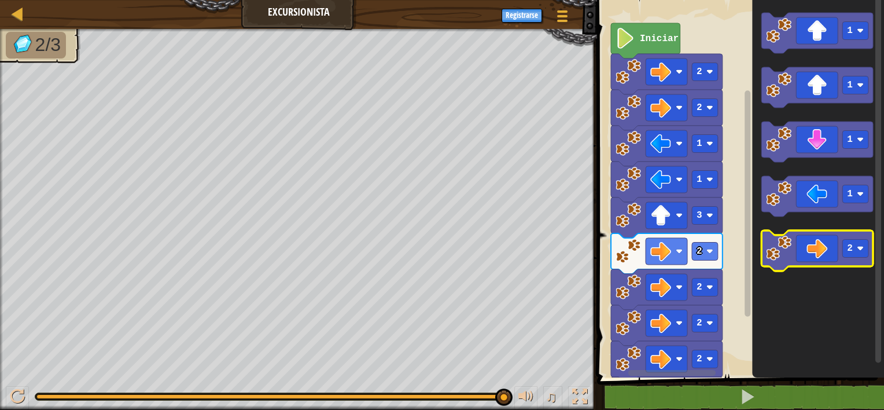
click at [791, 248] on icon "Espacio de trabajo de Blockly" at bounding box center [817, 250] width 112 height 40
click at [601, 408] on div "1 2 go ( 'right' , 2 ) הההההההההההההההההההההההההההההההההההההההההההההההההההההההה…" at bounding box center [739, 214] width 290 height 417
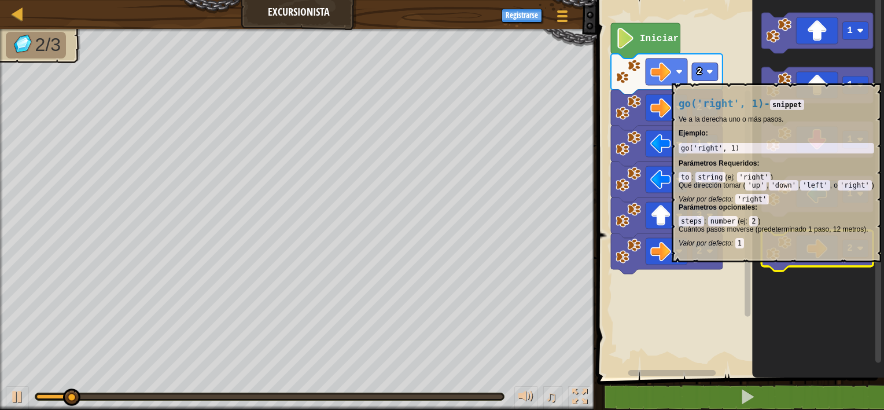
click at [763, 268] on rect "Espacio de trabajo de Blockly" at bounding box center [817, 250] width 112 height 40
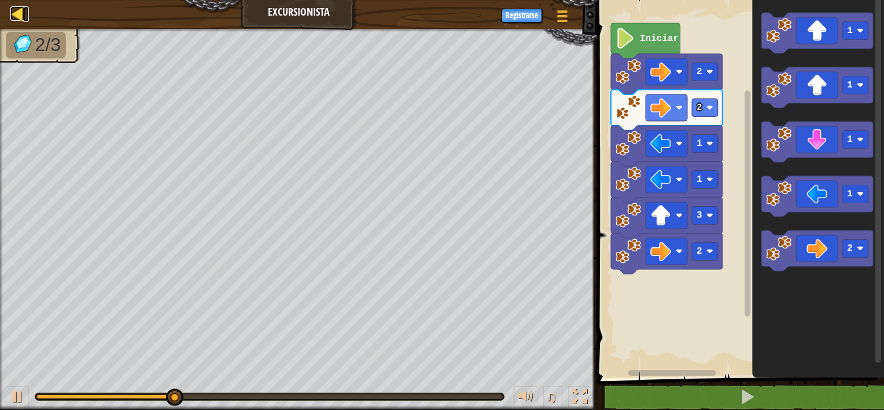
click at [21, 21] on div at bounding box center [17, 13] width 14 height 14
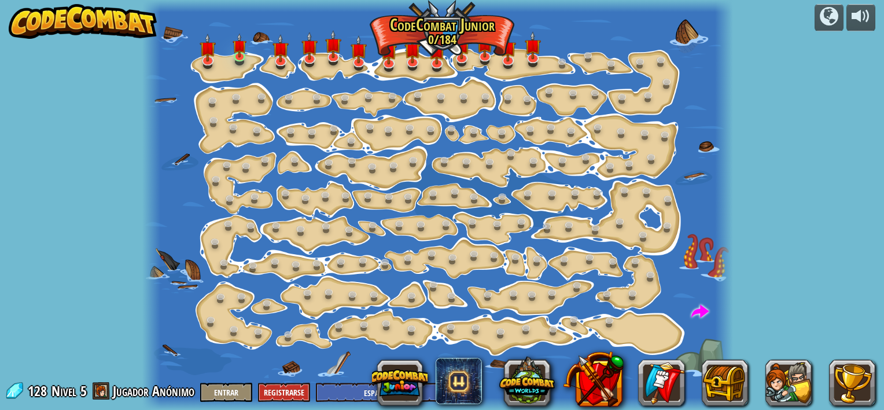
select select "es-ES"
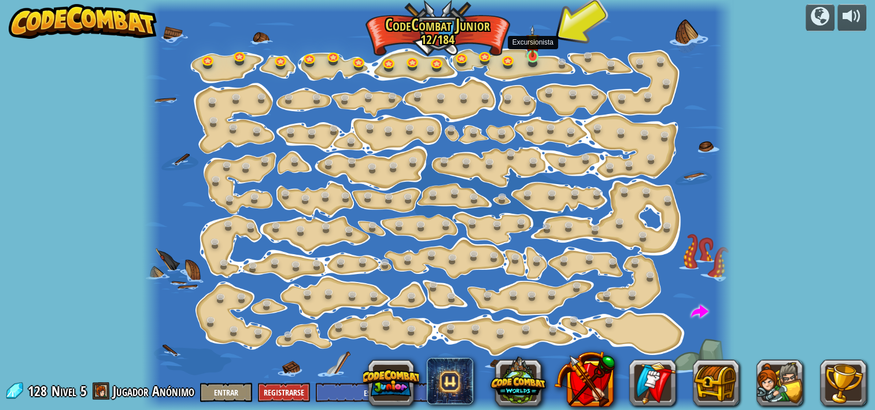
click at [535, 54] on img at bounding box center [533, 41] width 14 height 32
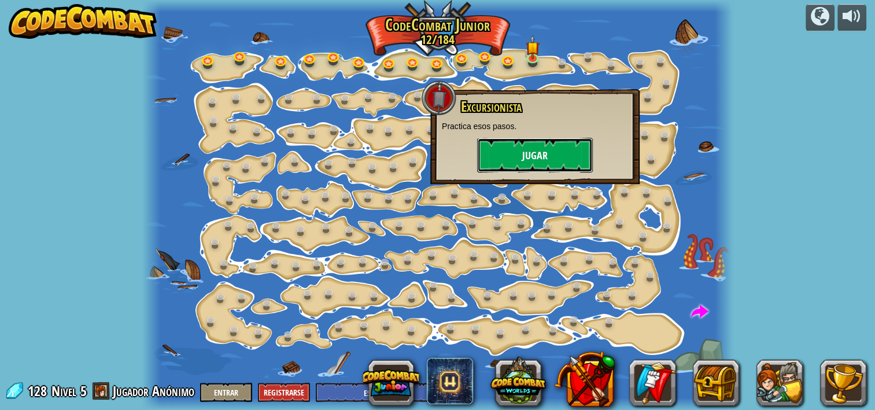
click at [525, 154] on button "Jugar" at bounding box center [535, 155] width 116 height 35
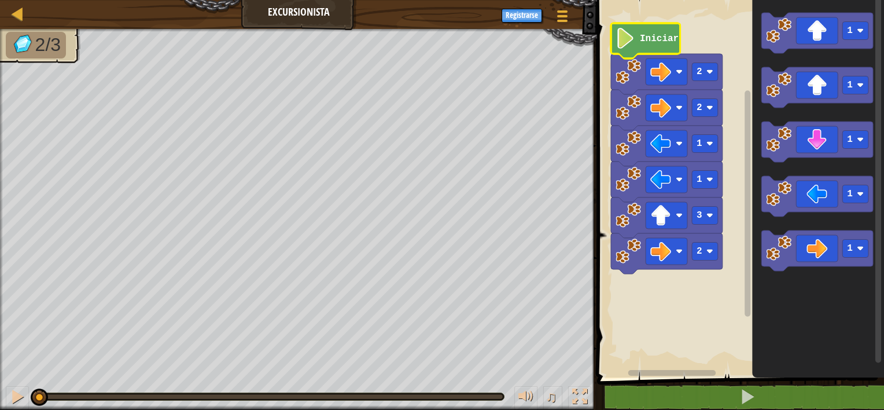
click at [657, 47] on icon "Espacio de trabajo de Blockly" at bounding box center [645, 40] width 69 height 35
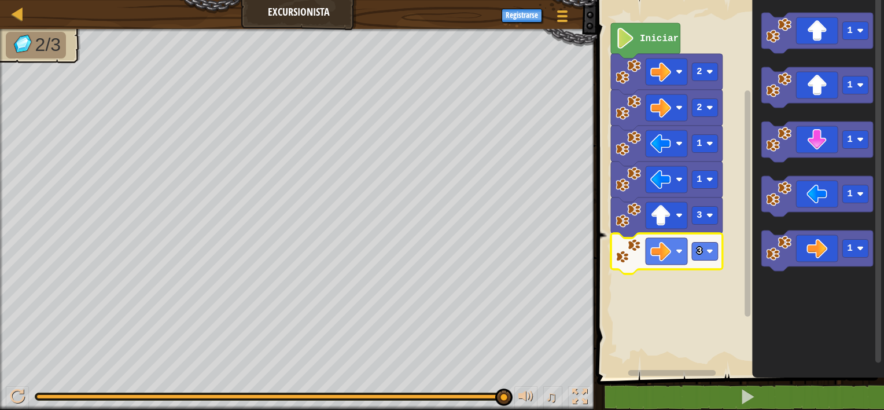
select select "es-ES"
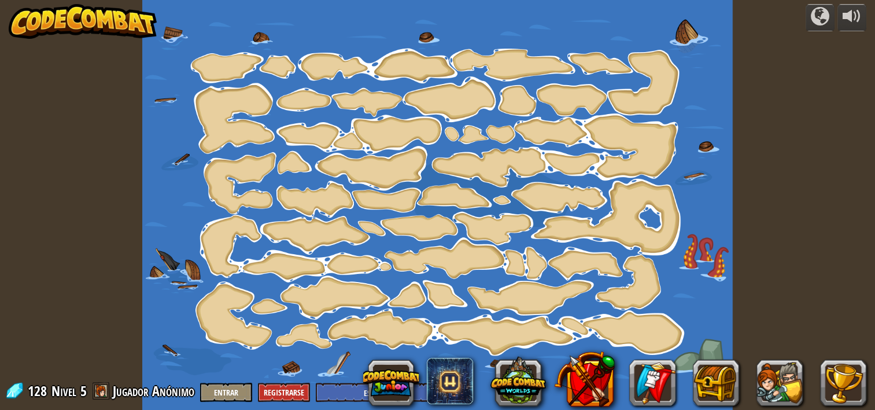
select select "es-ES"
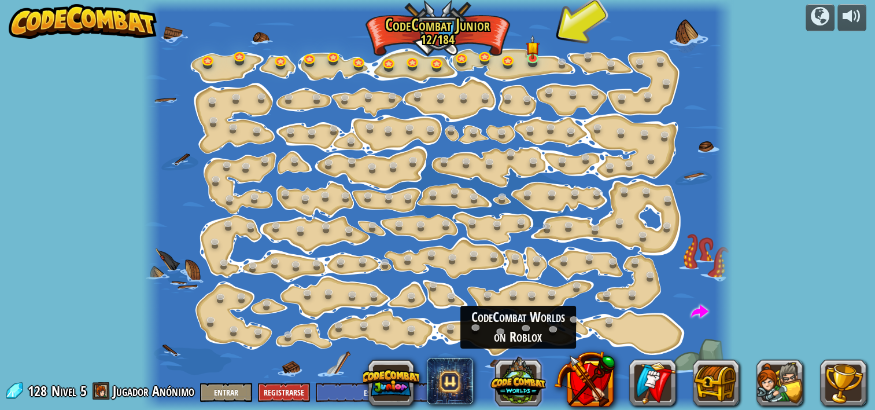
click at [516, 372] on button at bounding box center [519, 380] width 56 height 56
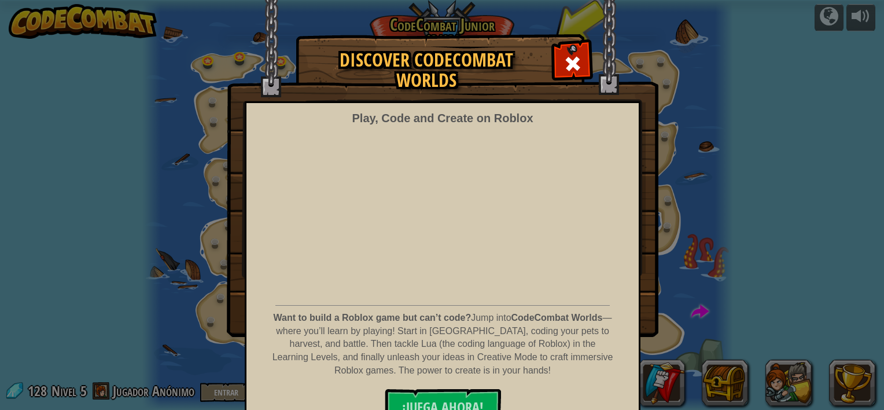
scroll to position [21, 0]
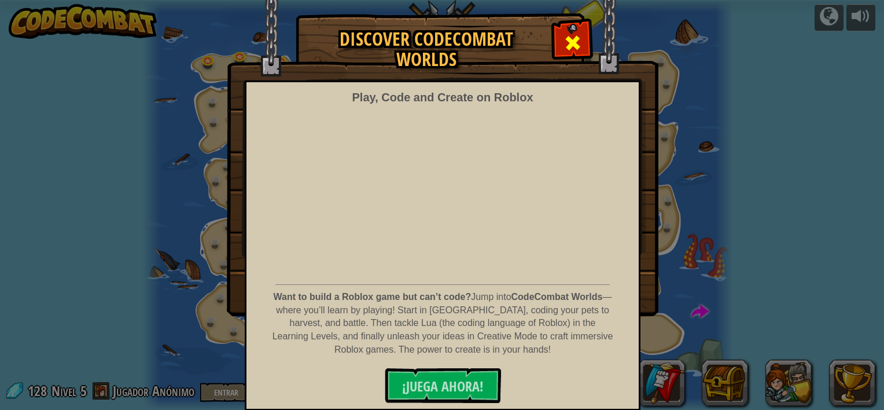
click at [574, 39] on span at bounding box center [572, 43] width 19 height 19
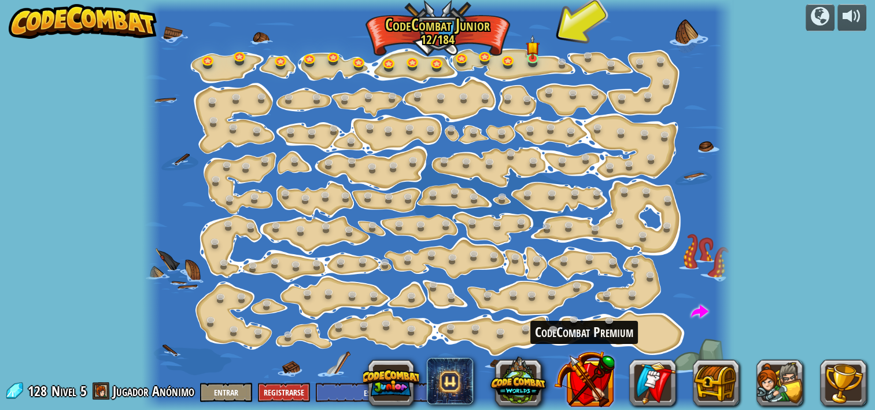
click at [595, 376] on button at bounding box center [584, 378] width 61 height 61
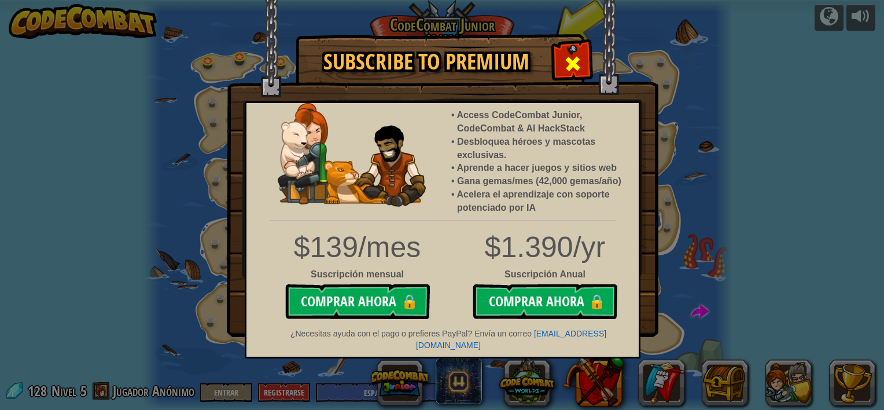
click at [577, 49] on div at bounding box center [572, 62] width 36 height 36
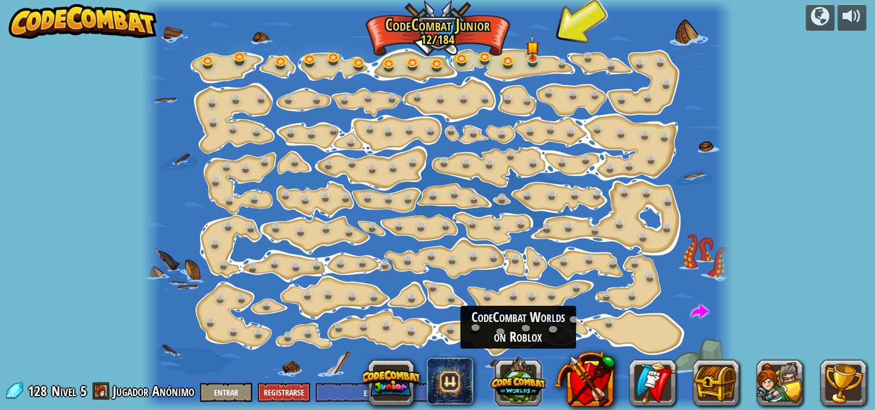
click at [531, 379] on button at bounding box center [519, 380] width 56 height 56
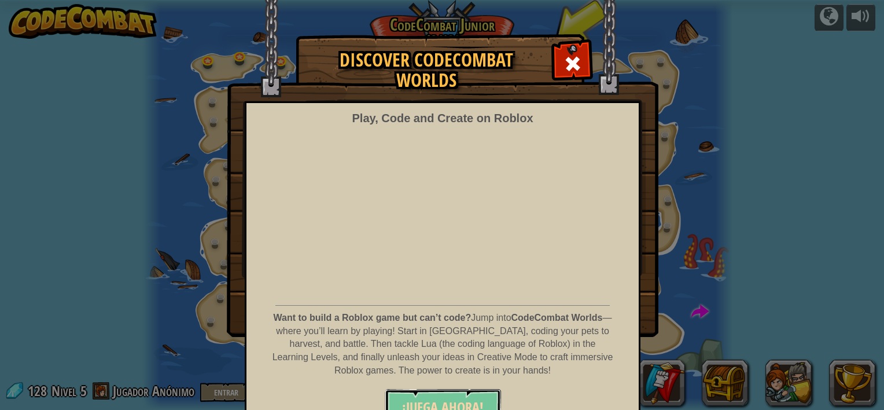
click at [439, 392] on button "¡JUEGA AHORA!" at bounding box center [443, 406] width 116 height 35
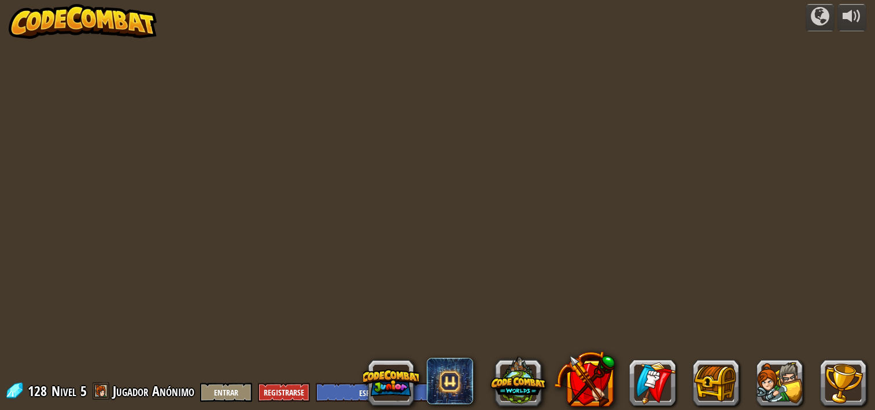
select select "es-ES"
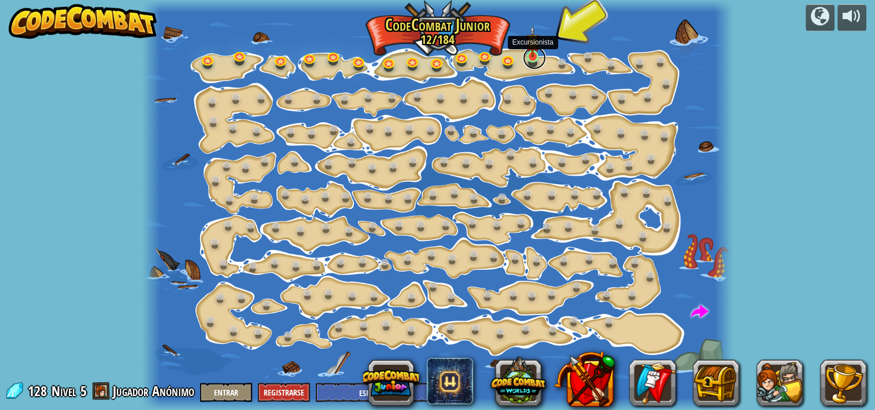
click at [536, 62] on link at bounding box center [534, 57] width 23 height 23
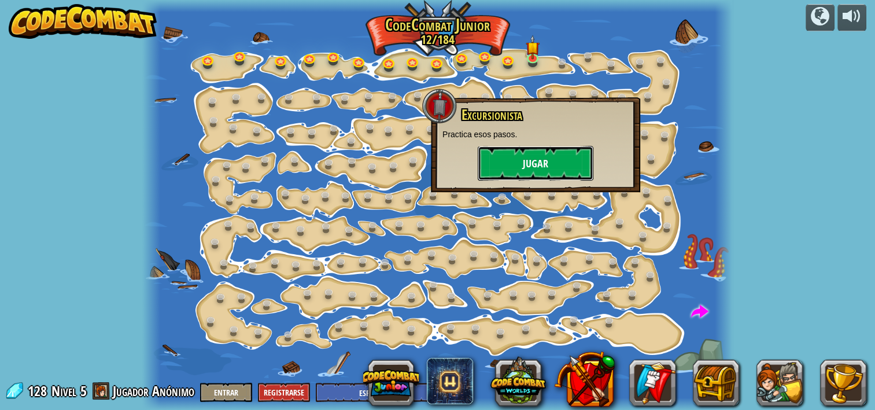
click at [558, 166] on button "Jugar" at bounding box center [536, 163] width 116 height 35
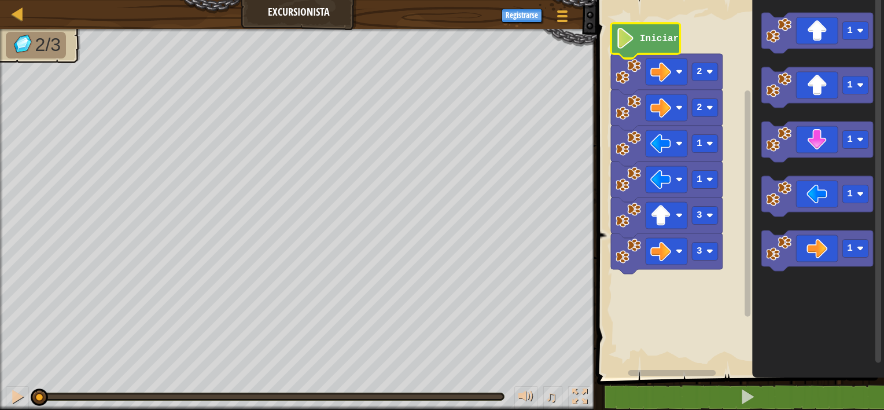
click at [624, 34] on image "Espacio de trabajo de Blockly" at bounding box center [626, 38] width 20 height 21
click at [625, 30] on image "Espacio de trabajo de Blockly" at bounding box center [626, 38] width 20 height 21
click at [625, 31] on image "Espacio de trabajo de Blockly" at bounding box center [626, 38] width 20 height 21
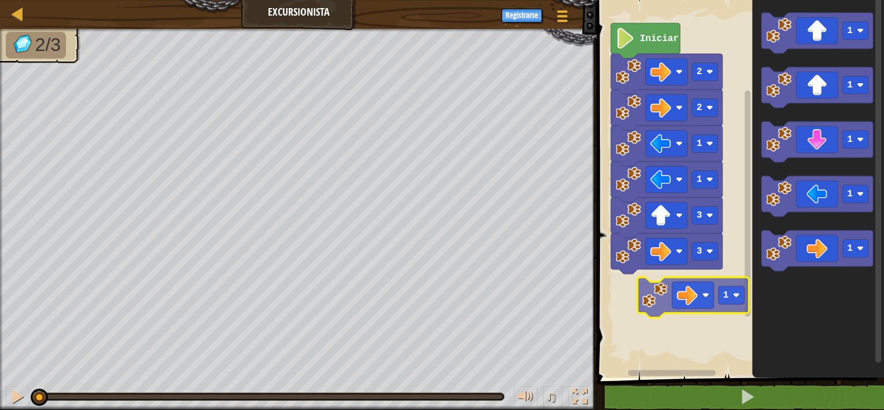
click at [611, 316] on div "3 3 1 1 2 2 Iniciar 1 1 1 1 1 1" at bounding box center [739, 185] width 290 height 383
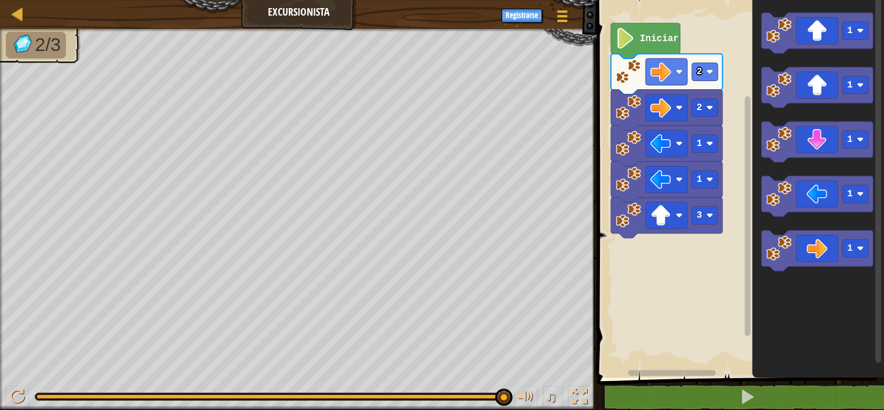
click at [695, 279] on div "3 1 1 2 2 Iniciar 1 1 1 1 1" at bounding box center [739, 185] width 290 height 383
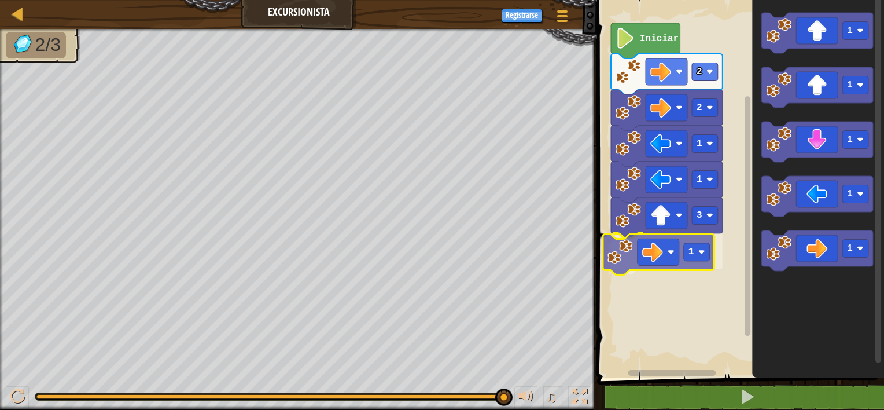
click at [616, 258] on div "3 1 1 1 2 2 Iniciar 1 1 1 1 1 1" at bounding box center [739, 185] width 290 height 383
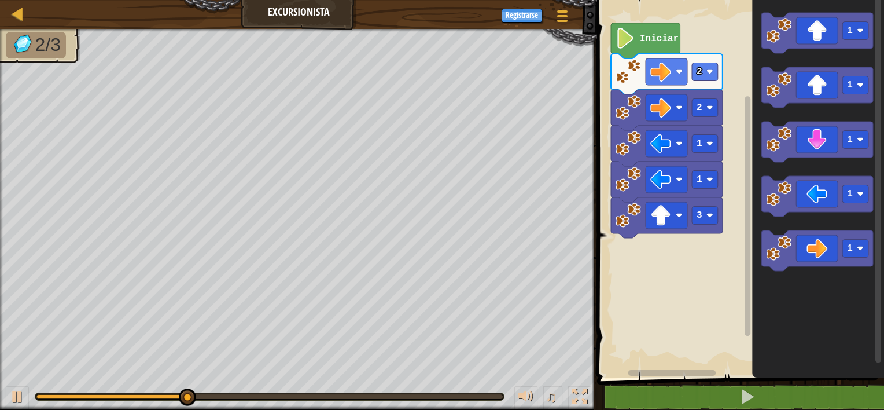
click at [706, 259] on div "3 1 1 2 2 Iniciar 1 1 1 1 1" at bounding box center [739, 185] width 290 height 383
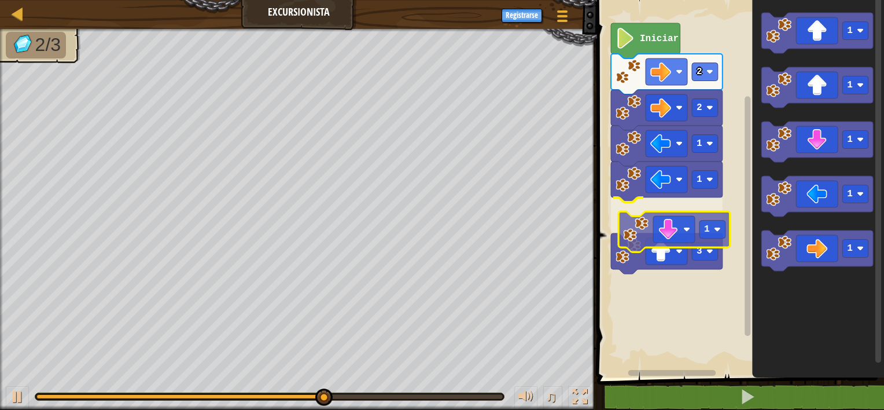
click at [632, 232] on div "1 1 3 1 2 2 Iniciar 1 1 1 1 1 1" at bounding box center [739, 185] width 290 height 383
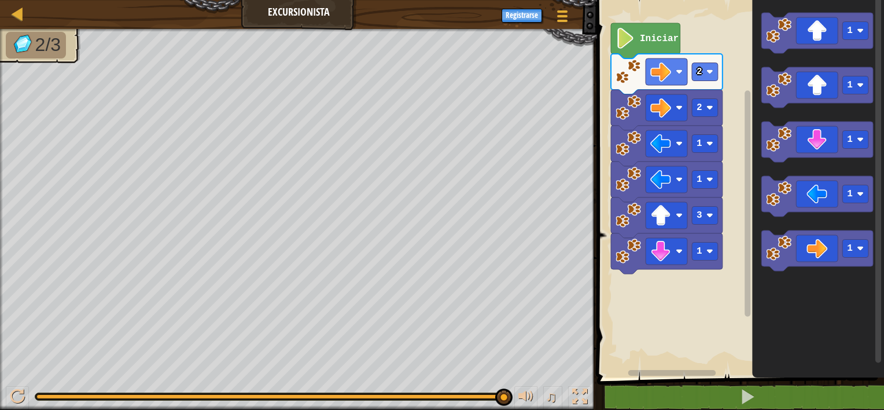
click at [833, 191] on g "1 1 1 1 1" at bounding box center [817, 142] width 112 height 258
click at [815, 79] on icon "Espacio de trabajo de Blockly" at bounding box center [817, 87] width 112 height 40
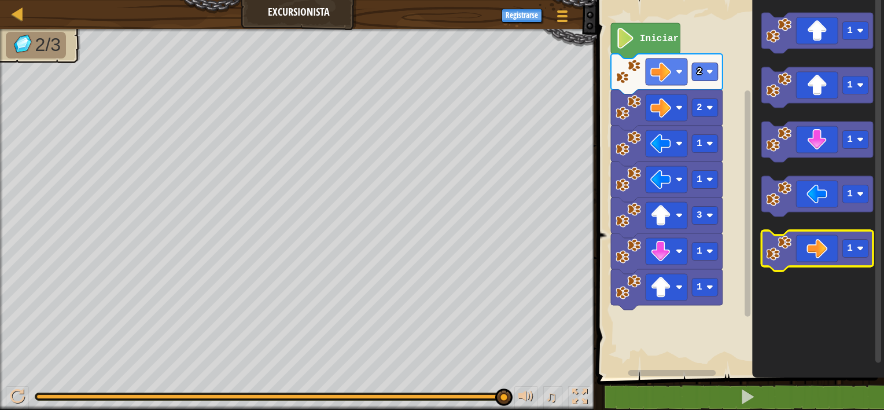
click at [791, 248] on image "Espacio de trabajo de Blockly" at bounding box center [778, 247] width 25 height 25
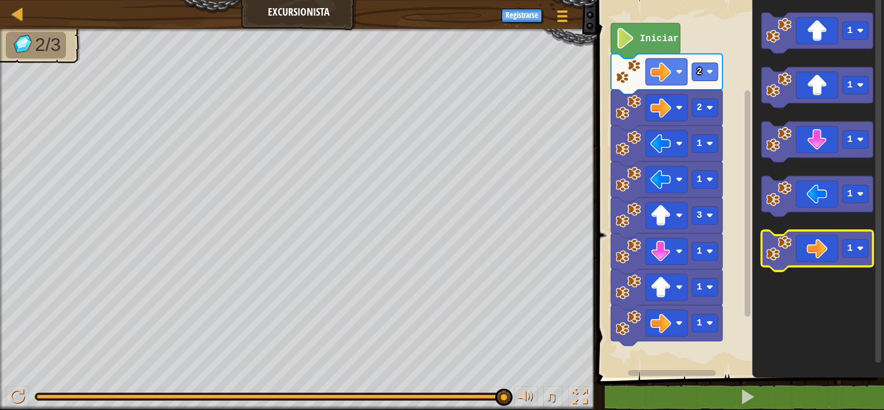
click at [785, 246] on image "Espacio de trabajo de Blockly" at bounding box center [778, 247] width 25 height 25
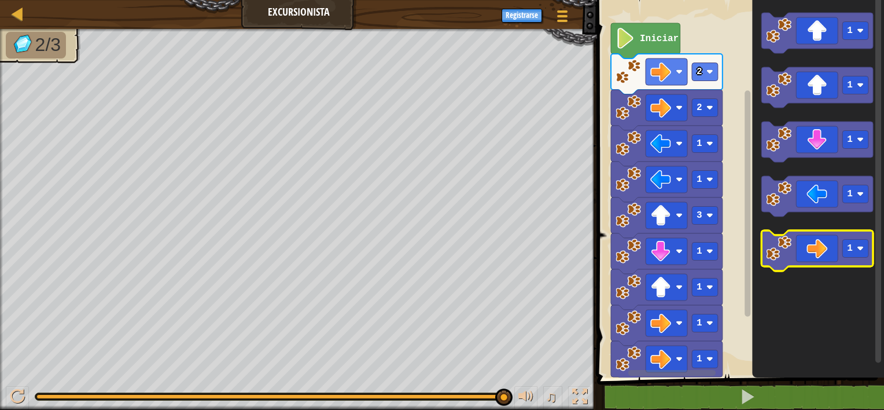
click at [785, 246] on image "Espacio de trabajo de Blockly" at bounding box center [778, 247] width 25 height 25
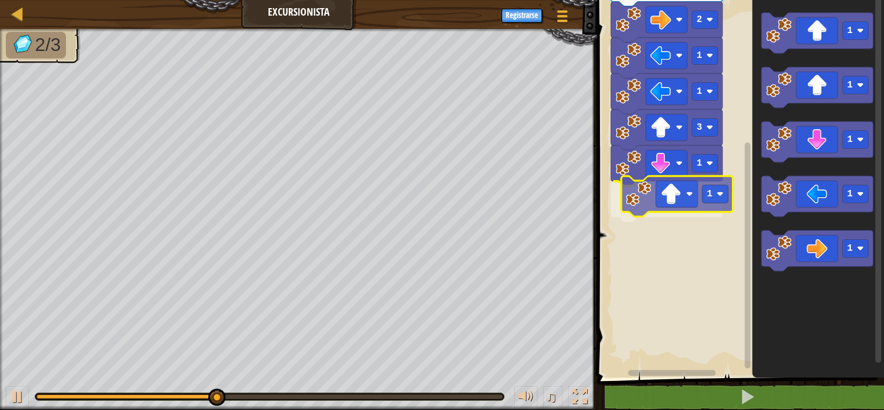
click at [644, 196] on div "1 1 3 1 1 2 2 Iniciar 1 1 1 1 1 1" at bounding box center [739, 185] width 290 height 383
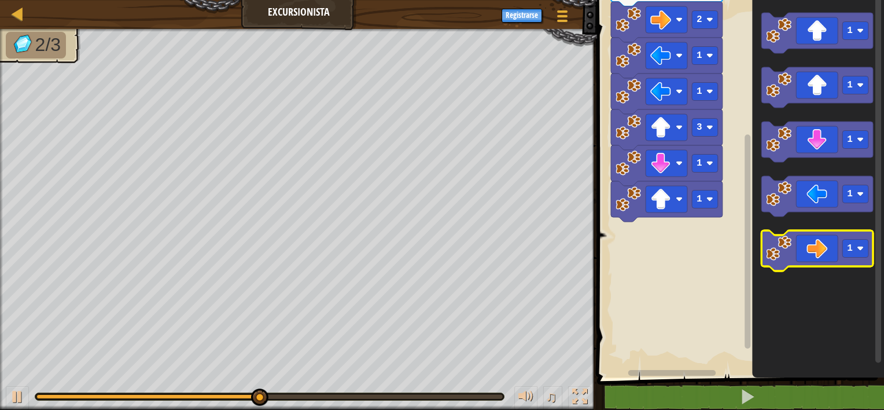
click at [783, 261] on icon "Espacio de trabajo de Blockly" at bounding box center [817, 250] width 112 height 40
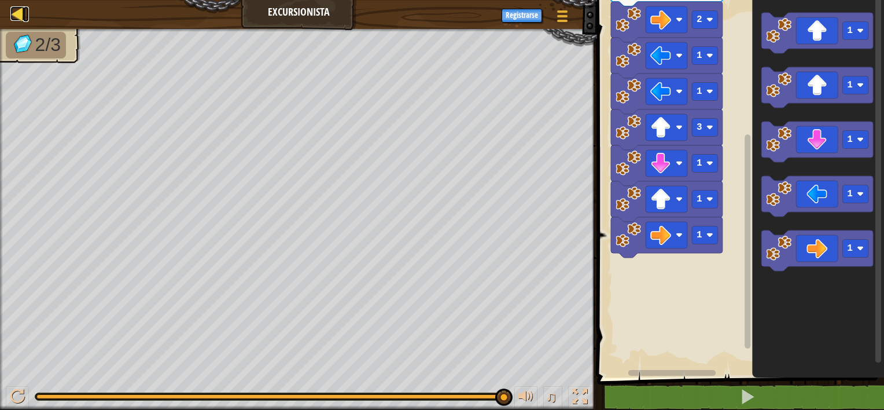
click at [18, 9] on div at bounding box center [17, 13] width 14 height 14
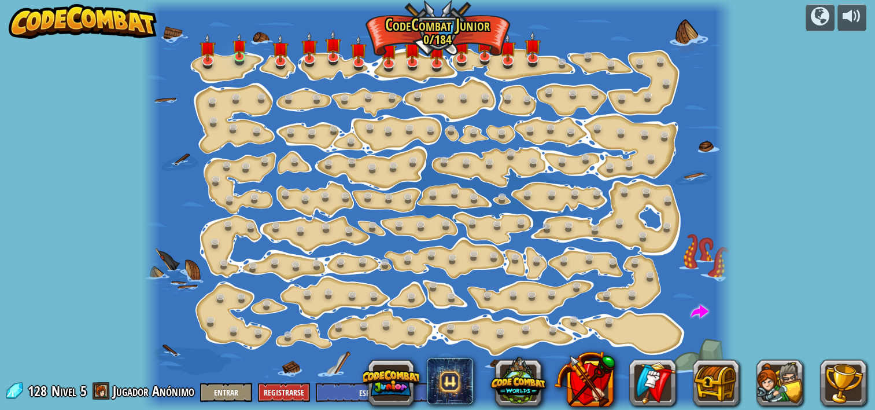
select select "es-ES"
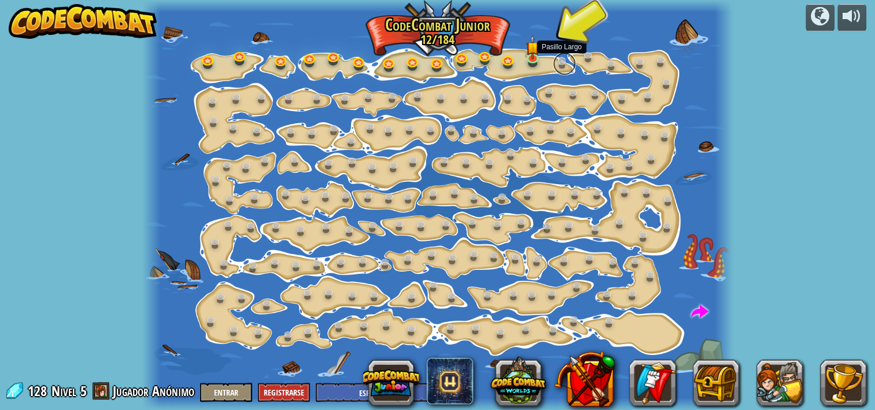
click at [559, 62] on link at bounding box center [564, 63] width 23 height 23
